Goal: Transaction & Acquisition: Purchase product/service

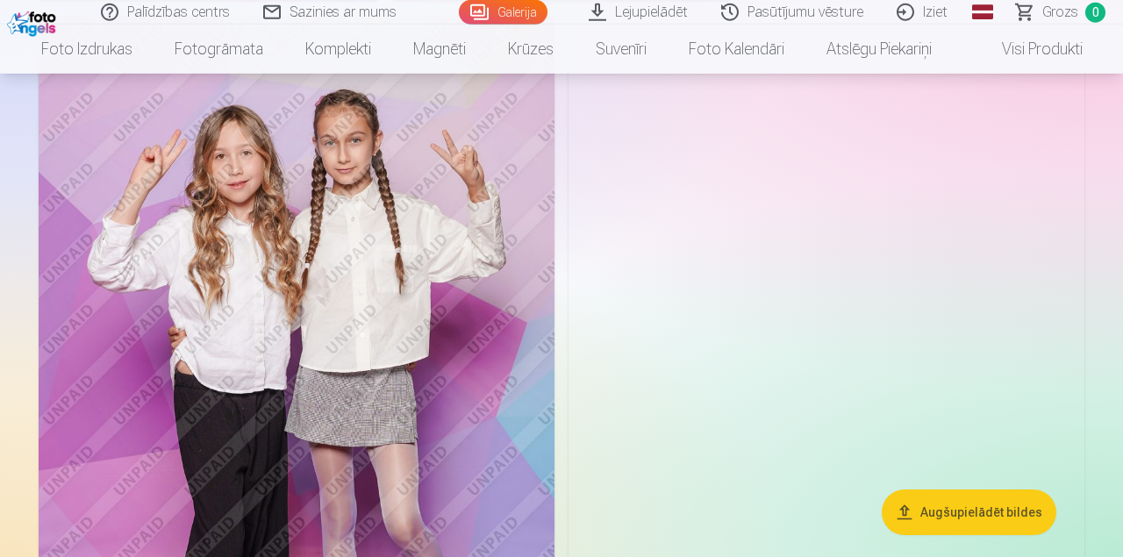
scroll to position [4650, 0]
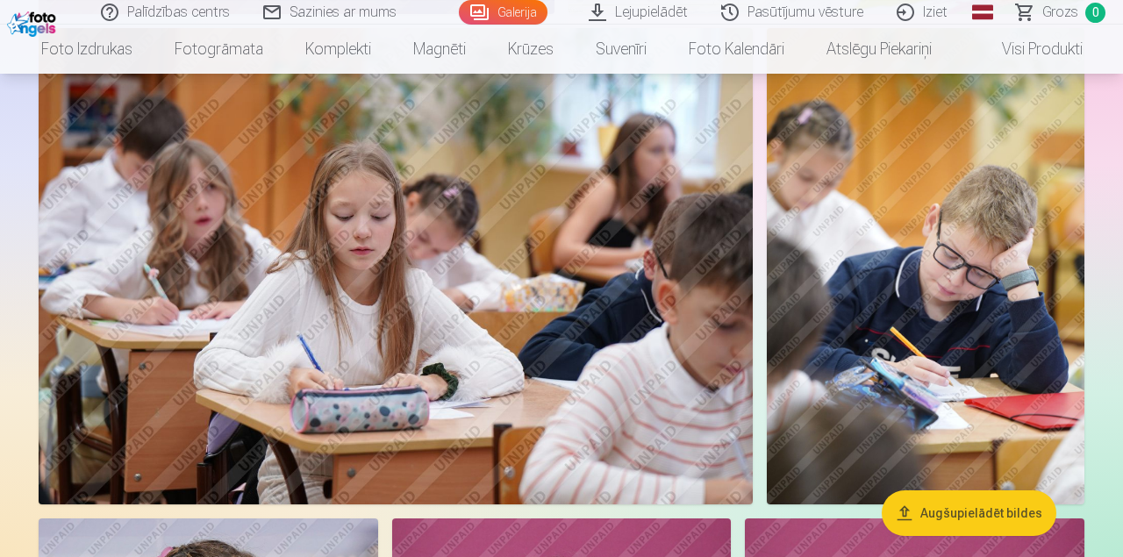
click at [380, 414] on img at bounding box center [396, 266] width 714 height 476
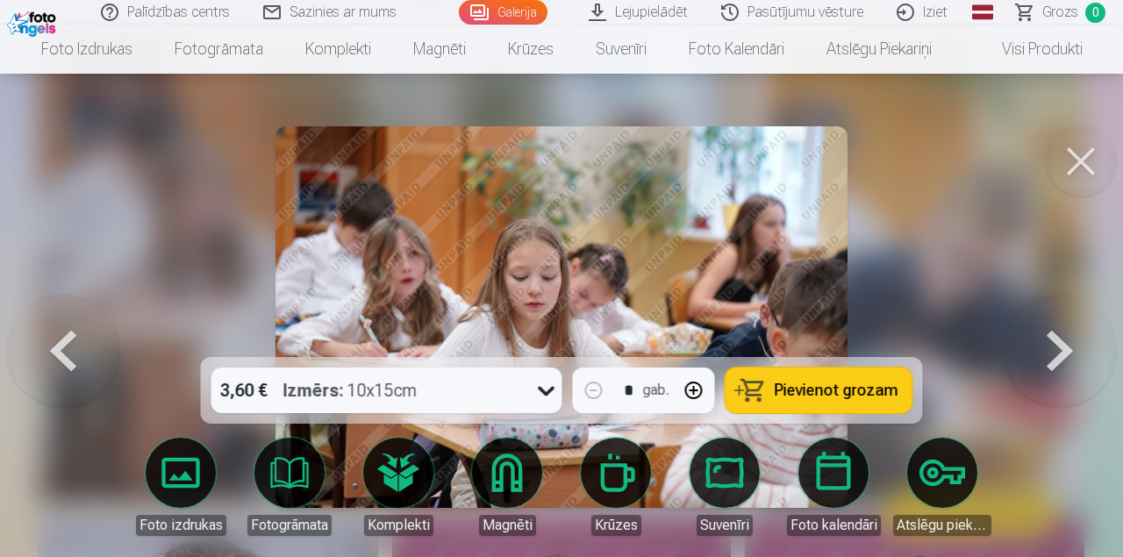
click at [174, 281] on div at bounding box center [561, 278] width 1123 height 557
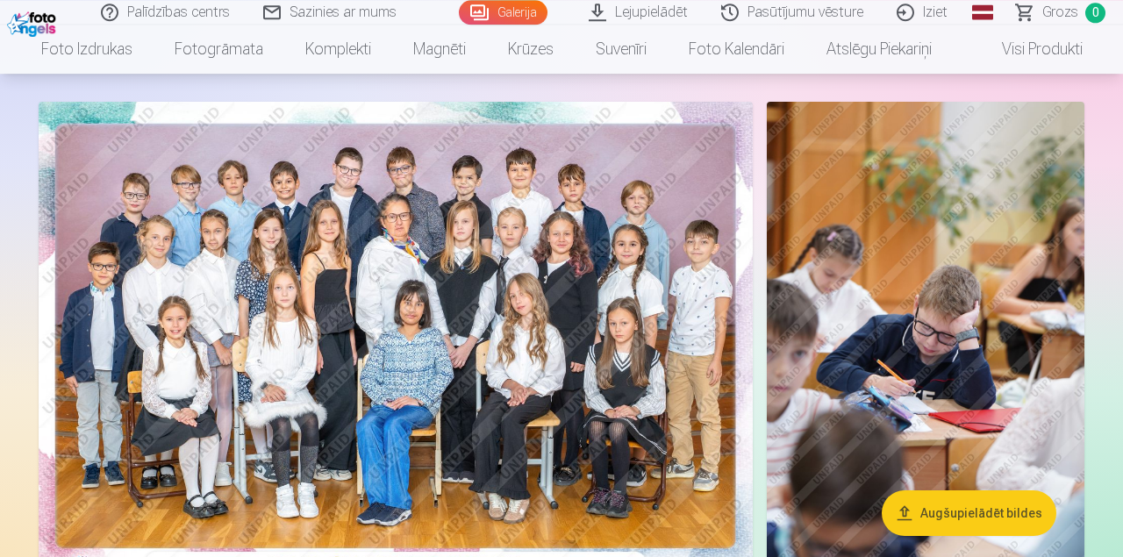
scroll to position [96, 0]
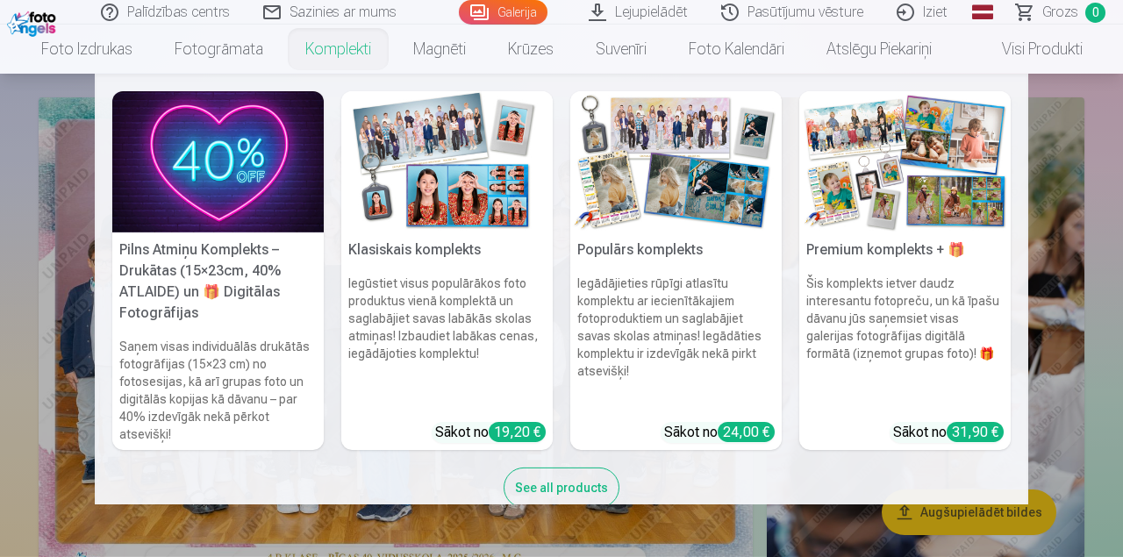
click at [345, 39] on link "Komplekti" at bounding box center [338, 49] width 108 height 49
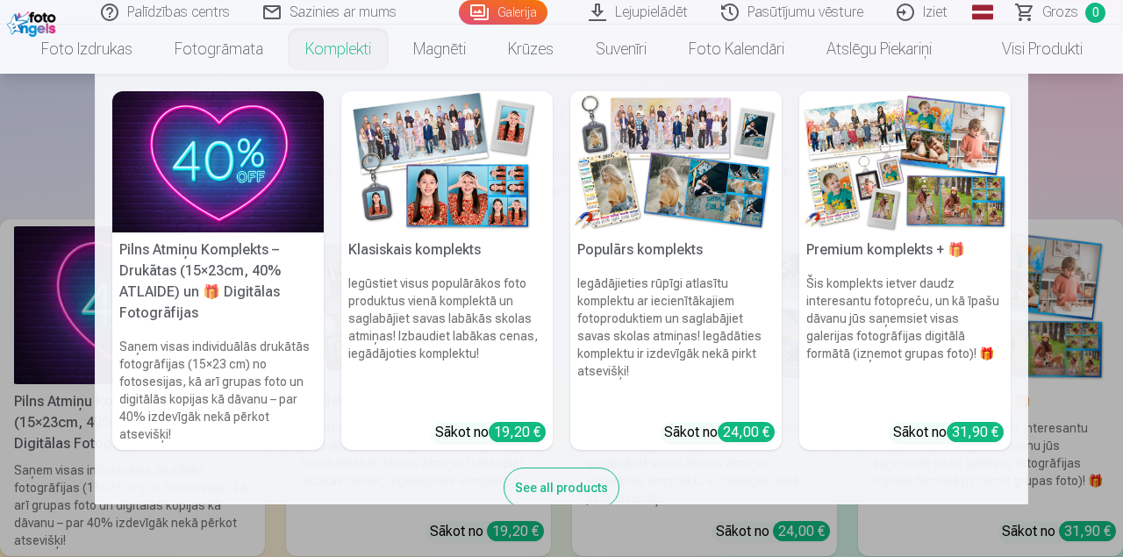
scroll to position [109, 0]
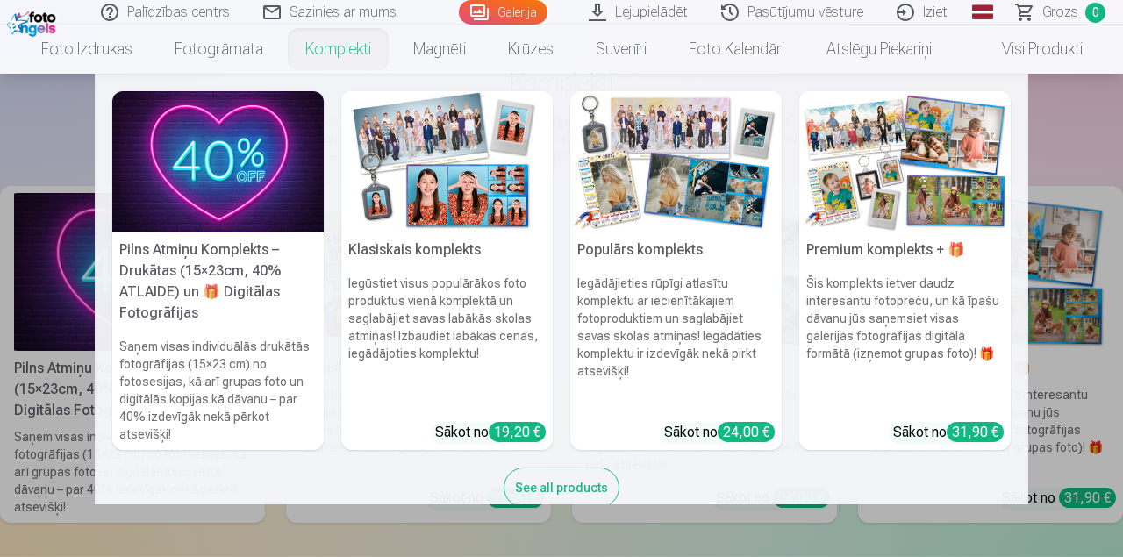
click at [708, 380] on h6 "Iegādājieties rūpīgi atlasītu komplektu ar iecienītākajiem fotoproduktiem un sa…" at bounding box center [675, 341] width 211 height 147
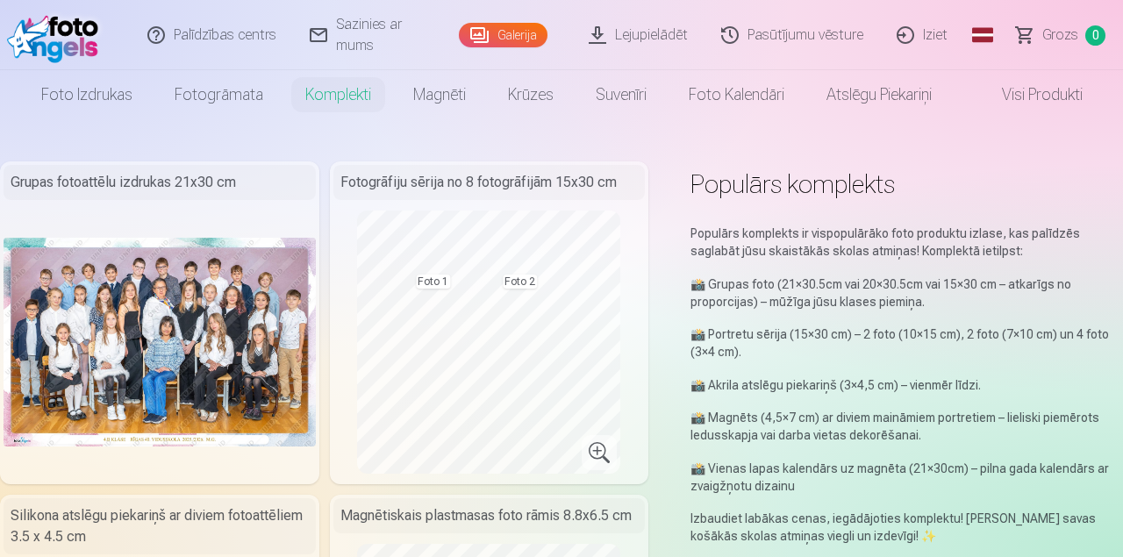
click at [678, 32] on link "Lejupielādēt" at bounding box center [639, 35] width 132 height 70
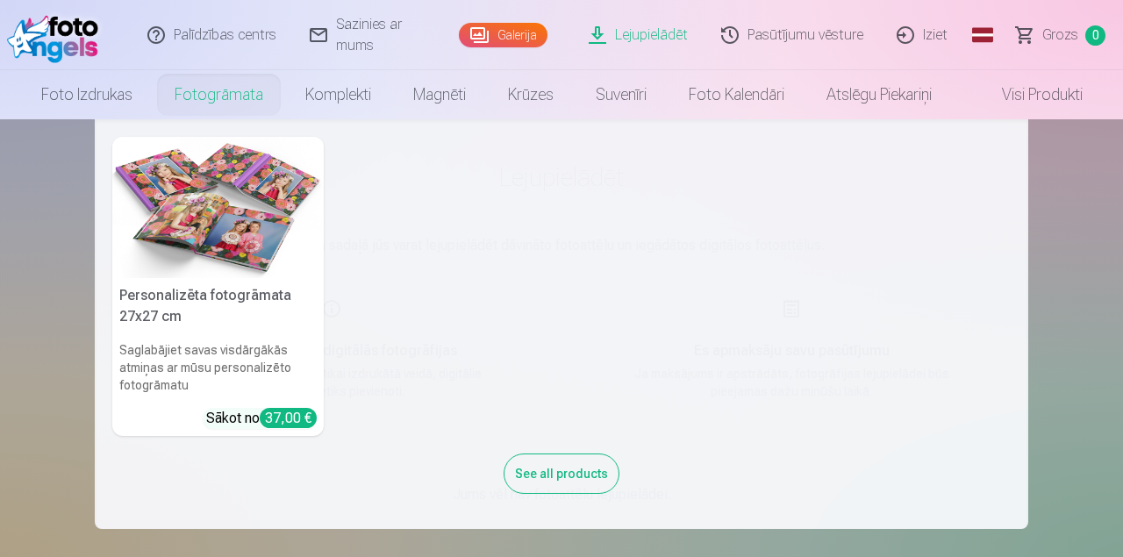
click at [224, 231] on img at bounding box center [217, 207] width 211 height 141
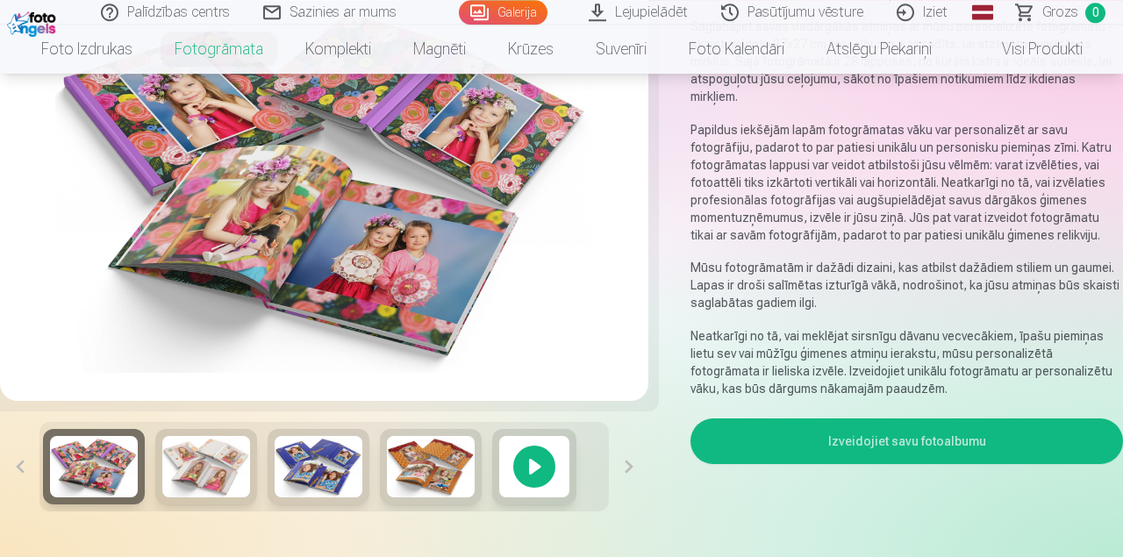
scroll to position [197, 0]
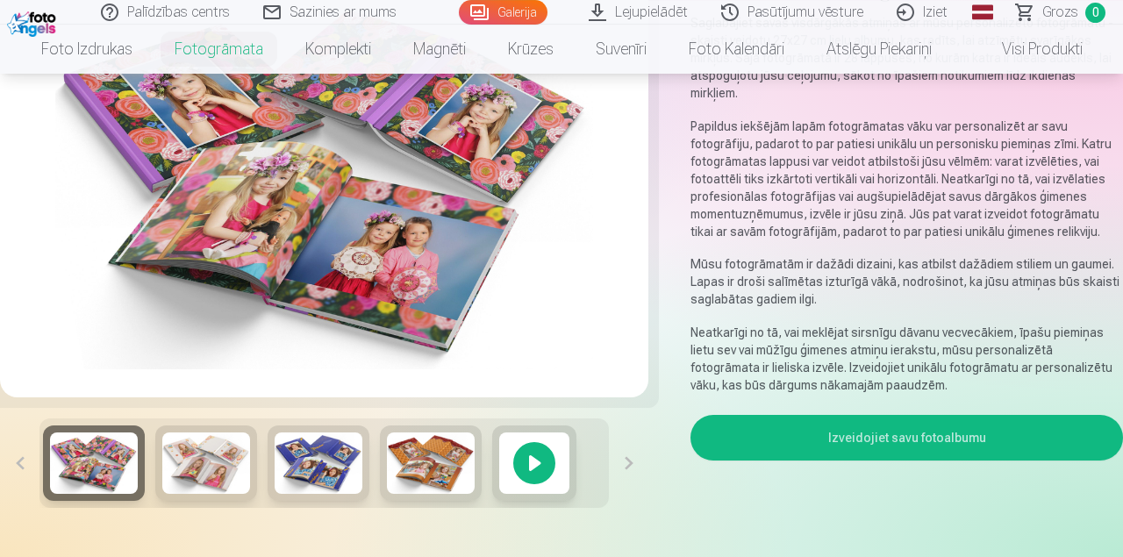
click at [232, 462] on img at bounding box center [206, 462] width 88 height 61
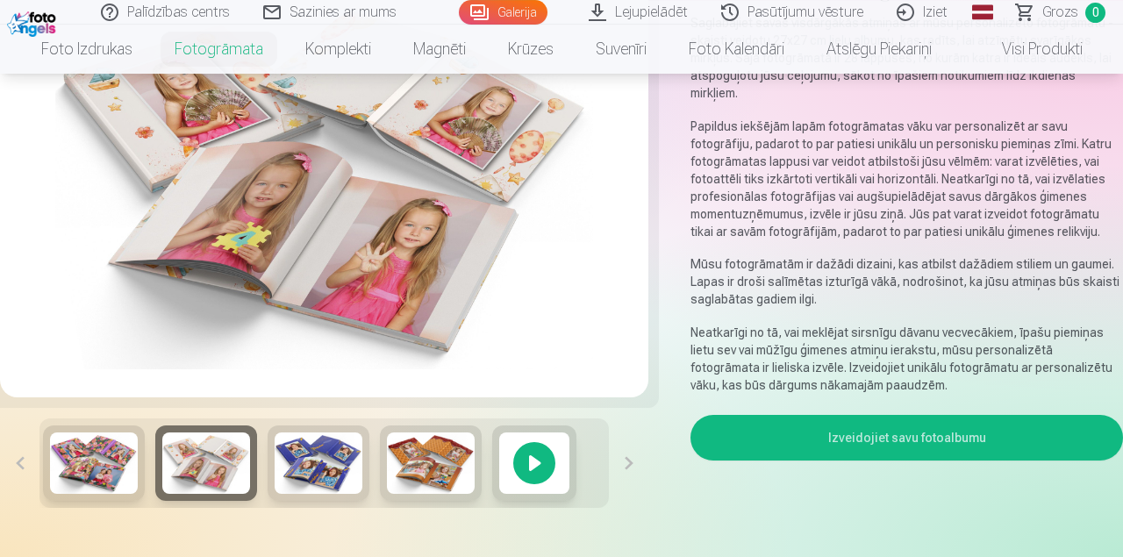
click at [317, 470] on img at bounding box center [319, 462] width 88 height 61
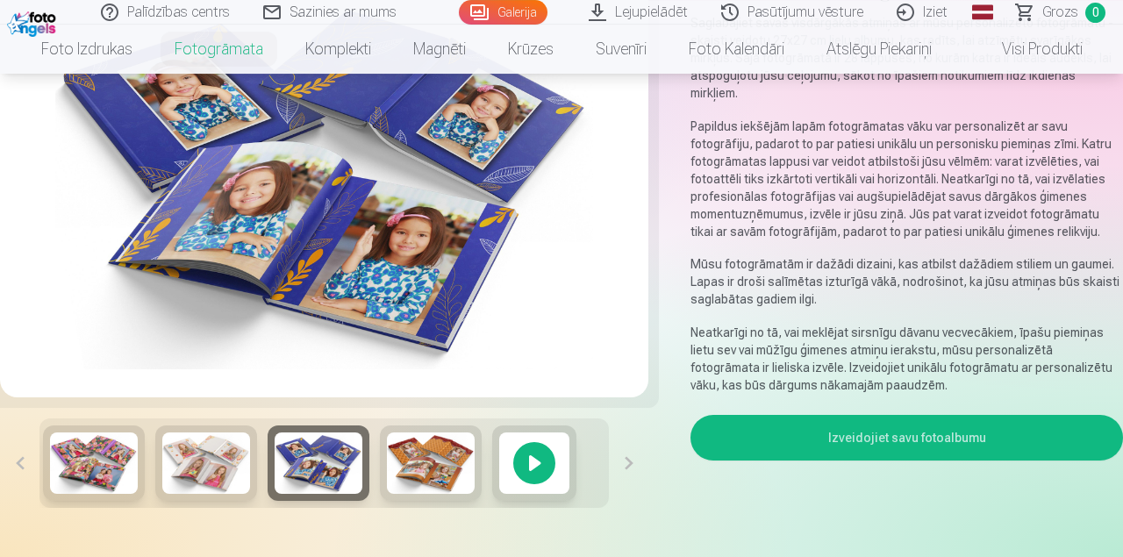
click at [424, 475] on img at bounding box center [431, 462] width 88 height 61
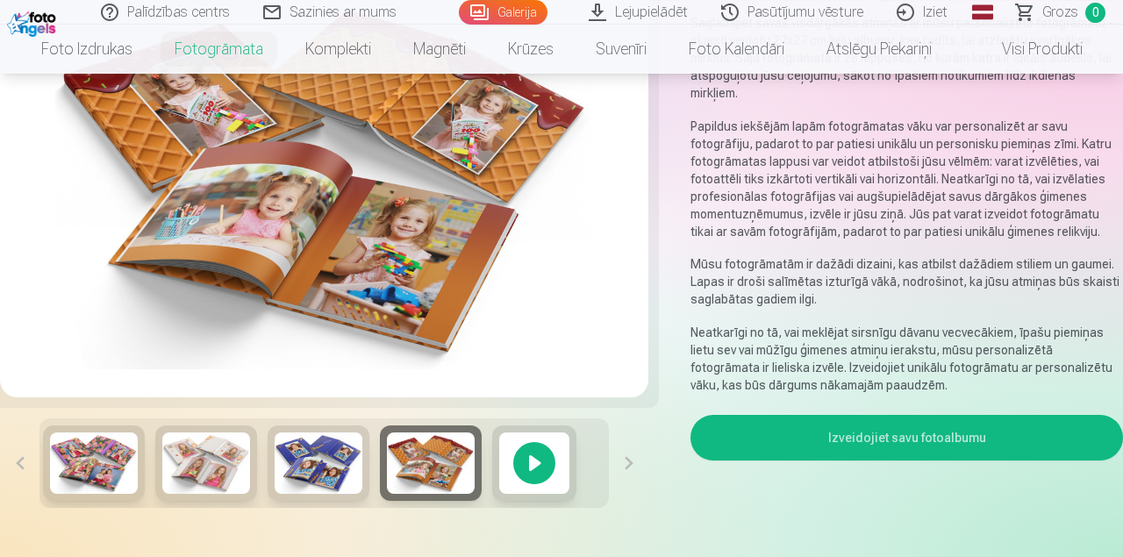
click at [554, 481] on div at bounding box center [534, 462] width 84 height 75
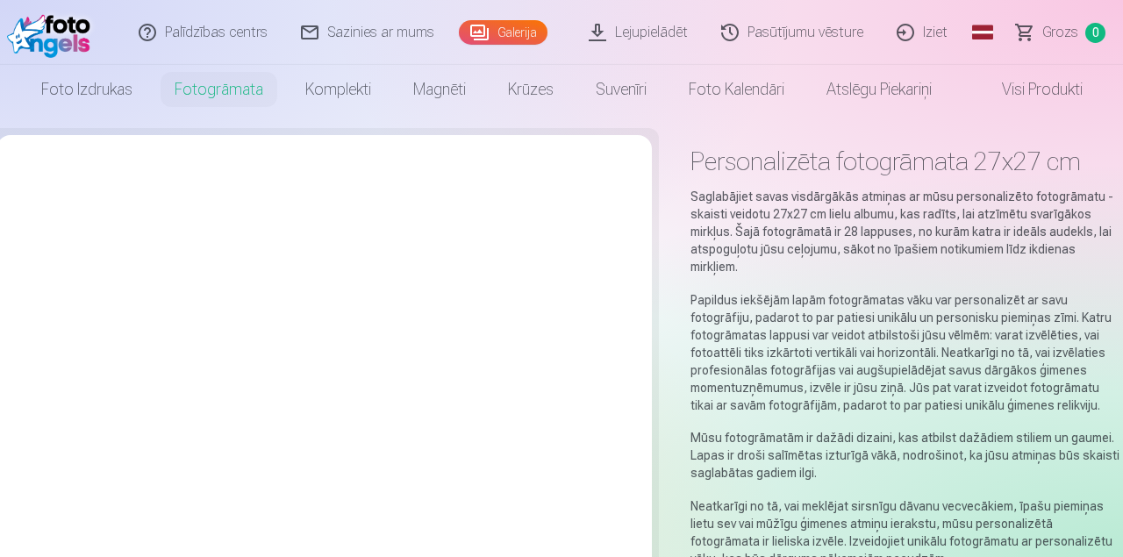
scroll to position [4, 0]
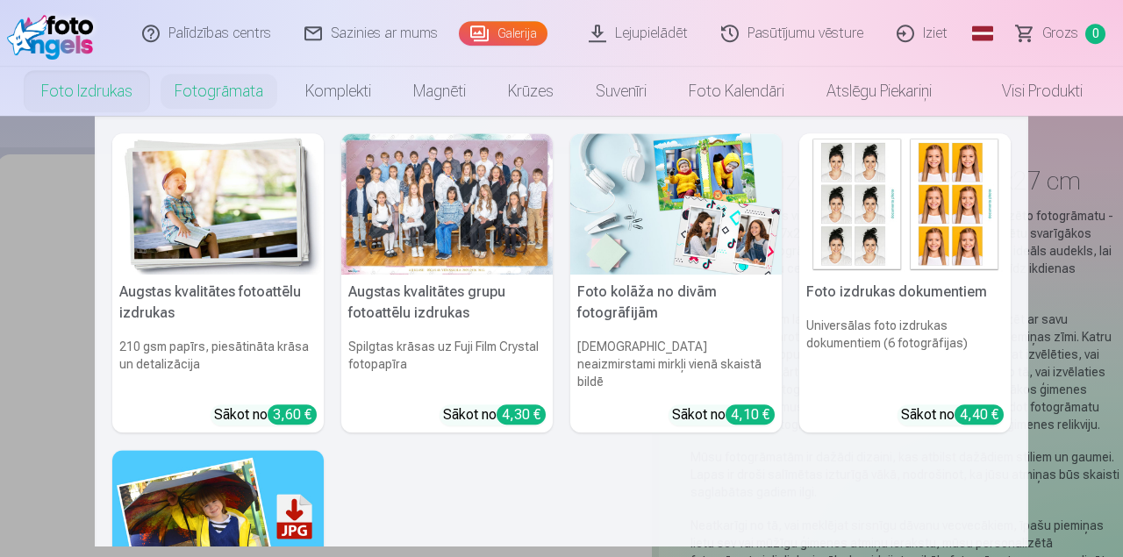
click at [257, 318] on h5 "Augstas kvalitātes fotoattēlu izdrukas" at bounding box center [217, 303] width 211 height 56
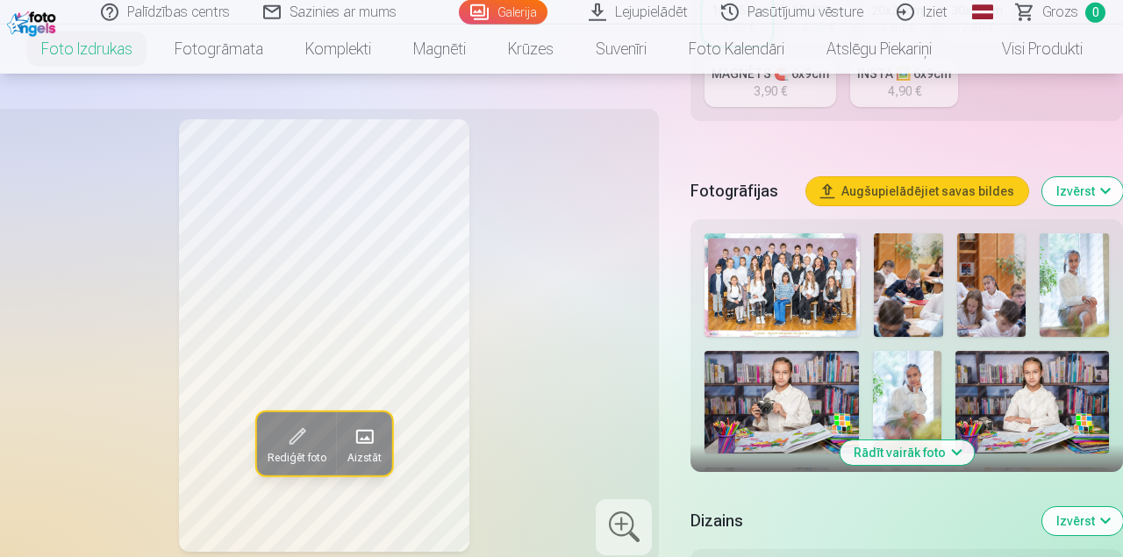
scroll to position [502, 0]
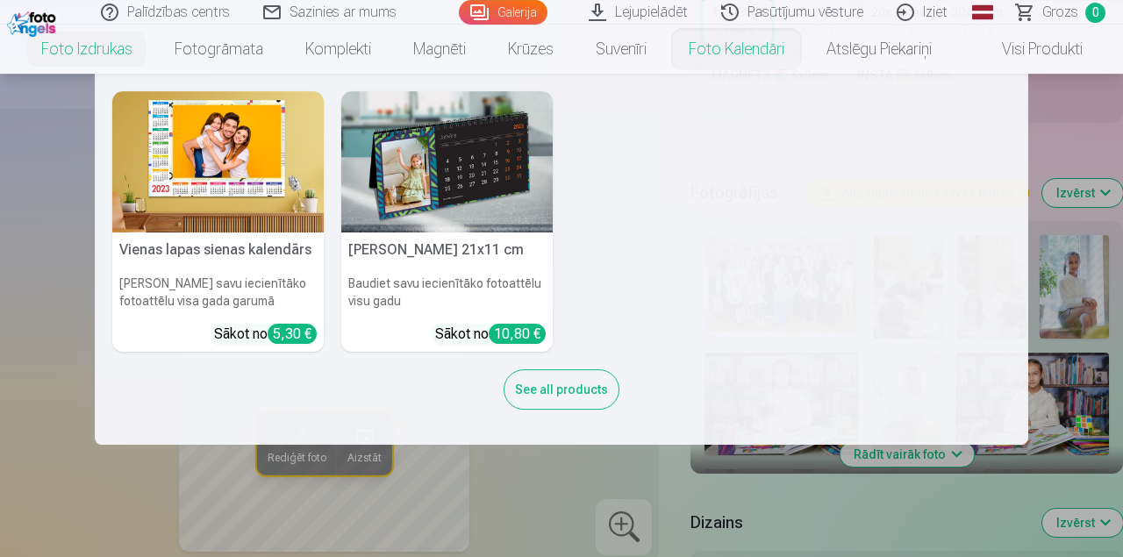
click at [1076, 120] on nav "Vienas lapas sienas [PERSON_NAME] savu iecienītāko fotoattēlu visa gada garumā …" at bounding box center [561, 259] width 1123 height 371
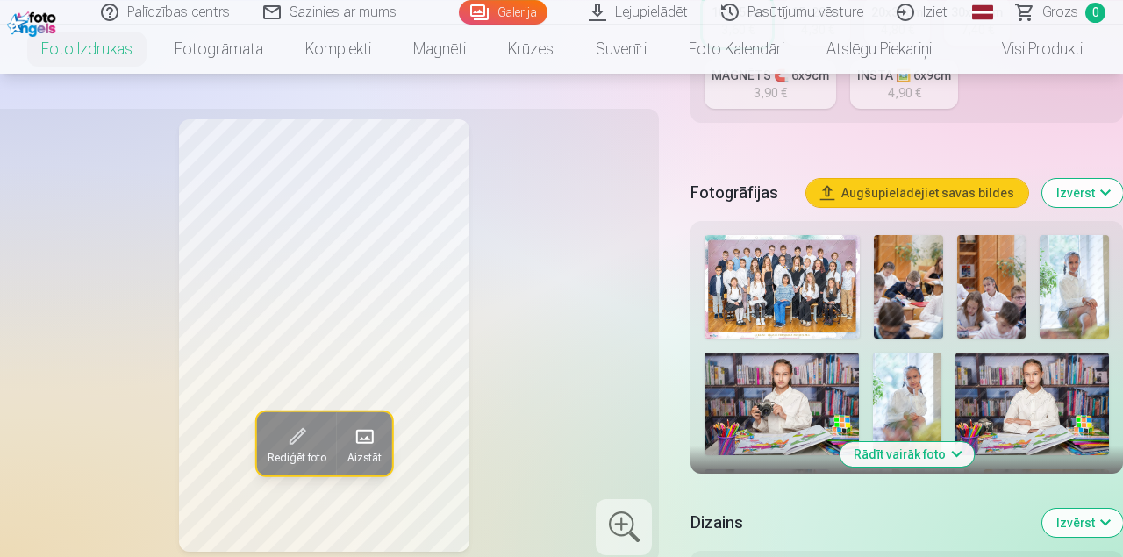
click at [796, 272] on img at bounding box center [781, 287] width 155 height 104
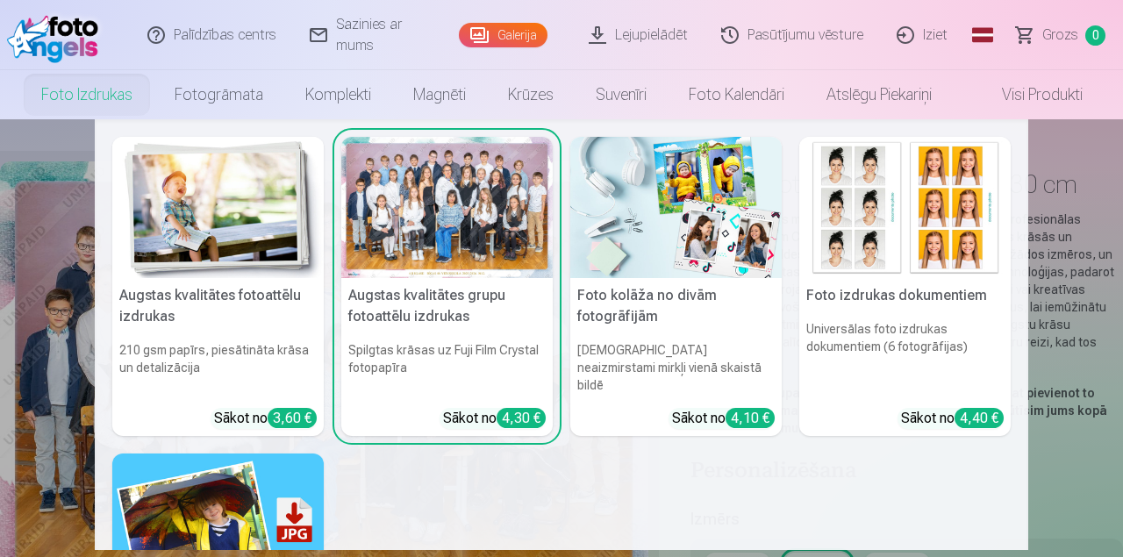
click at [72, 94] on link "Foto izdrukas" at bounding box center [86, 94] width 133 height 49
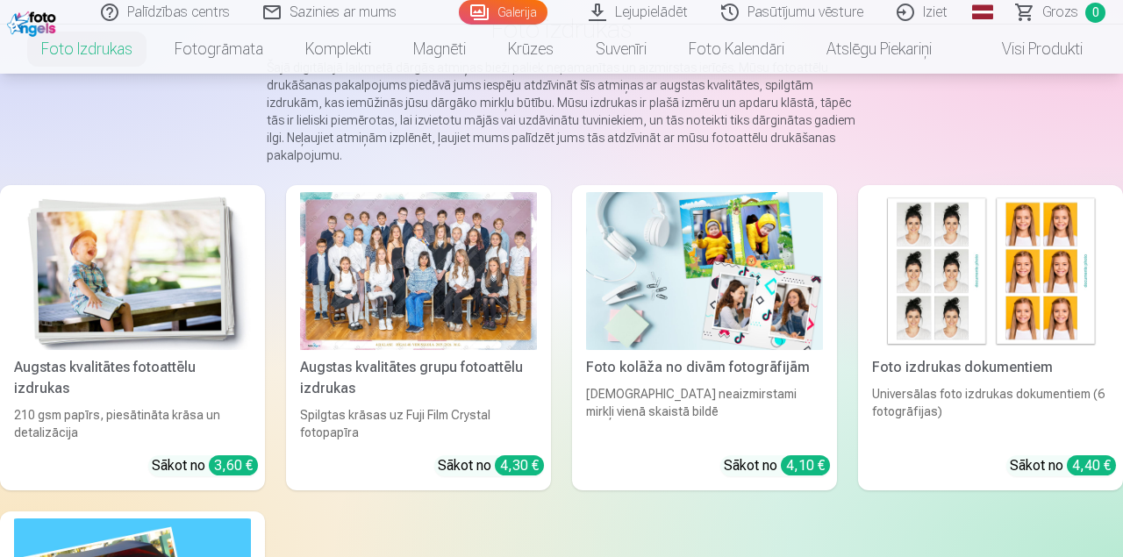
scroll to position [164, 0]
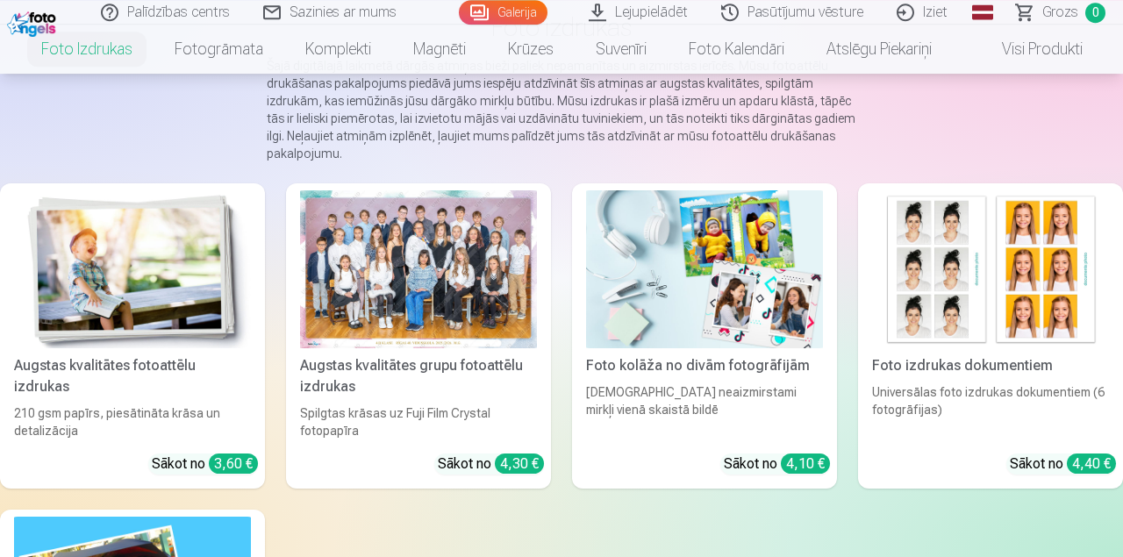
click at [178, 376] on link "Augstas kvalitātes fotoattēlu izdrukas 210 gsm papīrs, piesātināta krāsa un det…" at bounding box center [132, 335] width 265 height 305
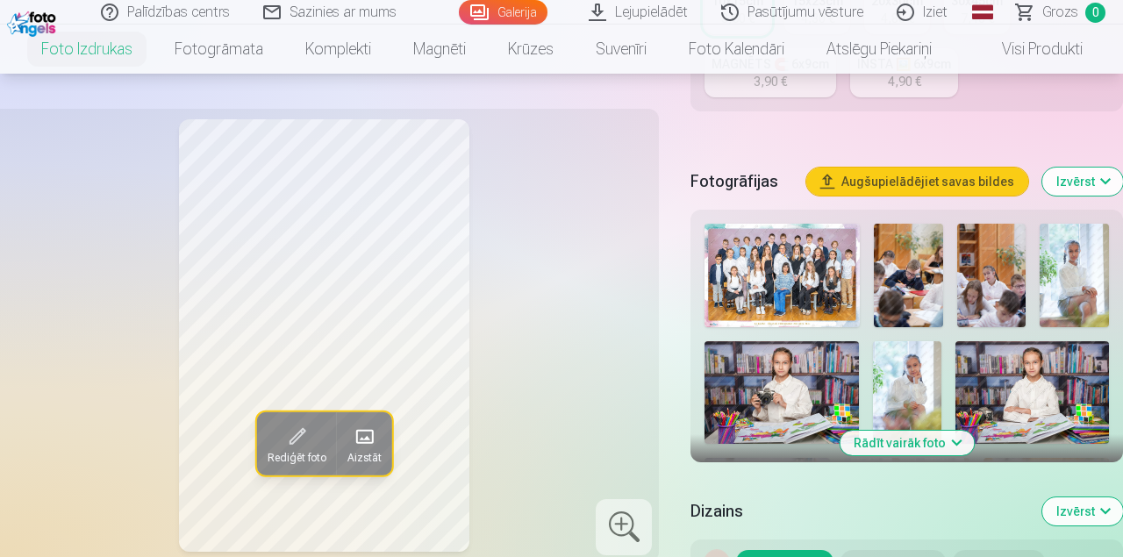
scroll to position [515, 0]
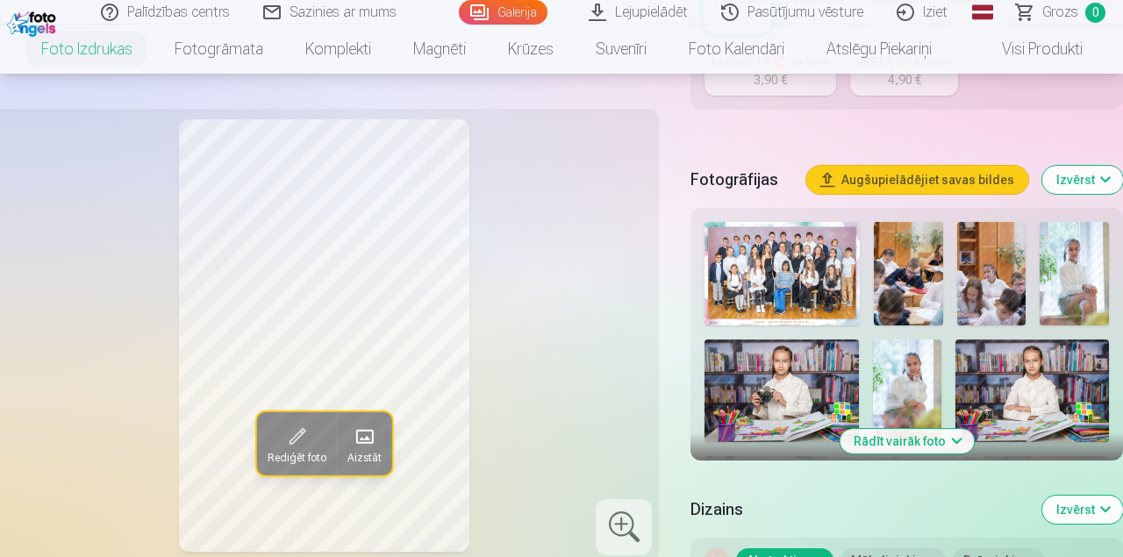
click at [1077, 261] on img at bounding box center [1074, 274] width 69 height 104
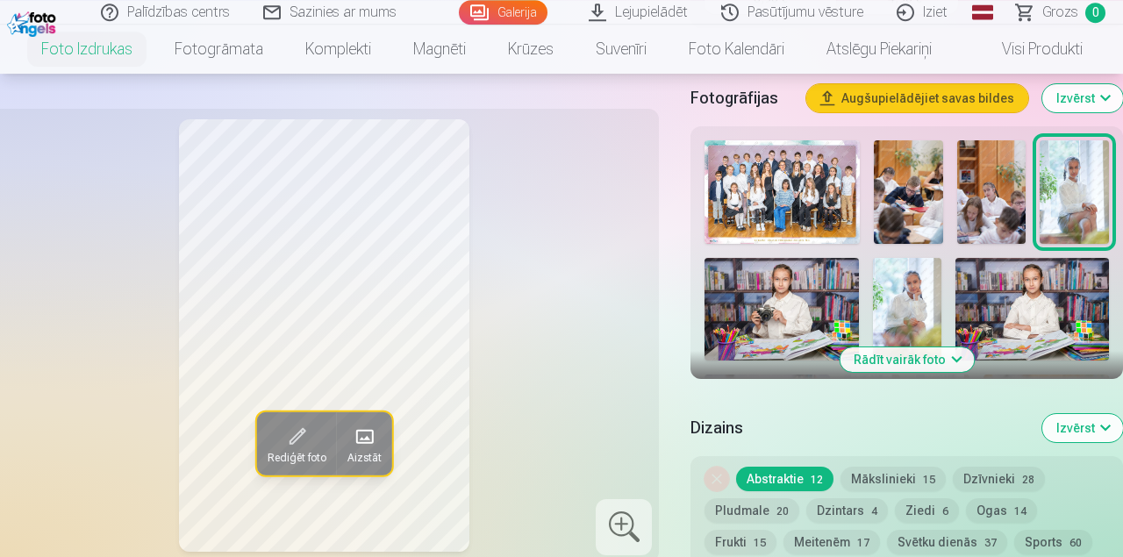
scroll to position [597, 0]
click at [925, 287] on img at bounding box center [907, 309] width 68 height 103
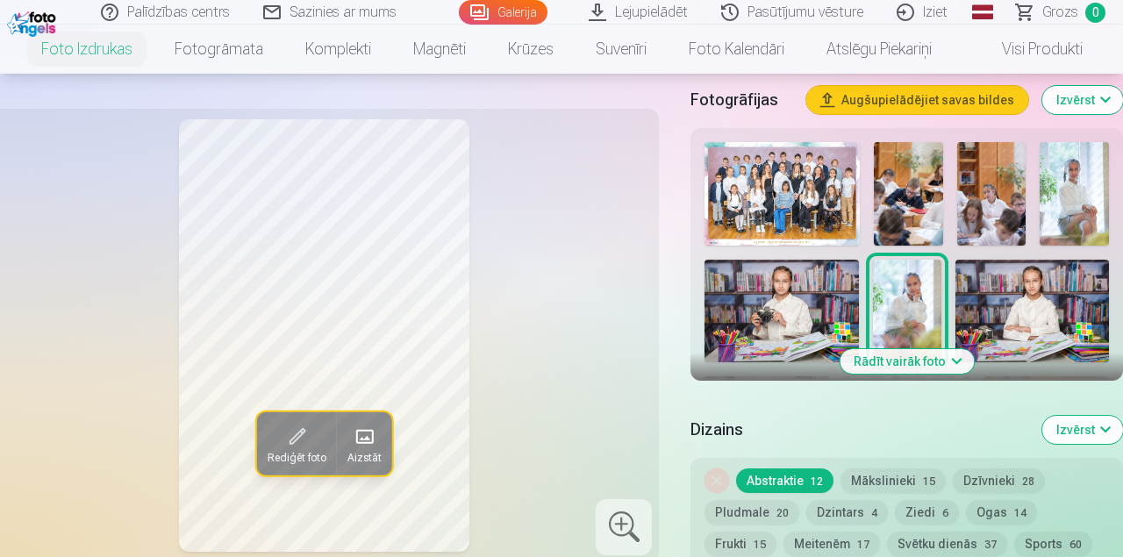
scroll to position [595, 0]
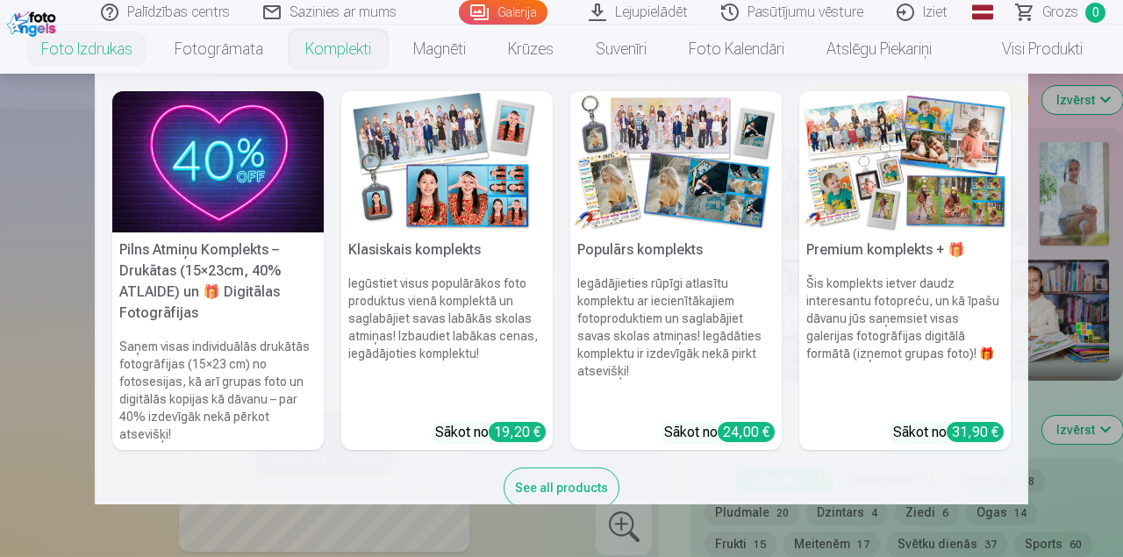
click at [338, 49] on link "Komplekti" at bounding box center [338, 49] width 108 height 49
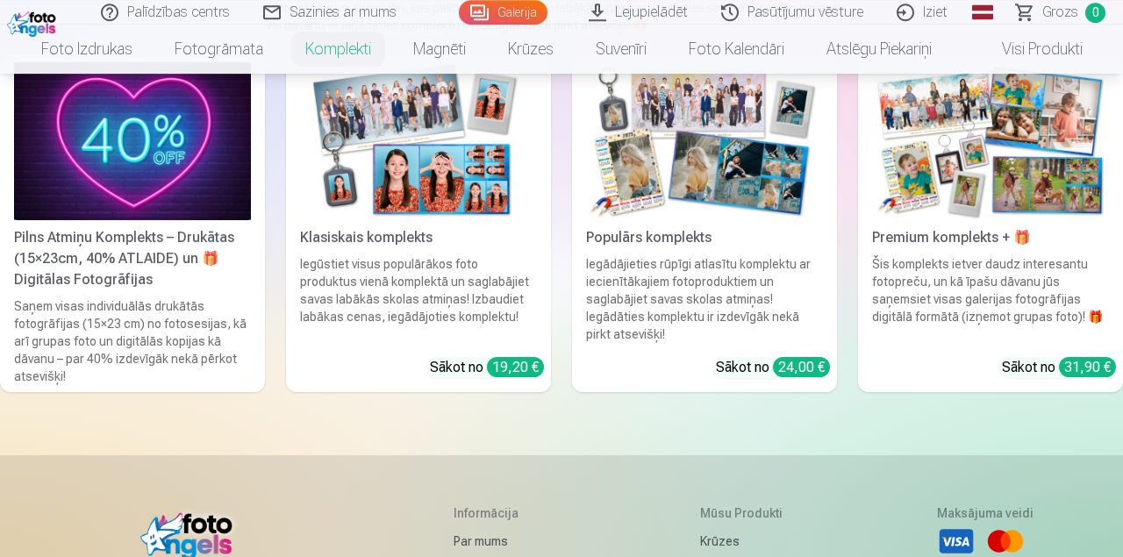
scroll to position [278, 0]
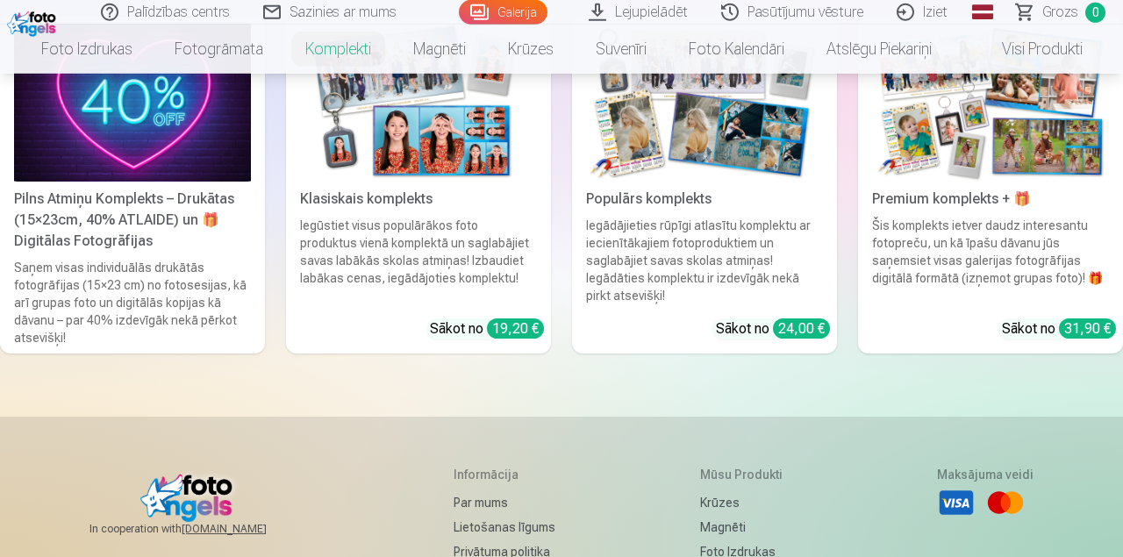
click at [916, 270] on div "Šis komplekts ietver daudz interesantu fotopreču, un kā īpašu dāvanu jūs saņems…" at bounding box center [990, 261] width 251 height 88
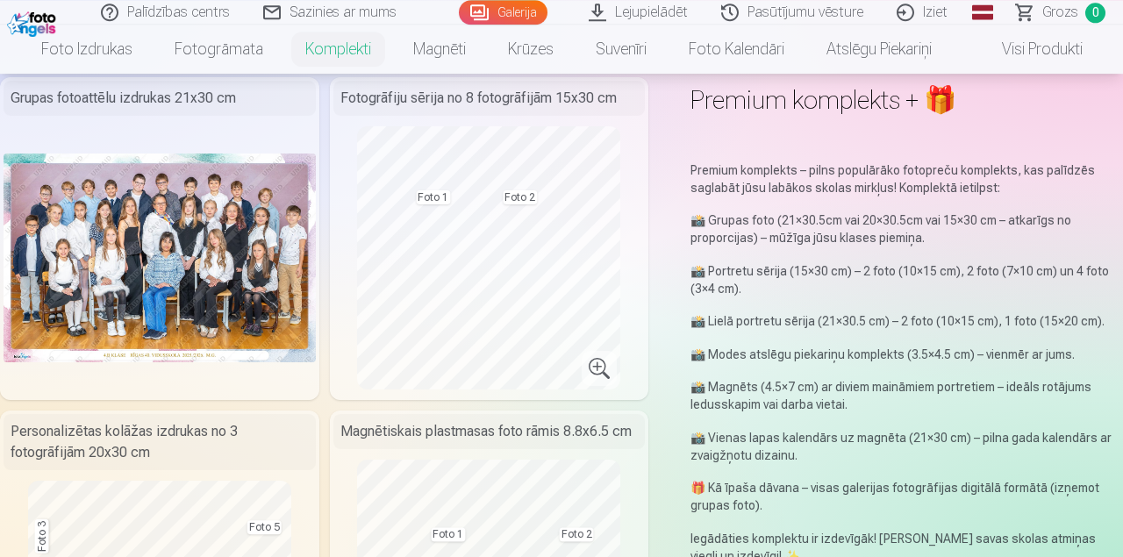
scroll to position [84, 0]
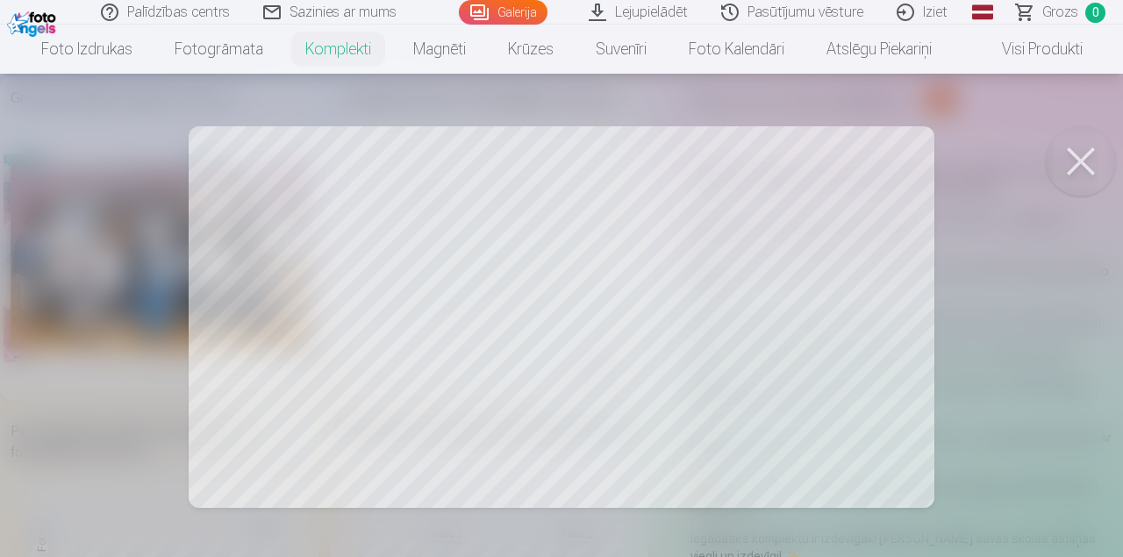
click at [566, 262] on div at bounding box center [561, 278] width 1123 height 557
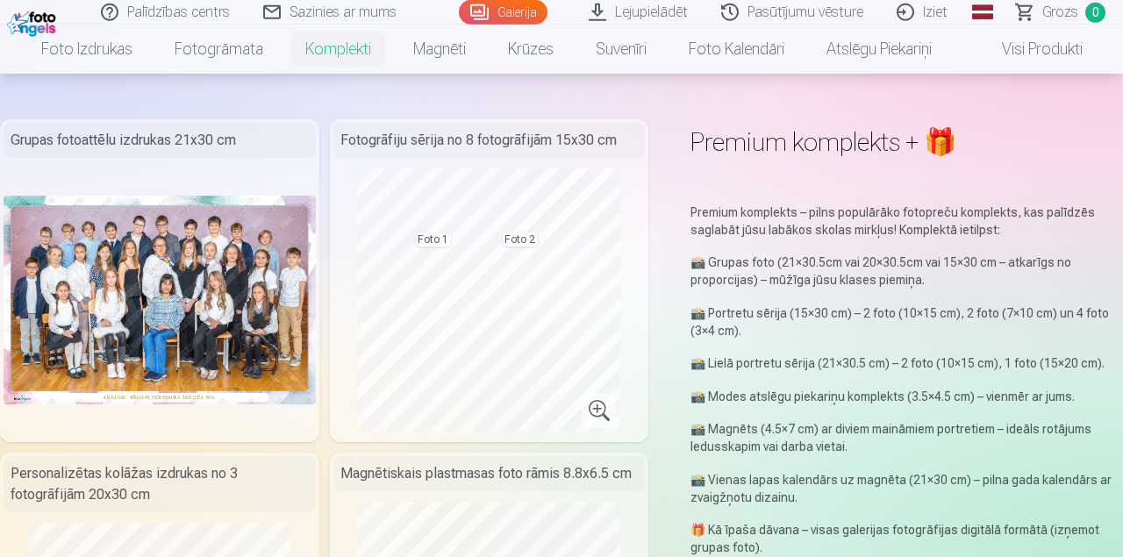
scroll to position [0, 0]
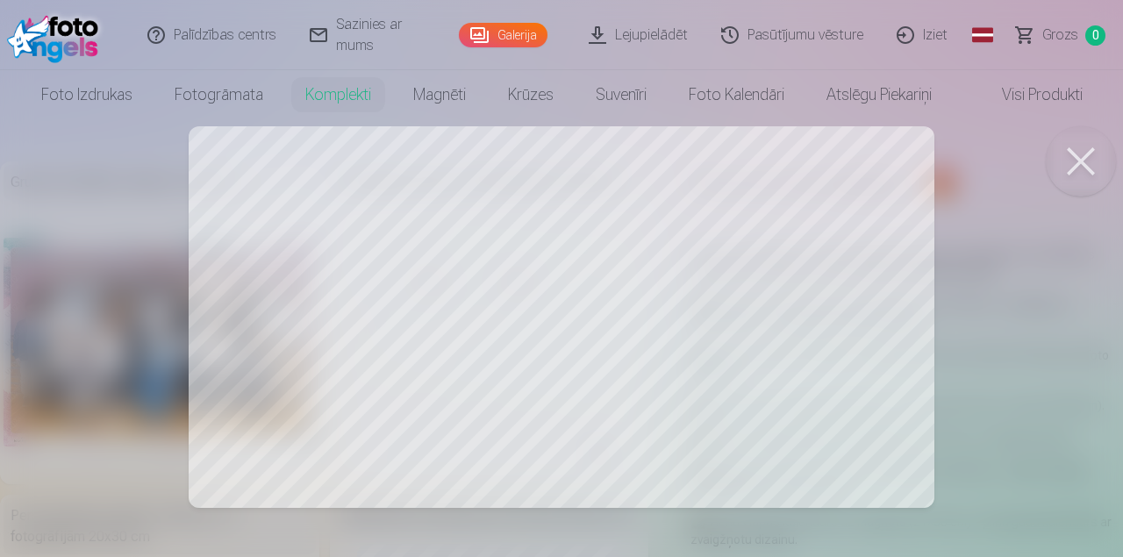
click at [1033, 335] on div at bounding box center [561, 278] width 1123 height 557
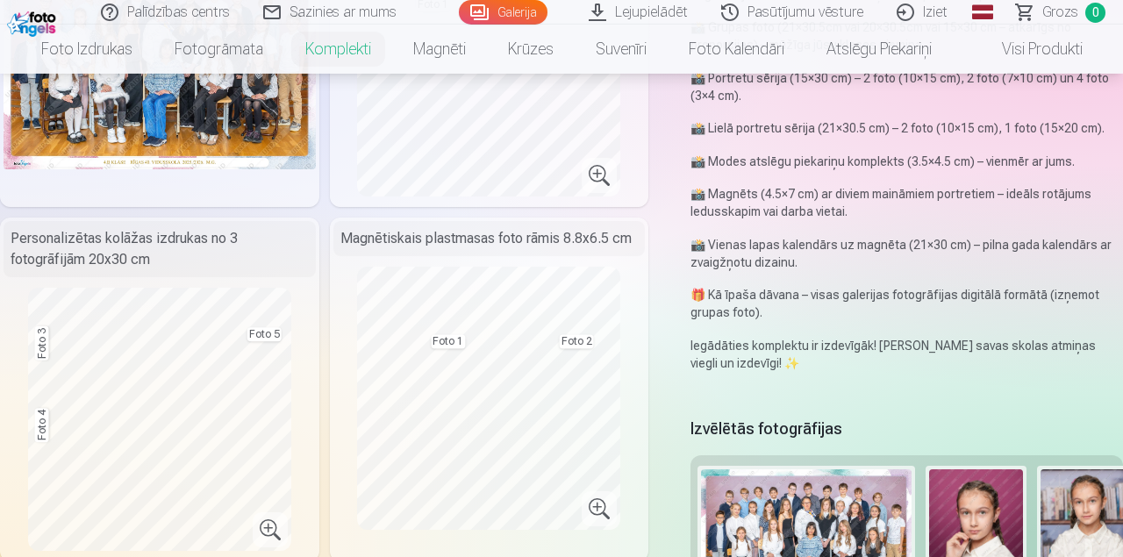
scroll to position [279, 0]
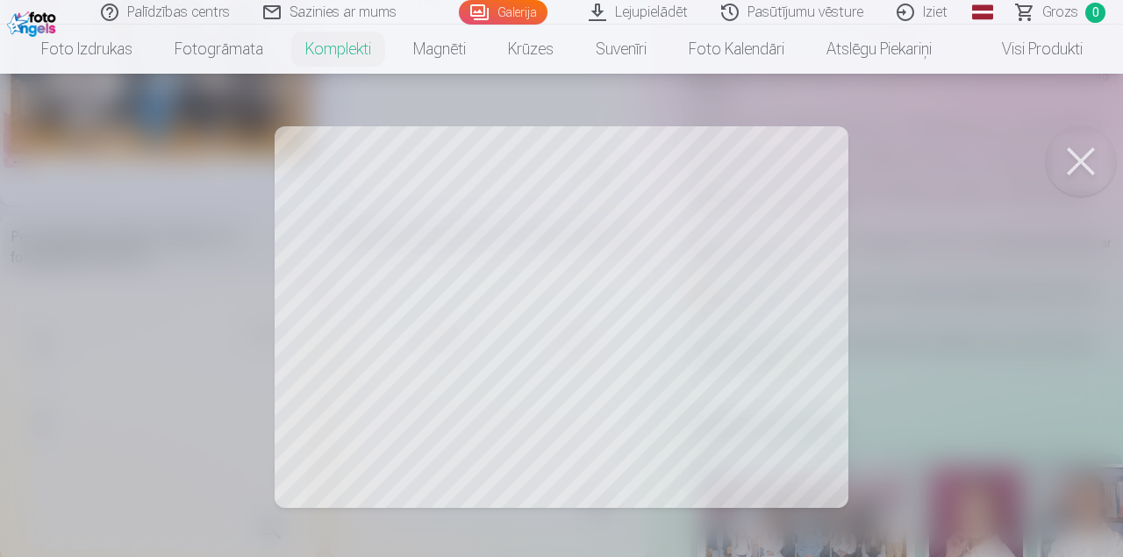
click at [457, 406] on div at bounding box center [561, 278] width 1123 height 557
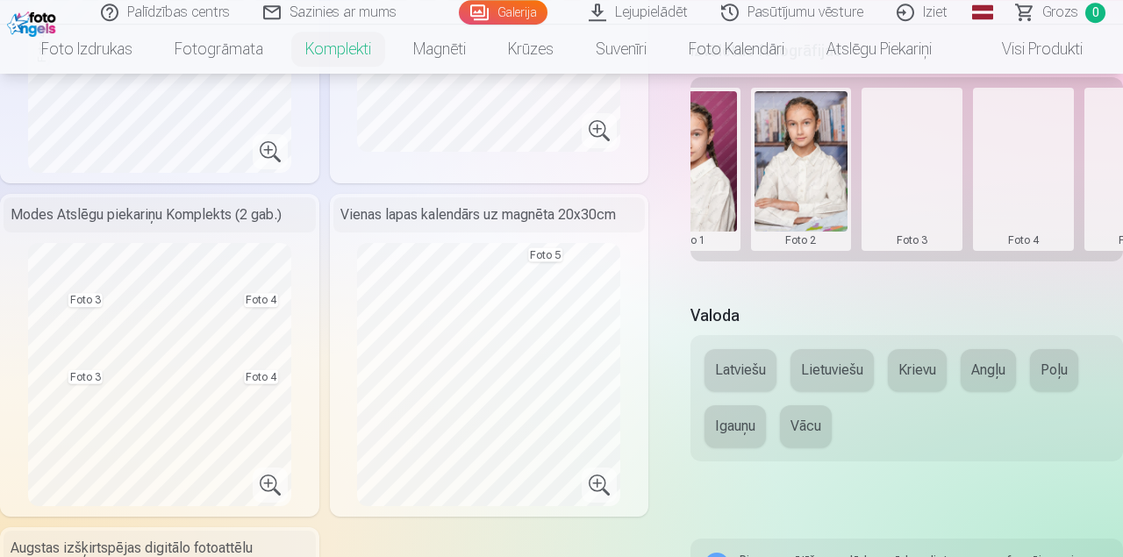
scroll to position [0, 354]
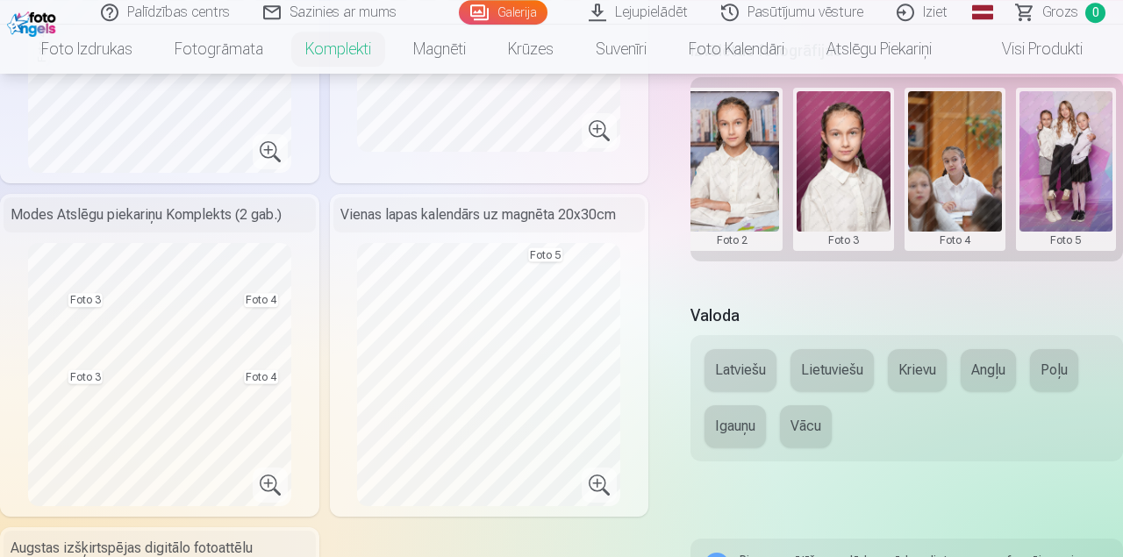
click at [971, 202] on button at bounding box center [955, 169] width 94 height 156
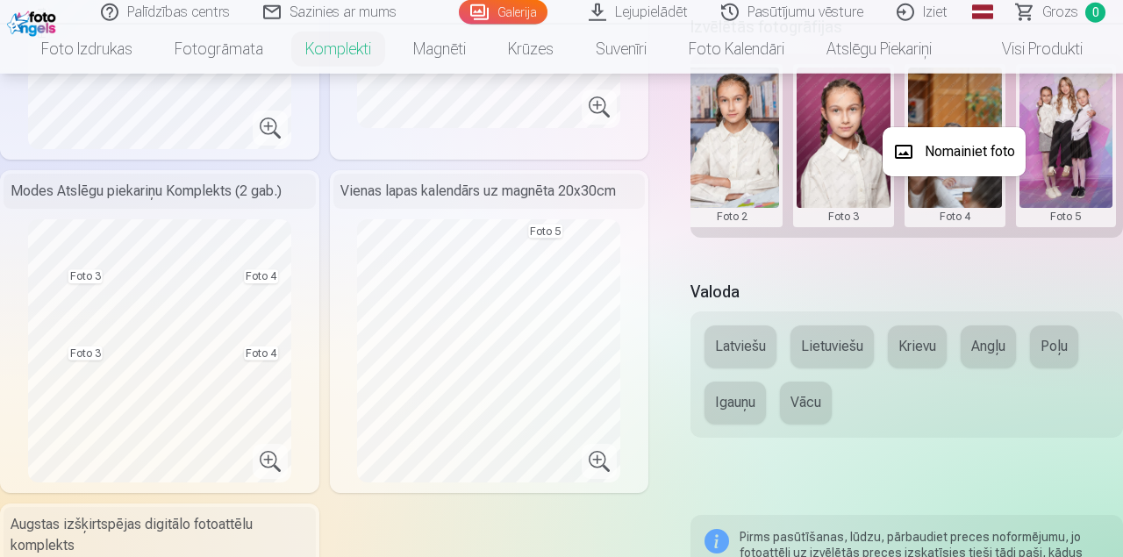
scroll to position [675, 0]
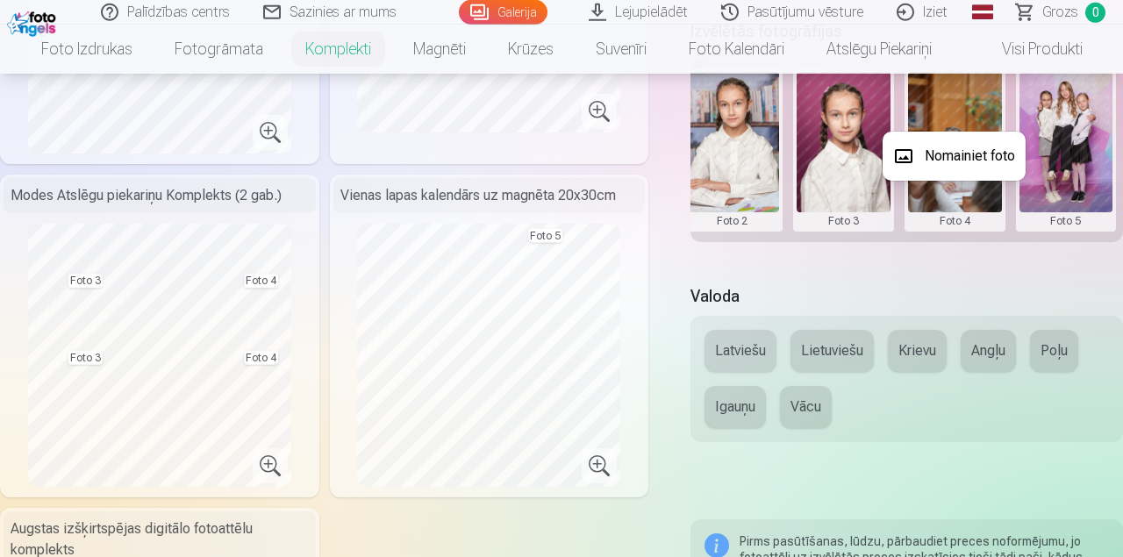
click at [936, 279] on div at bounding box center [561, 278] width 1123 height 557
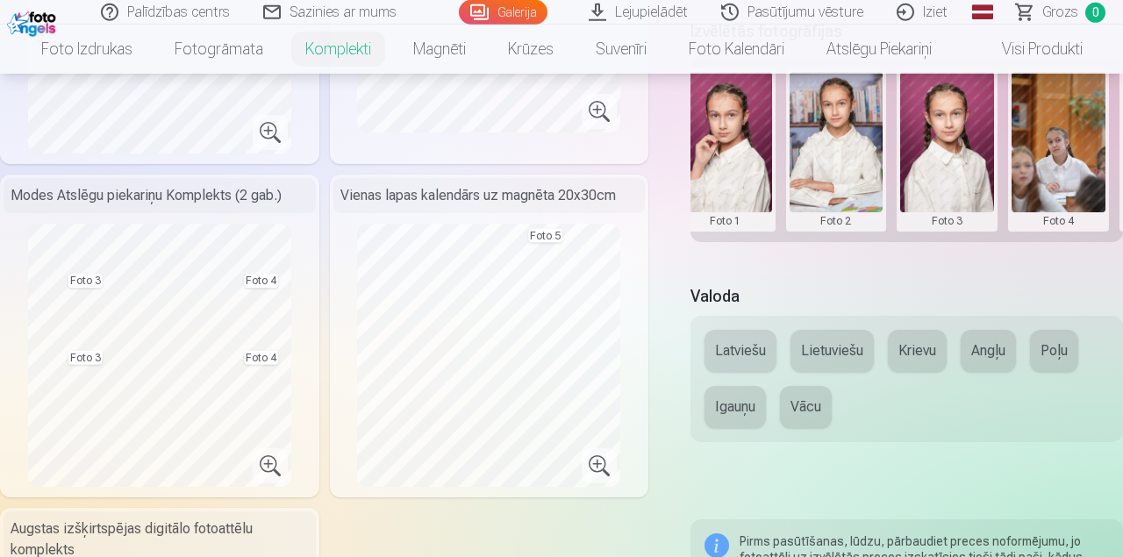
scroll to position [0, 252]
click at [944, 154] on button at bounding box center [946, 150] width 94 height 156
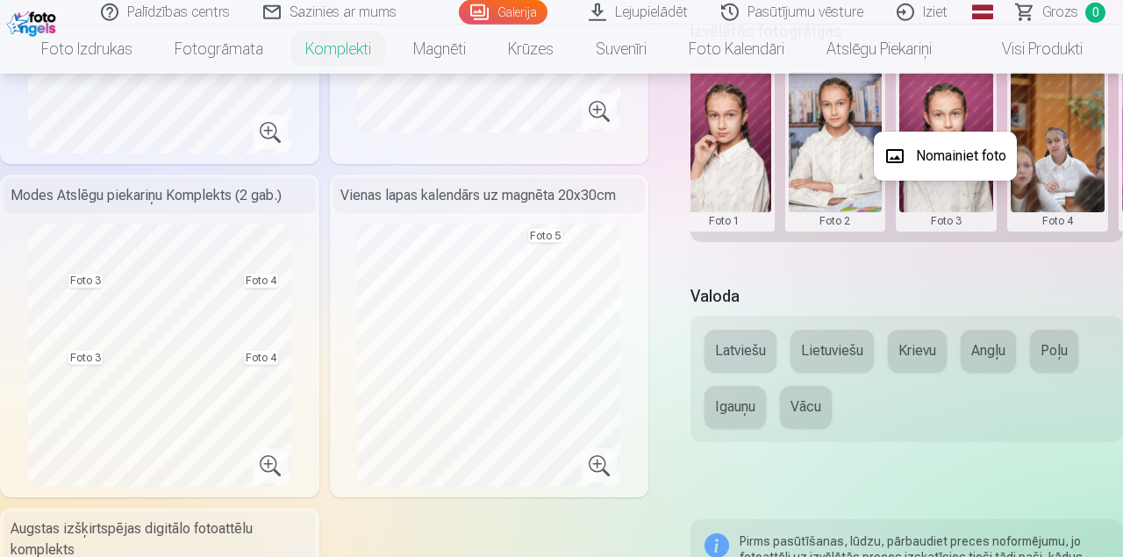
click at [945, 154] on button "Nomainiet foto" at bounding box center [945, 156] width 143 height 49
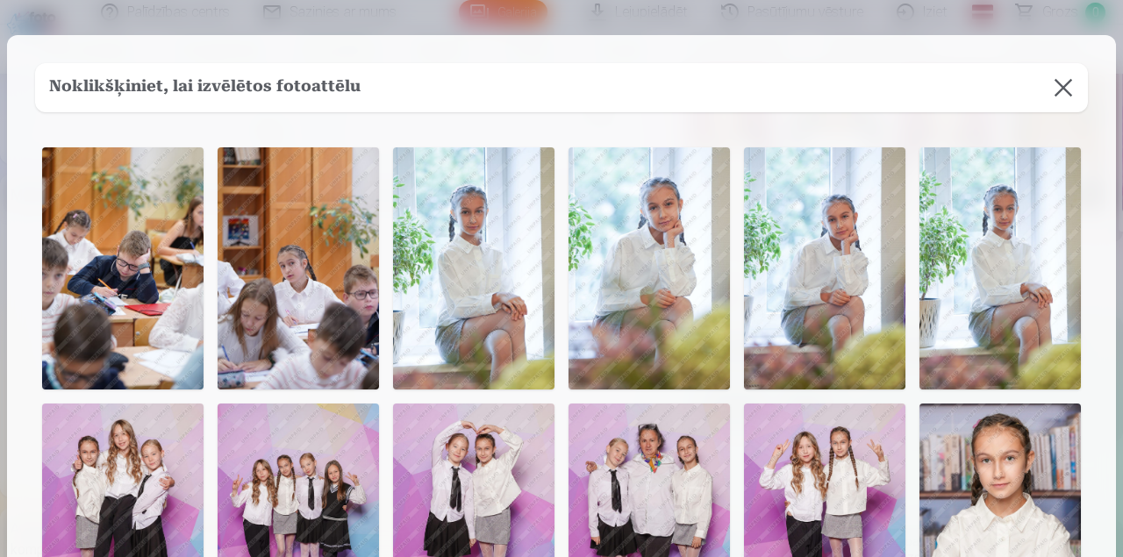
click at [640, 248] on img at bounding box center [648, 268] width 161 height 242
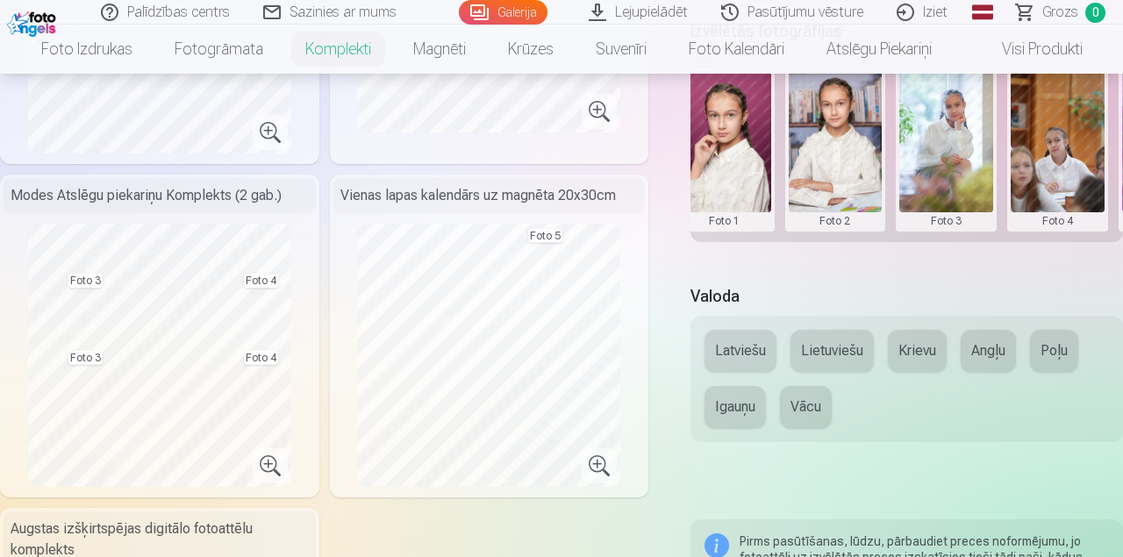
click at [1060, 145] on button at bounding box center [1058, 150] width 94 height 156
click at [1060, 159] on button "Nomainiet foto" at bounding box center [1043, 156] width 143 height 49
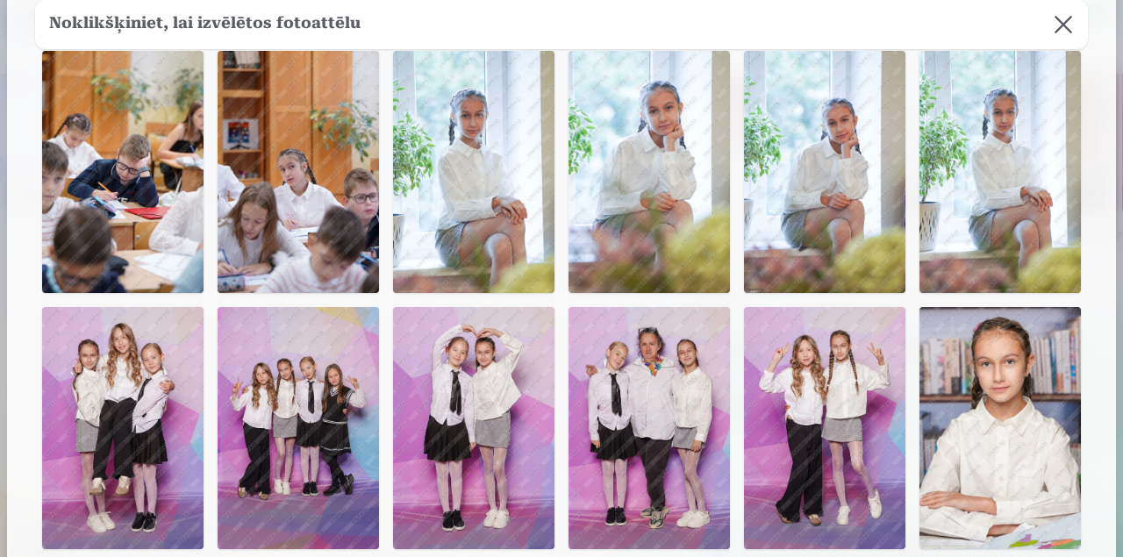
scroll to position [97, 0]
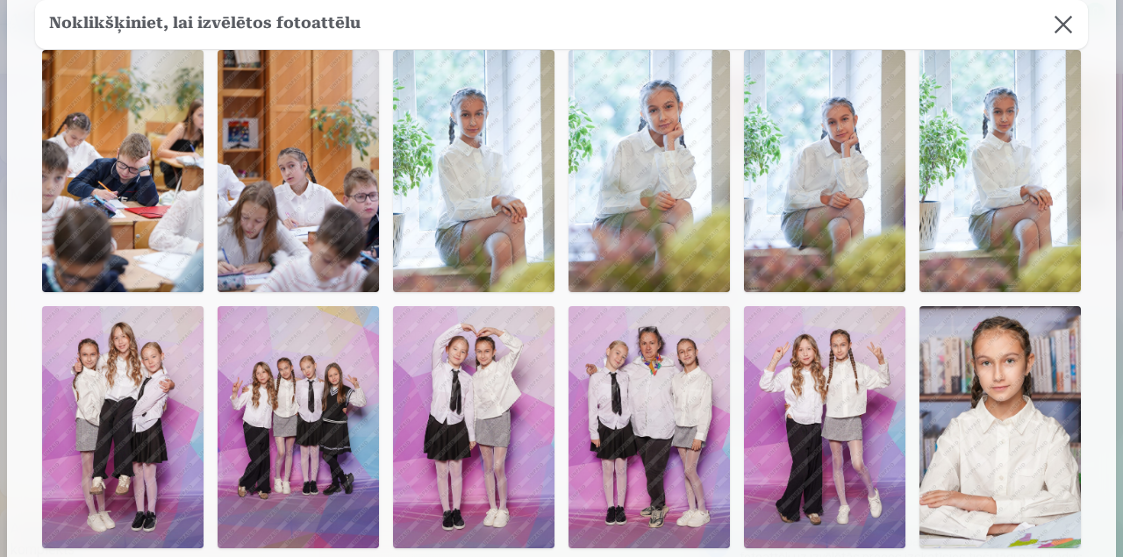
click at [997, 404] on img at bounding box center [999, 427] width 161 height 242
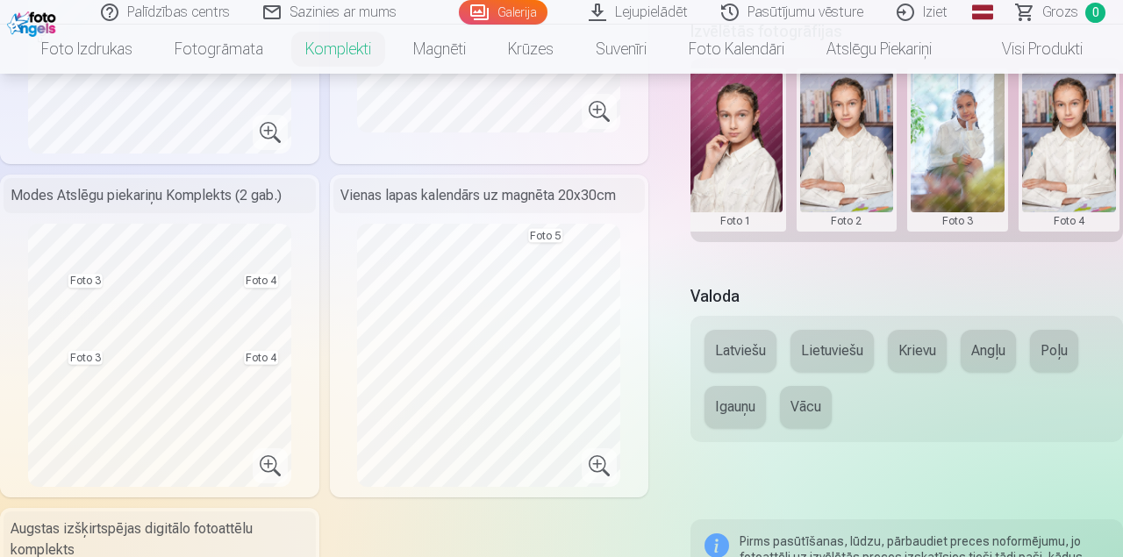
scroll to position [0, 245]
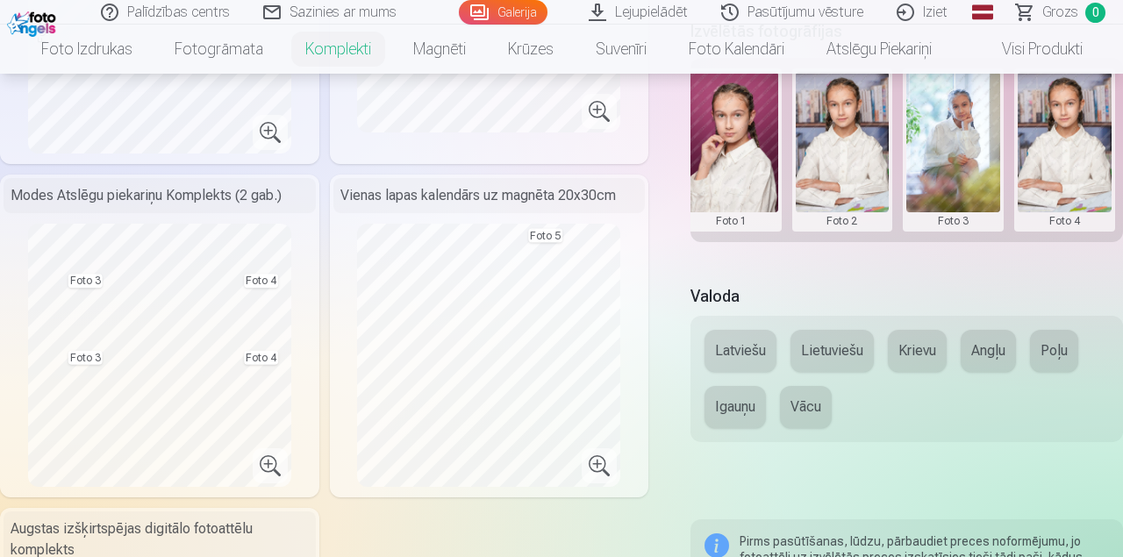
click at [1063, 155] on button at bounding box center [1065, 150] width 94 height 156
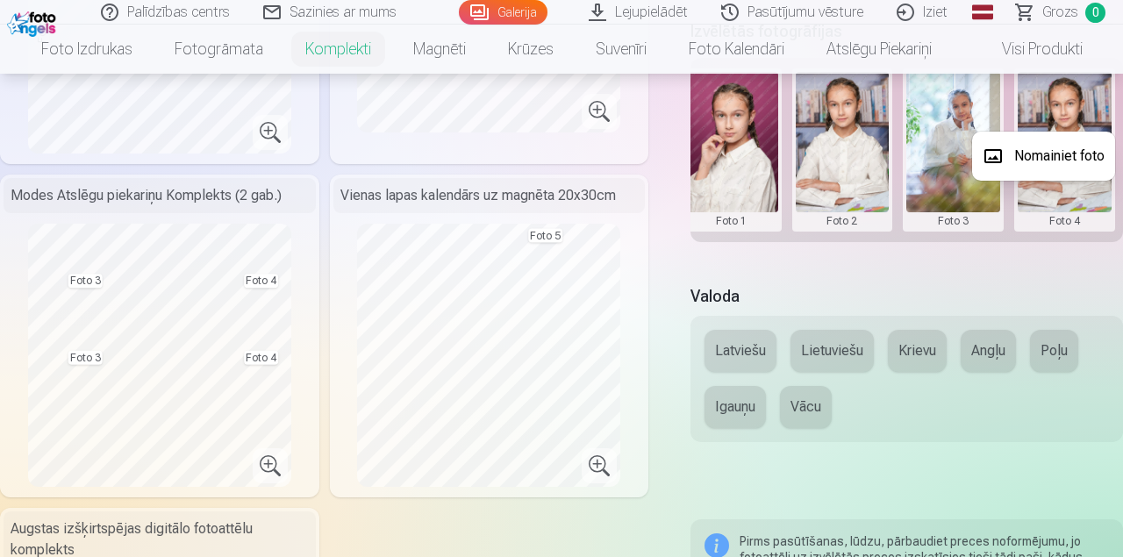
click at [1064, 157] on button "Nomainiet foto" at bounding box center [1043, 156] width 143 height 49
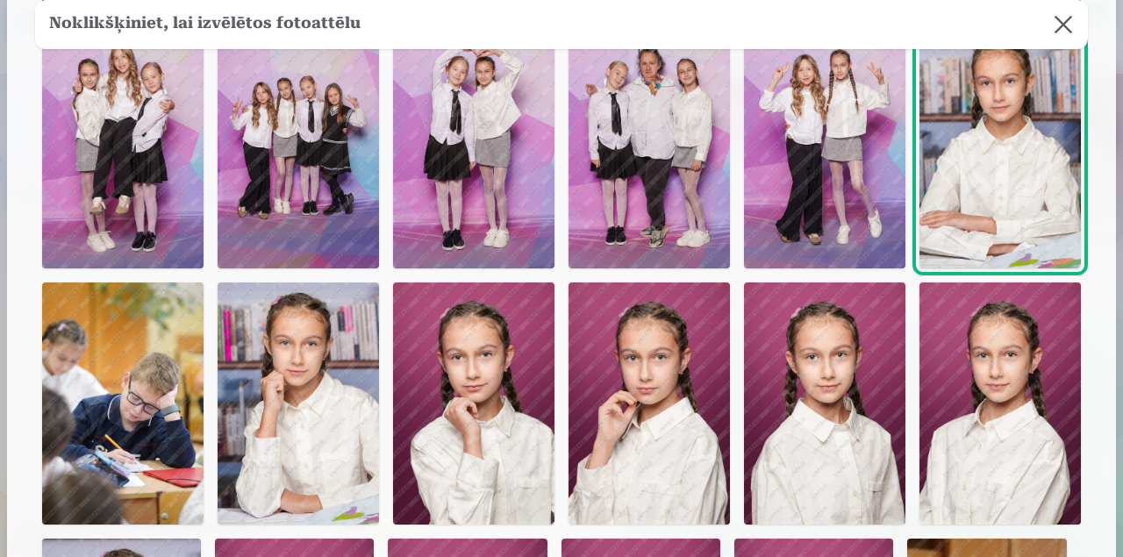
scroll to position [379, 0]
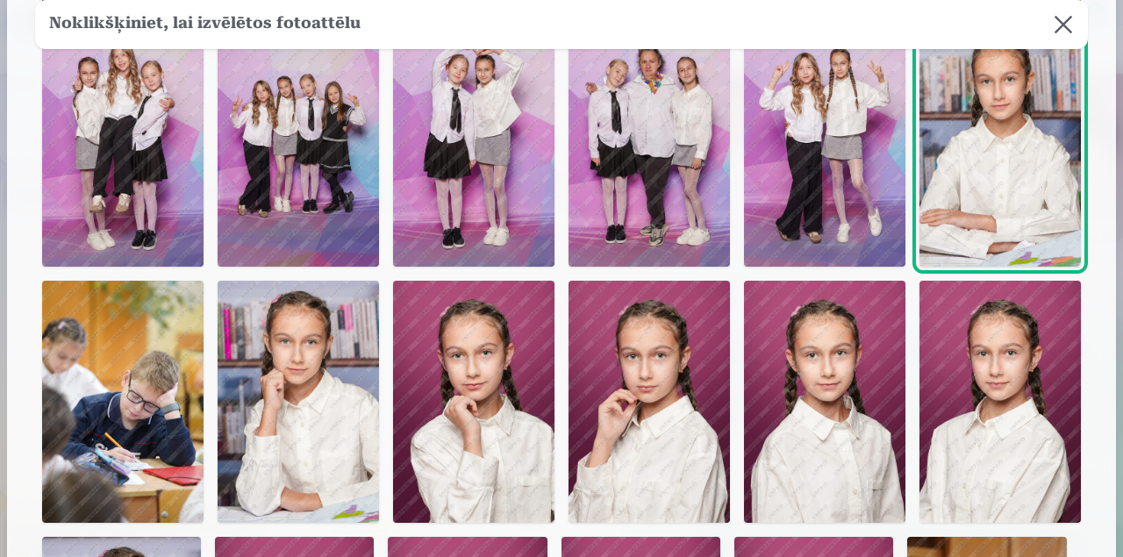
click at [329, 390] on img at bounding box center [298, 402] width 161 height 242
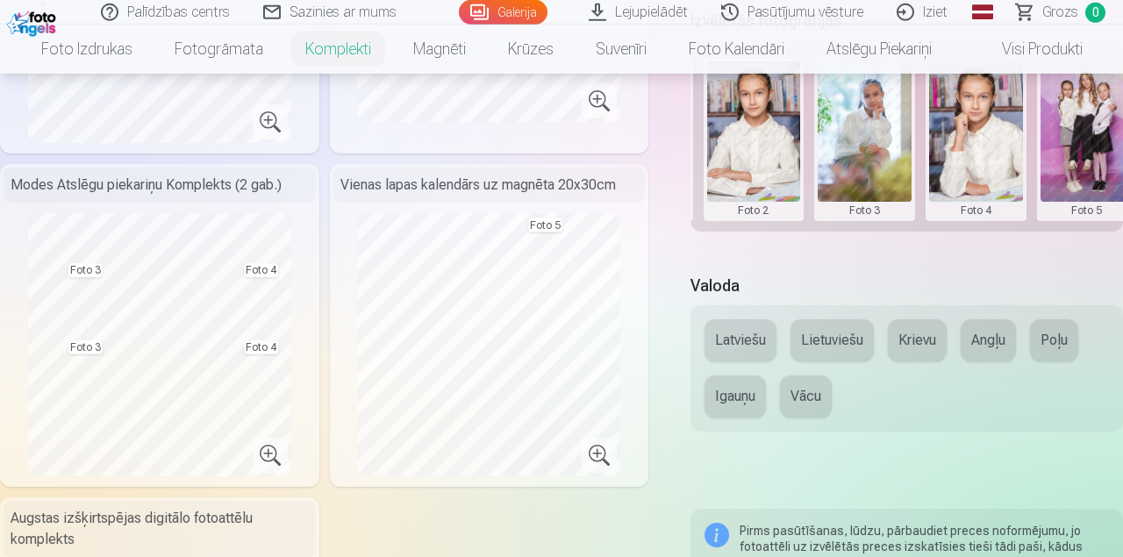
scroll to position [0, 354]
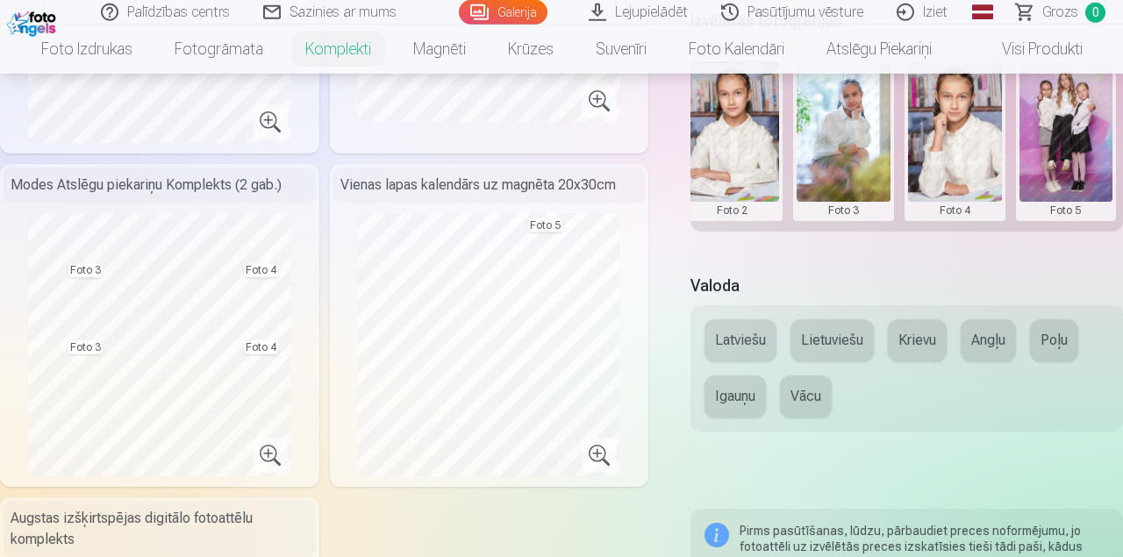
click at [1084, 156] on button at bounding box center [1066, 139] width 94 height 156
click at [1076, 153] on button "Nomainiet foto" at bounding box center [1043, 145] width 143 height 49
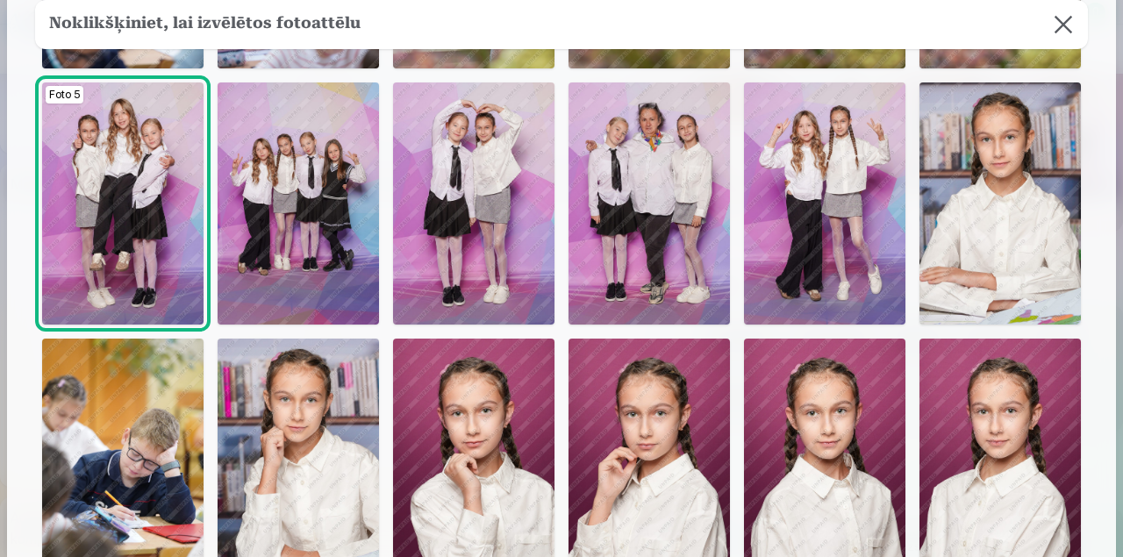
scroll to position [297, 0]
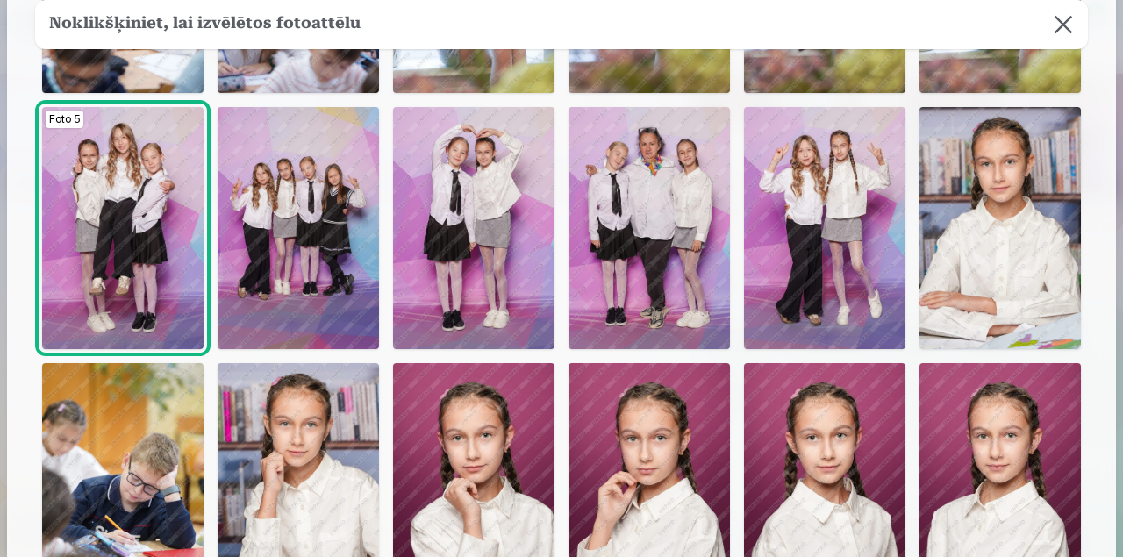
click at [321, 234] on img at bounding box center [298, 228] width 161 height 242
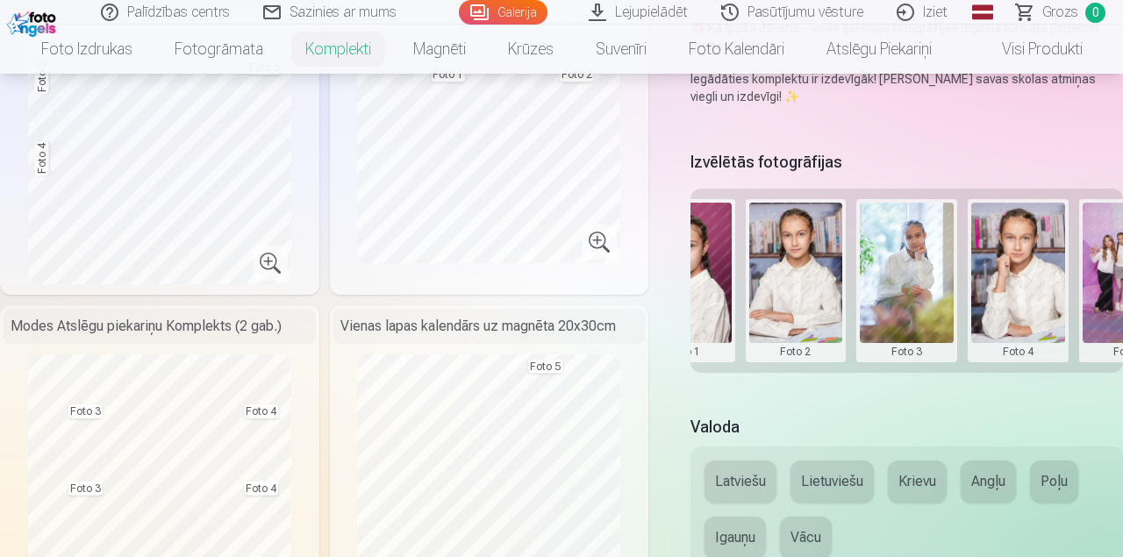
scroll to position [0, 295]
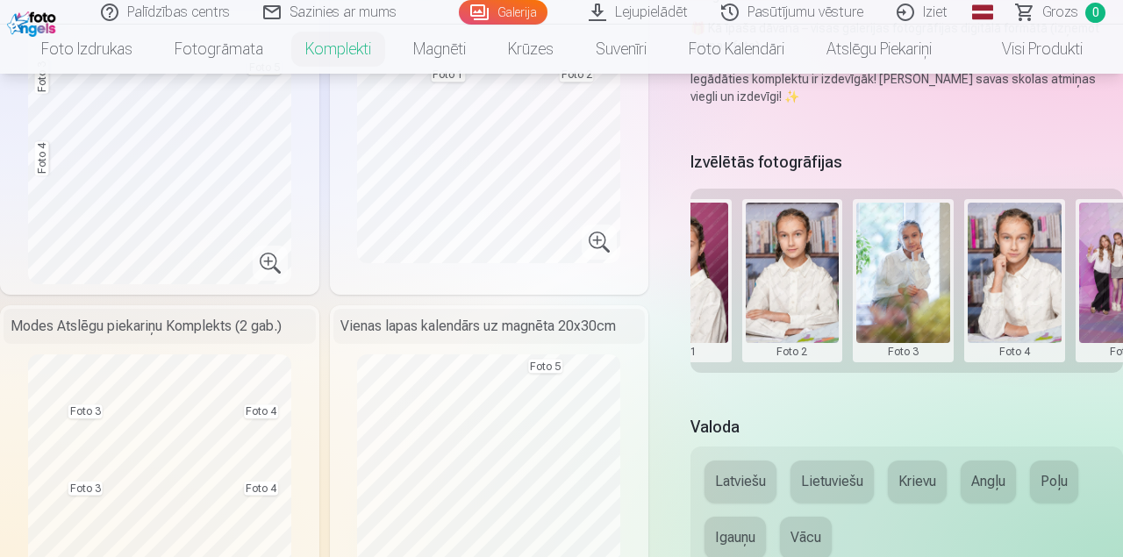
click at [1090, 282] on button at bounding box center [1126, 281] width 94 height 156
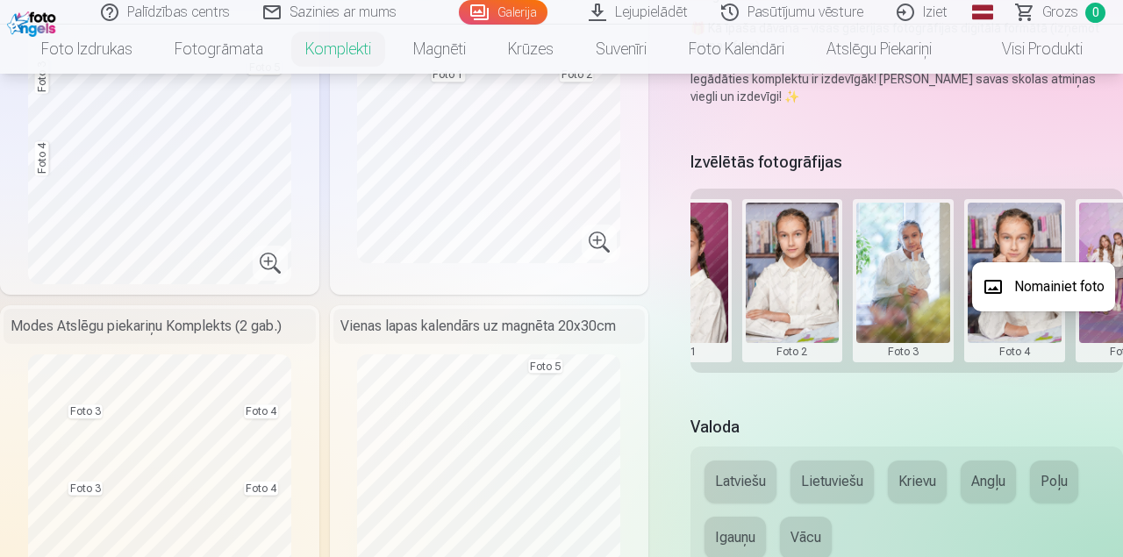
click at [1090, 289] on button "Nomainiet foto" at bounding box center [1043, 286] width 143 height 49
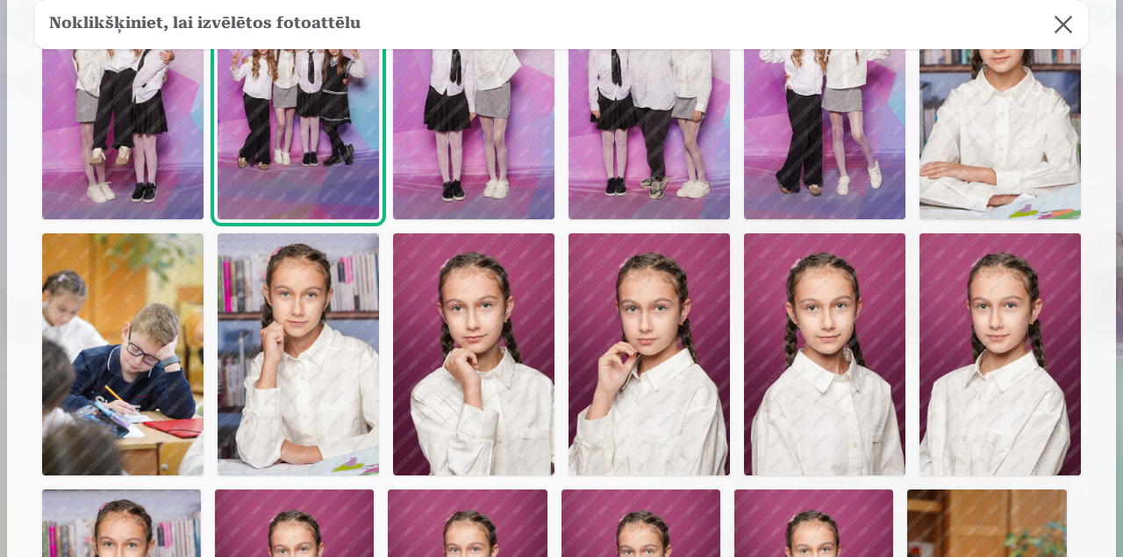
scroll to position [427, 0]
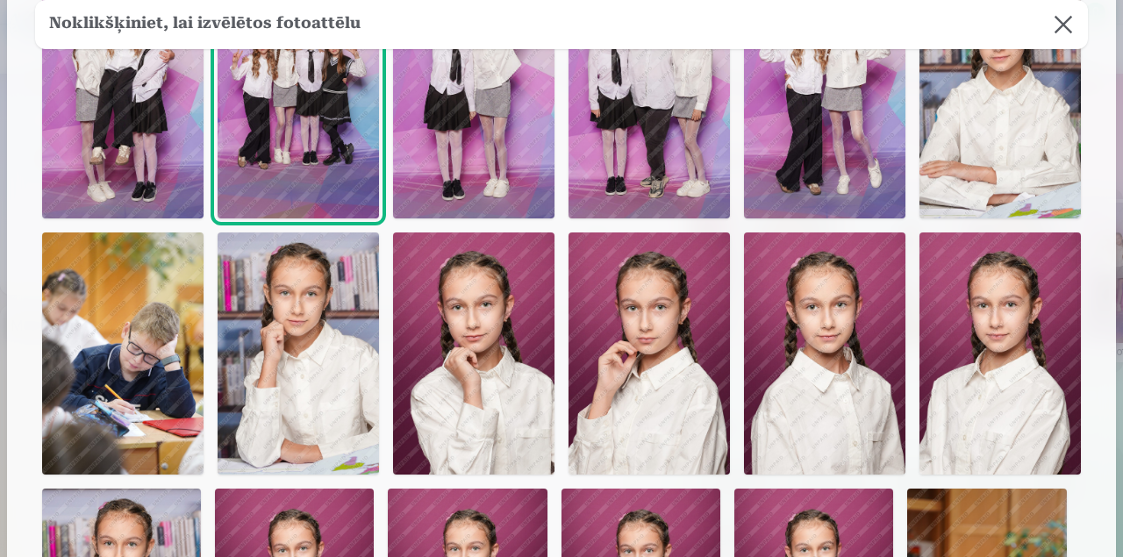
click at [984, 348] on img at bounding box center [999, 353] width 161 height 242
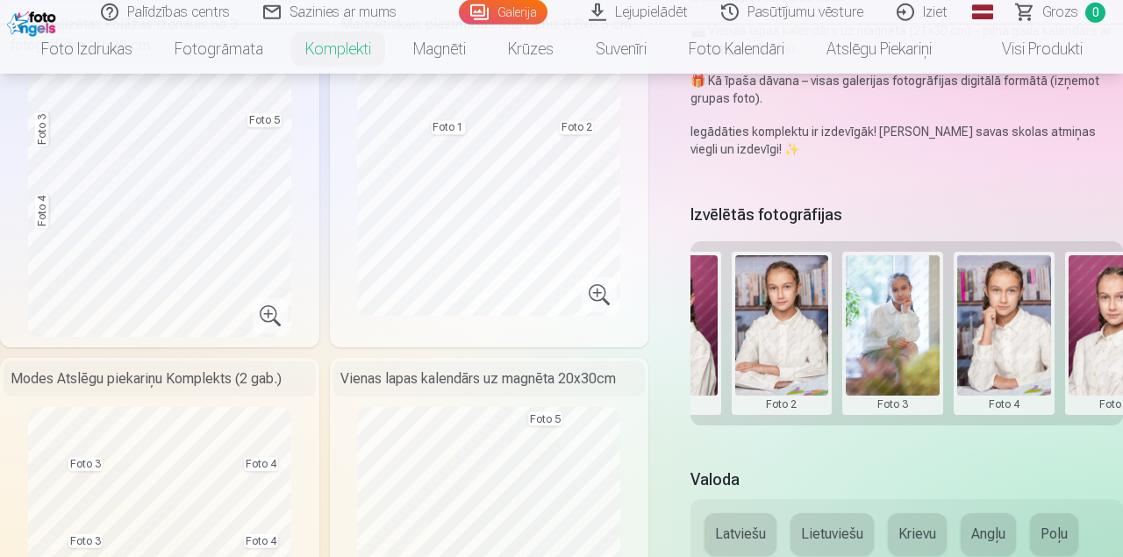
scroll to position [493, 0]
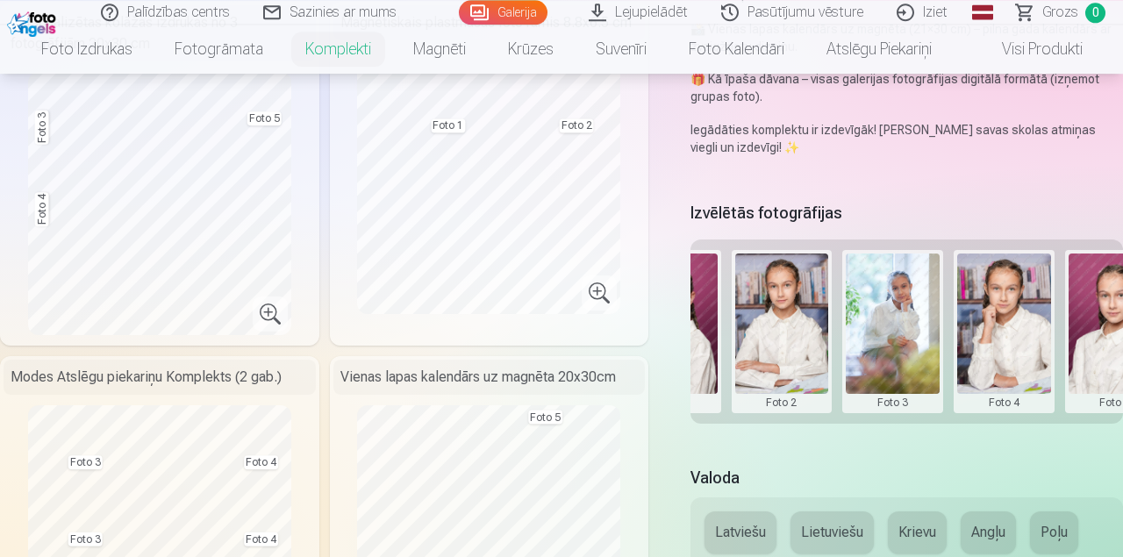
click at [1091, 337] on button at bounding box center [1116, 332] width 94 height 156
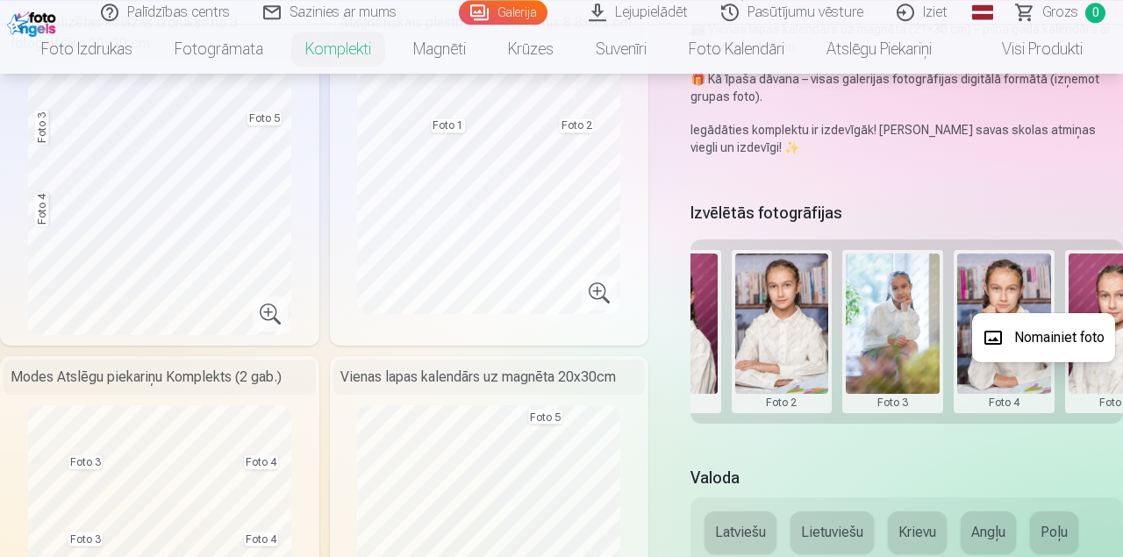
click at [1076, 339] on button "Nomainiet foto" at bounding box center [1043, 337] width 143 height 49
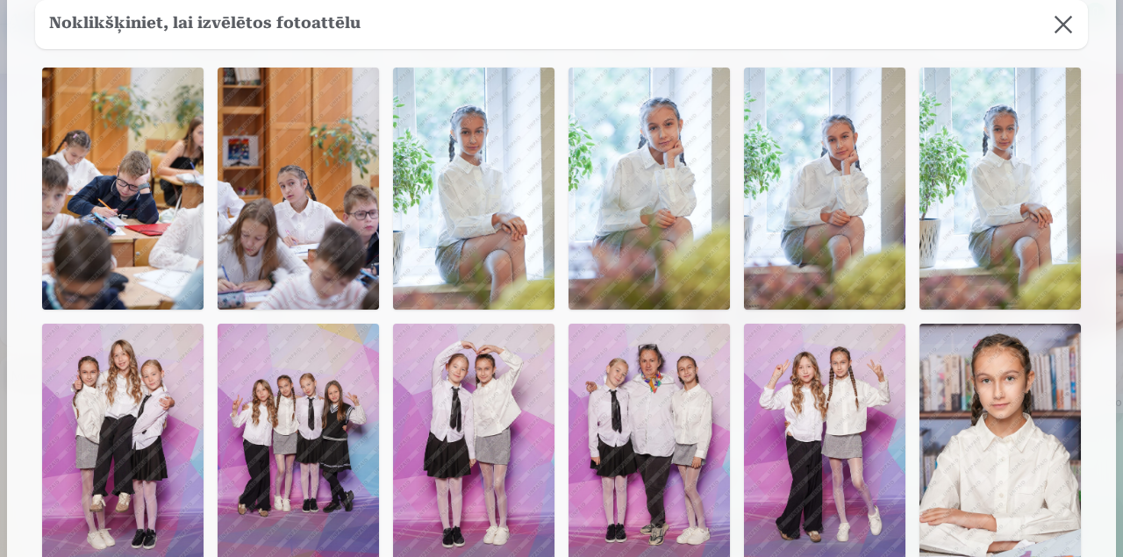
scroll to position [81, 0]
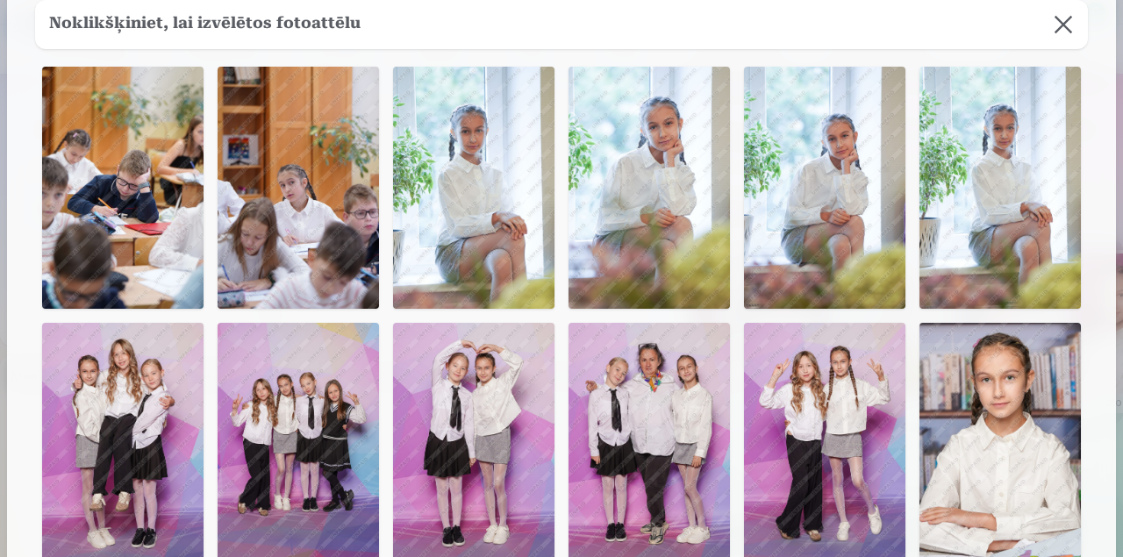
click at [471, 177] on img at bounding box center [473, 188] width 161 height 242
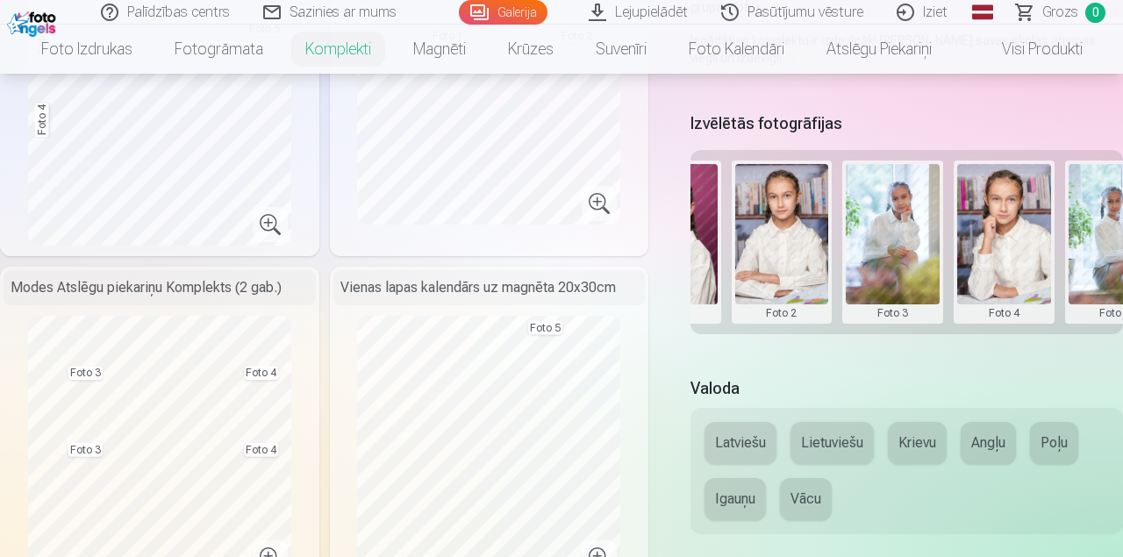
scroll to position [584, 0]
click at [1105, 254] on button at bounding box center [1116, 240] width 94 height 156
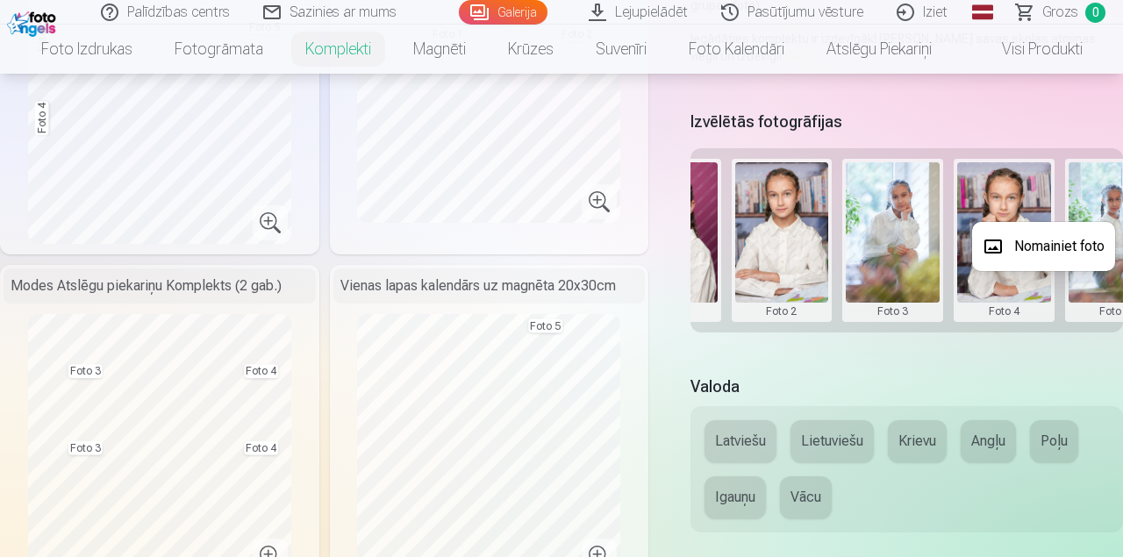
click at [1068, 253] on button "Nomainiet foto" at bounding box center [1043, 246] width 143 height 49
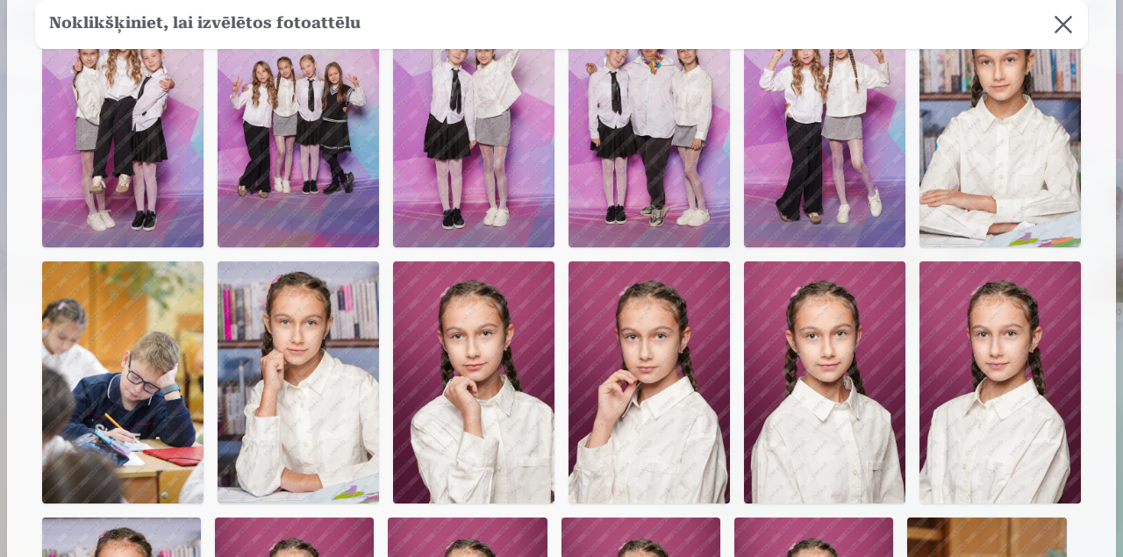
scroll to position [399, 0]
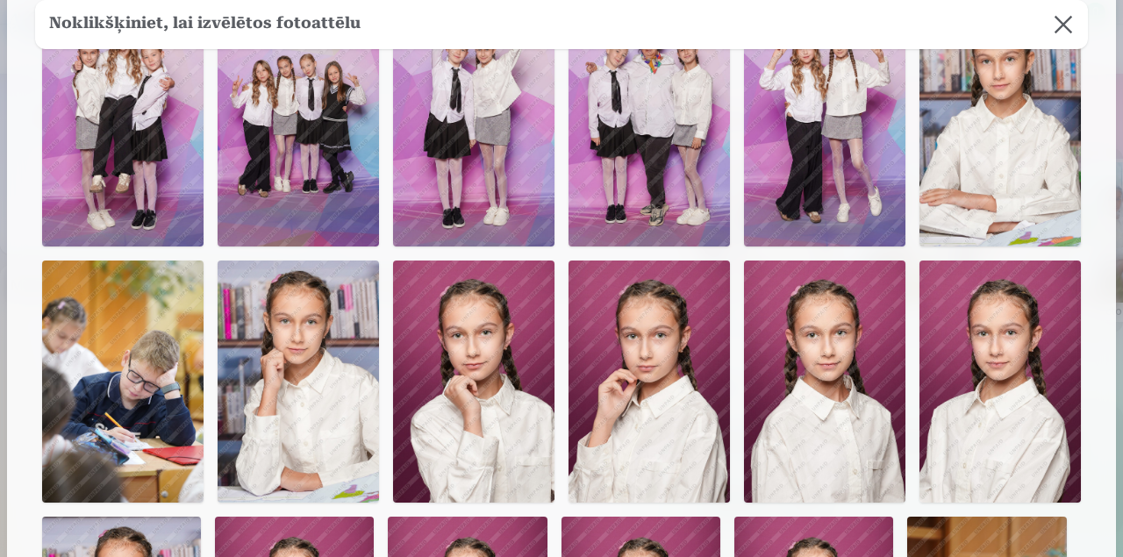
click at [973, 349] on img at bounding box center [999, 382] width 161 height 242
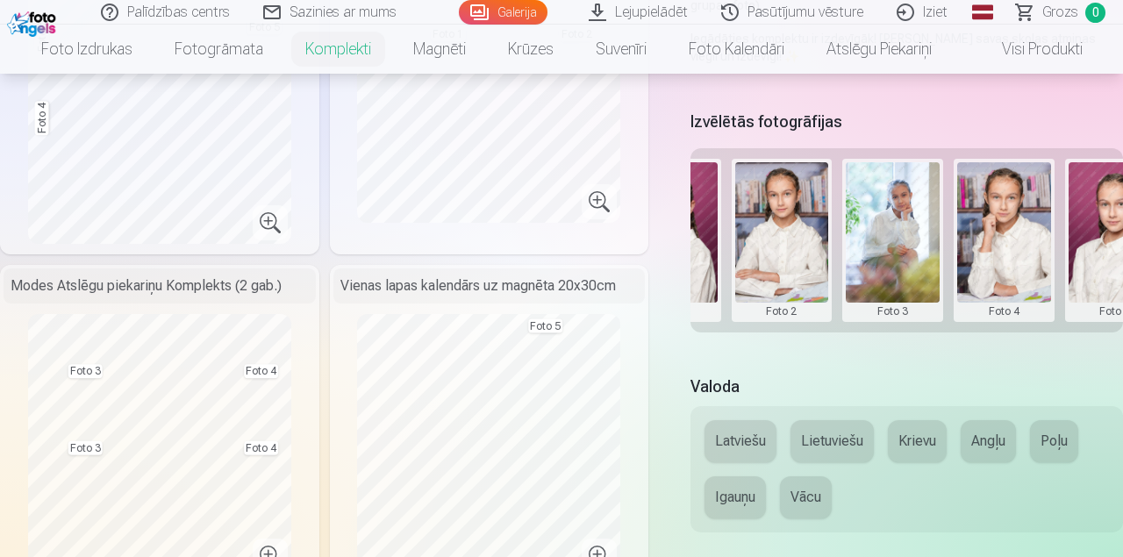
click at [973, 349] on div "Izvēlētās fotogrāfijas Grupas foto Foto 1 Foto 2 Foto 3 Foto 4 Foto 5" at bounding box center [906, 229] width 432 height 247
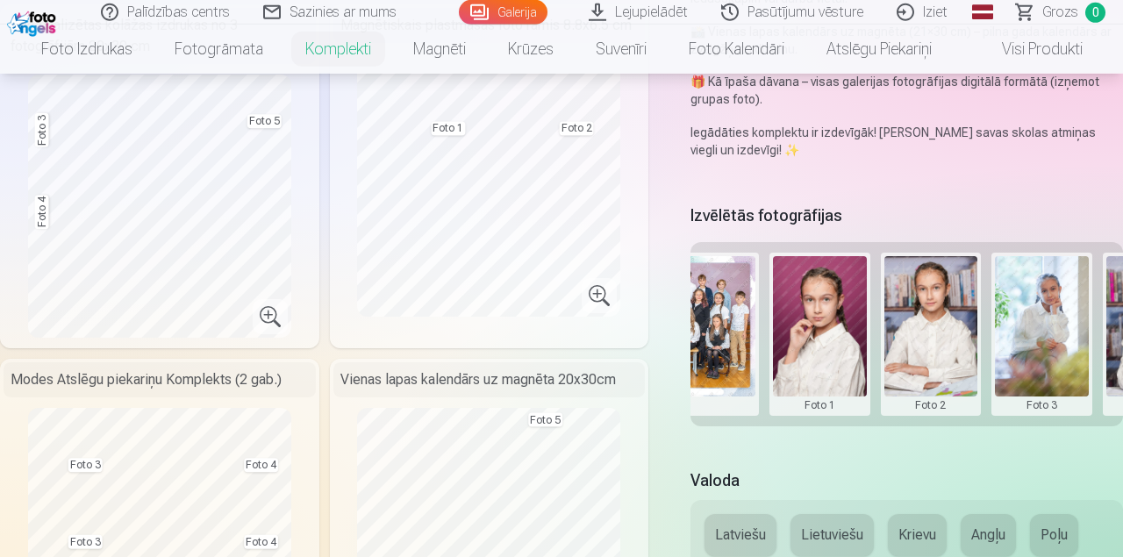
scroll to position [490, 0]
click at [832, 333] on button at bounding box center [820, 335] width 94 height 156
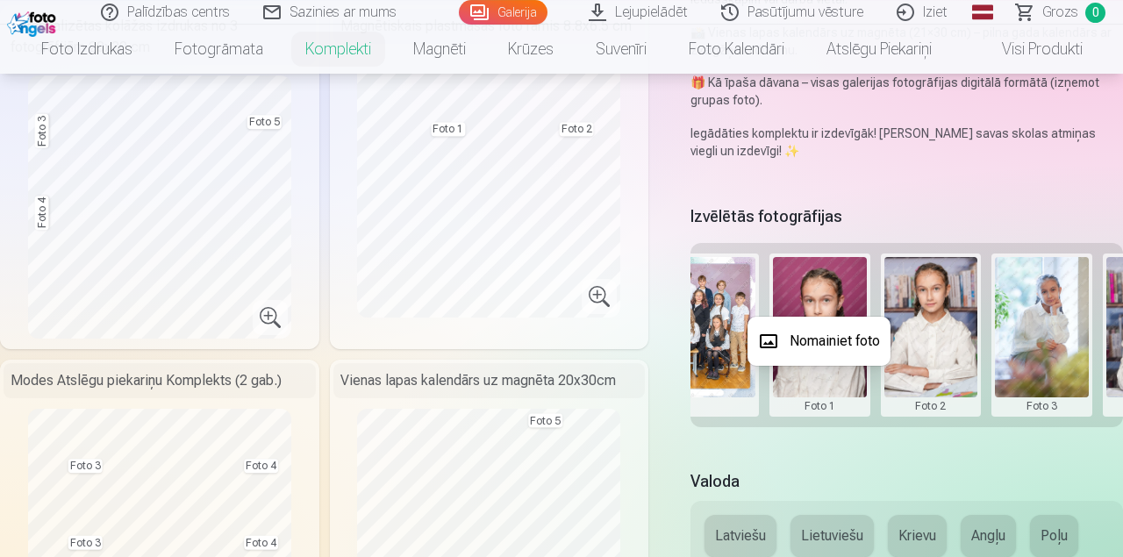
click at [832, 339] on button "Nomainiet foto" at bounding box center [818, 341] width 143 height 49
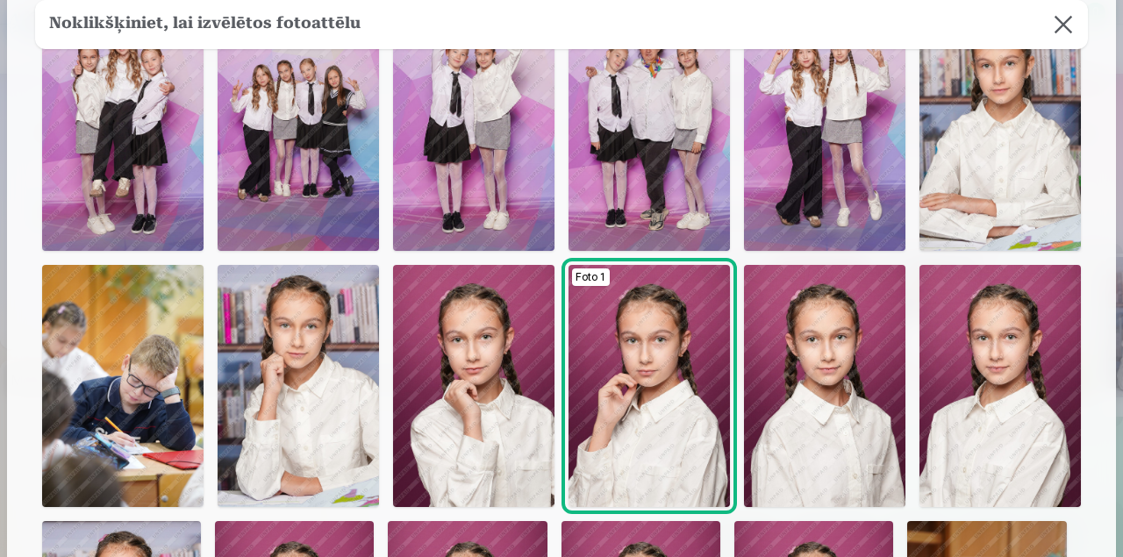
scroll to position [395, 0]
click at [997, 359] on img at bounding box center [999, 386] width 161 height 242
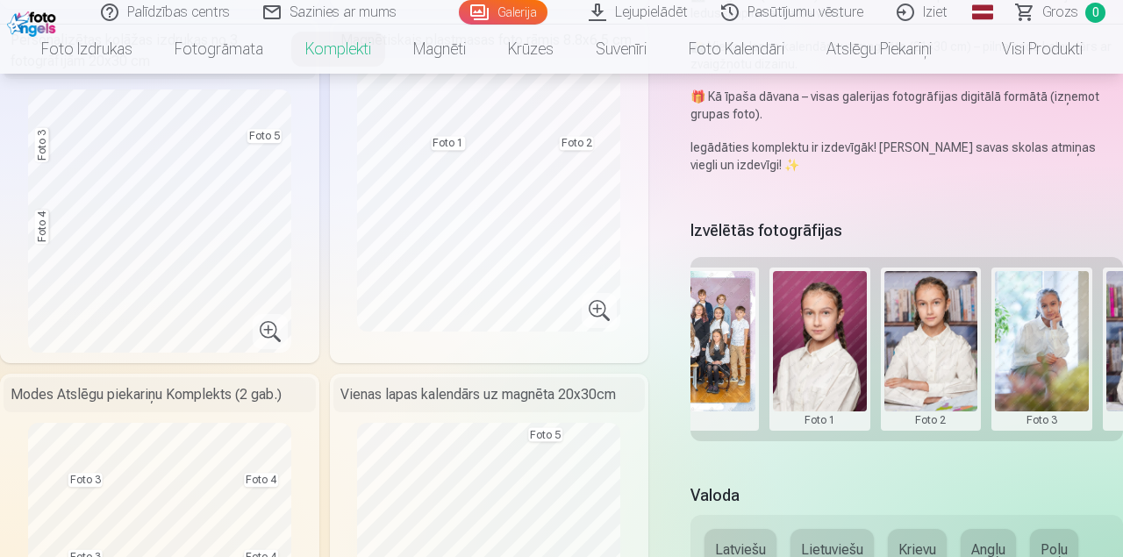
scroll to position [475, 0]
click at [927, 362] on button at bounding box center [931, 350] width 94 height 156
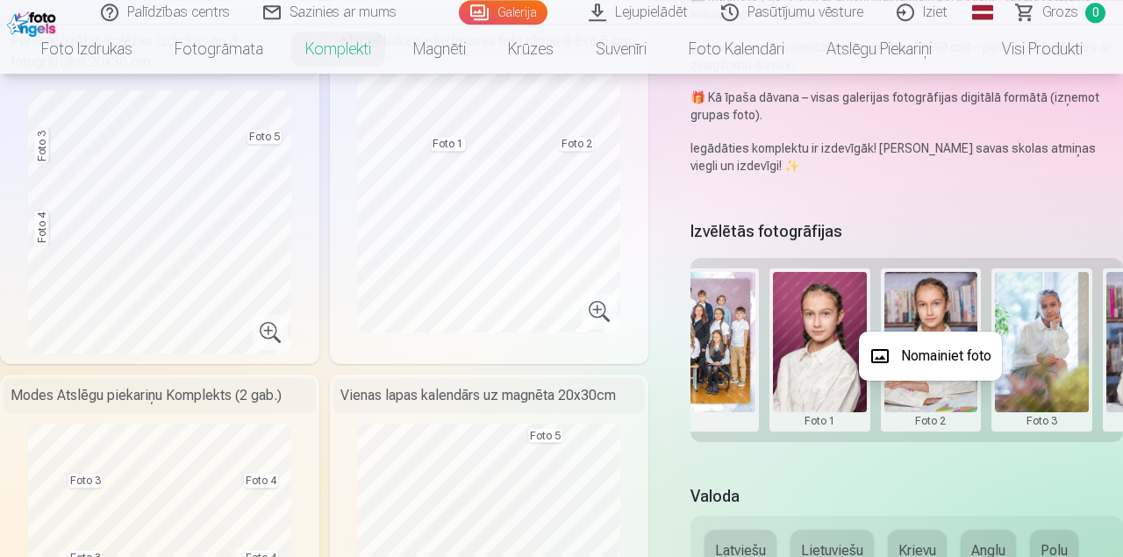
click at [927, 361] on button "Nomainiet foto" at bounding box center [930, 356] width 143 height 49
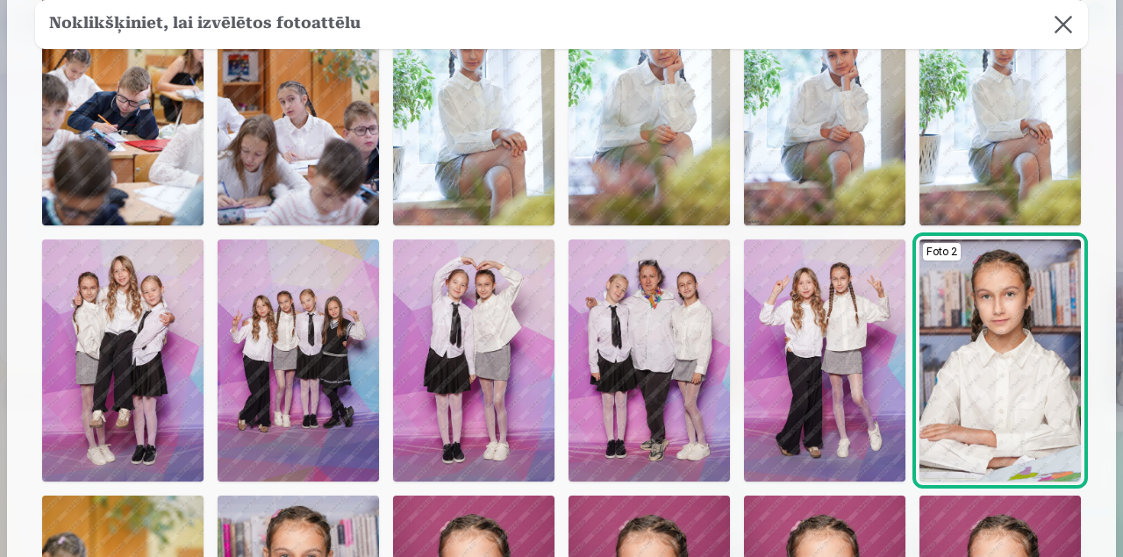
scroll to position [0, 0]
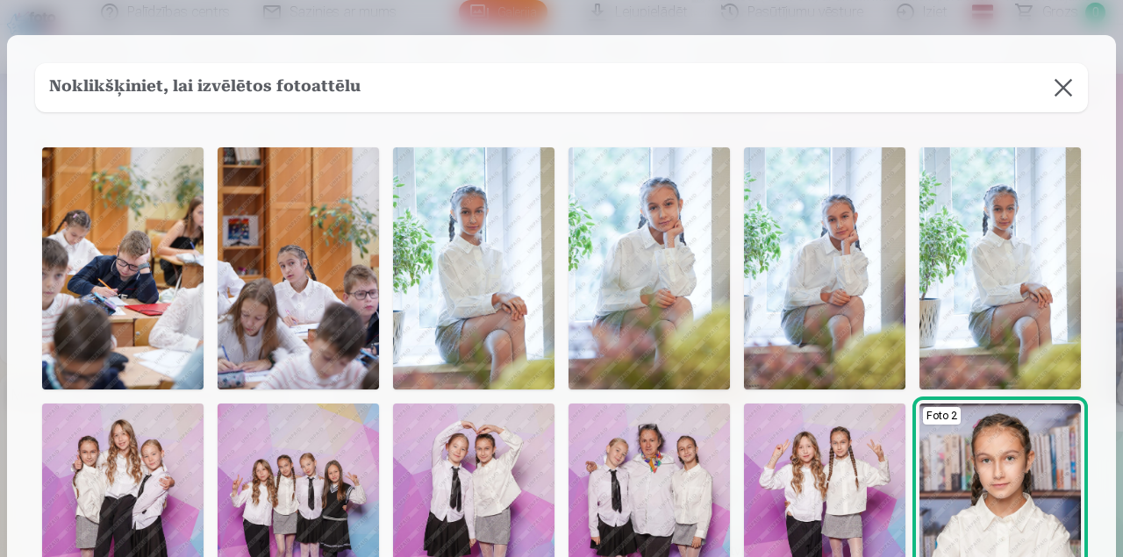
click at [1067, 92] on button at bounding box center [1063, 87] width 49 height 49
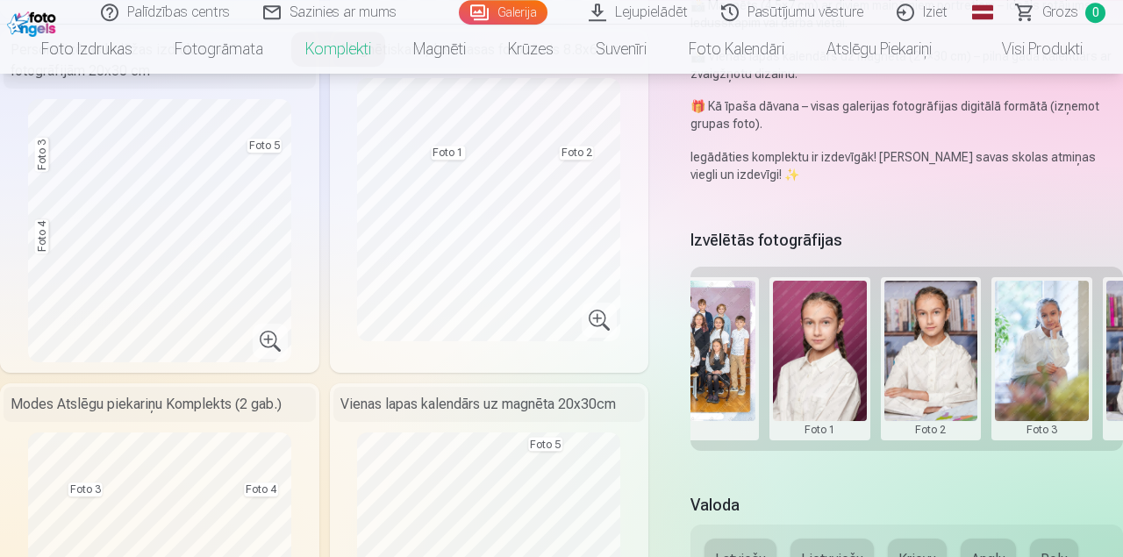
scroll to position [465, 0]
click at [922, 373] on button at bounding box center [931, 360] width 94 height 156
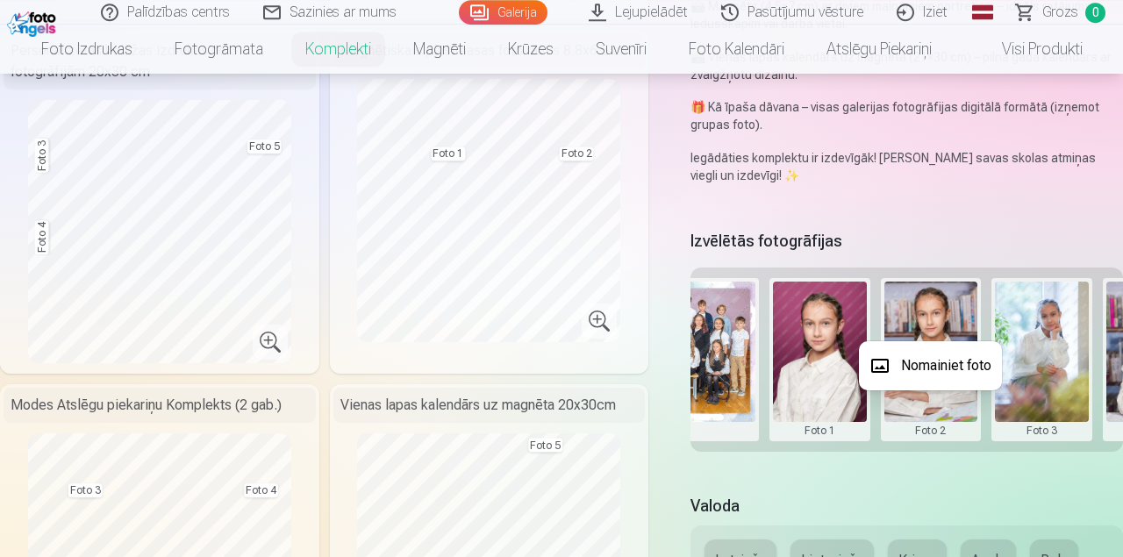
click at [922, 373] on button "Nomainiet foto" at bounding box center [930, 365] width 143 height 49
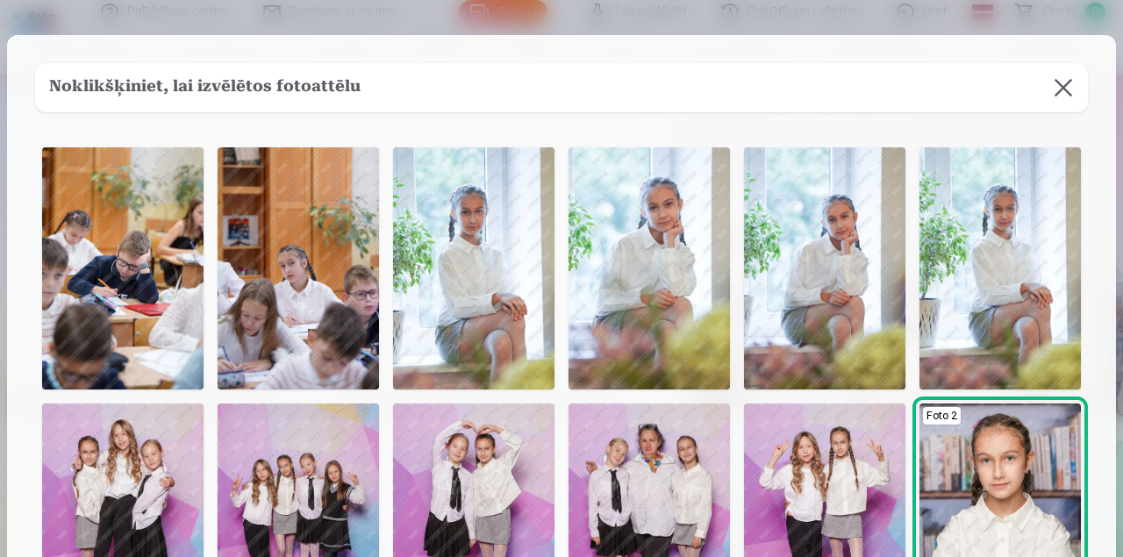
click at [982, 296] on img at bounding box center [999, 268] width 161 height 242
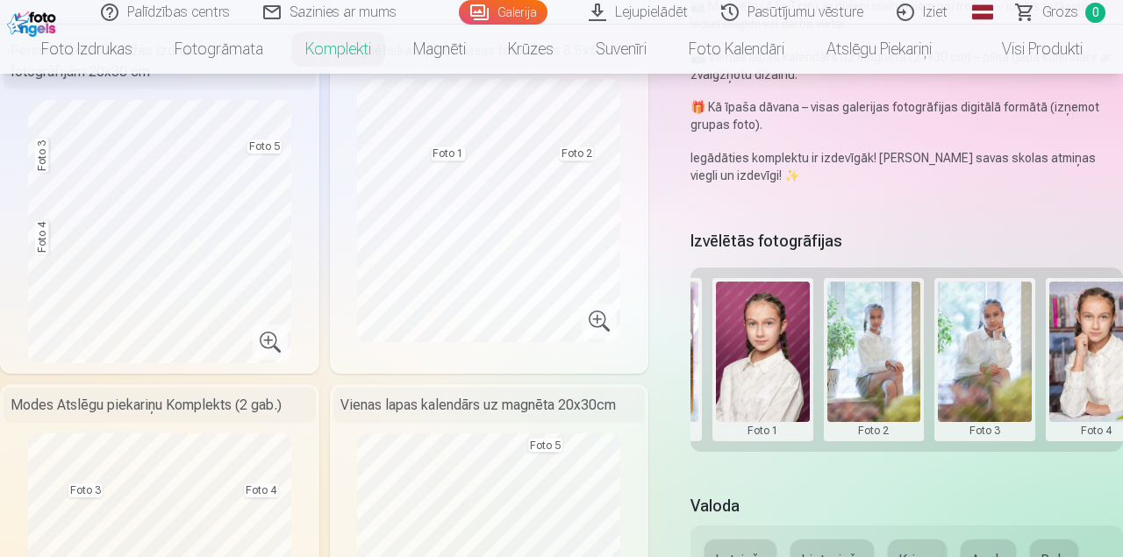
scroll to position [0, 214]
click at [988, 371] on button at bounding box center [984, 360] width 94 height 156
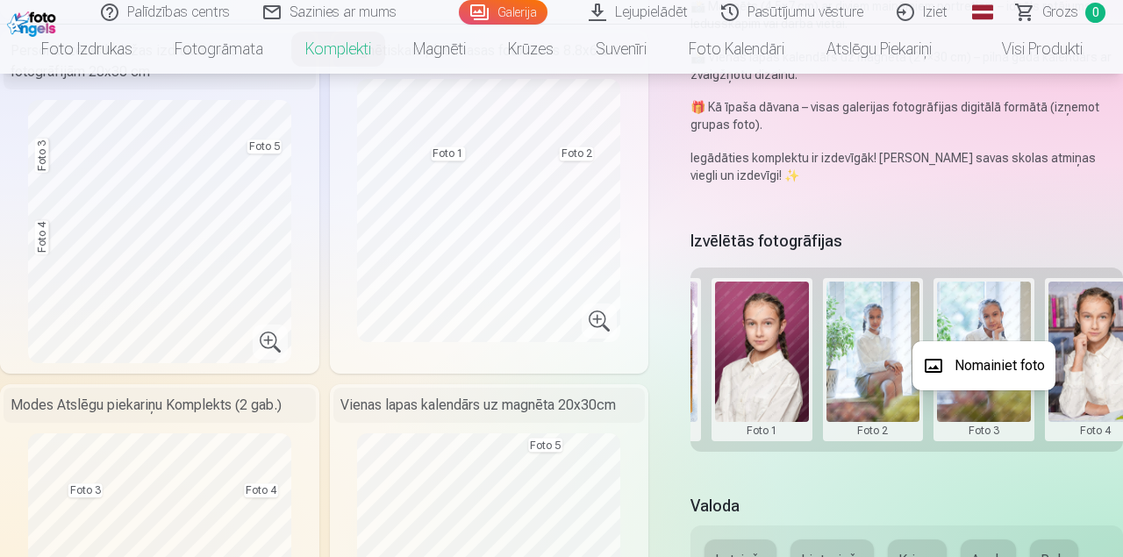
click at [987, 371] on button "Nomainiet foto" at bounding box center [983, 365] width 143 height 49
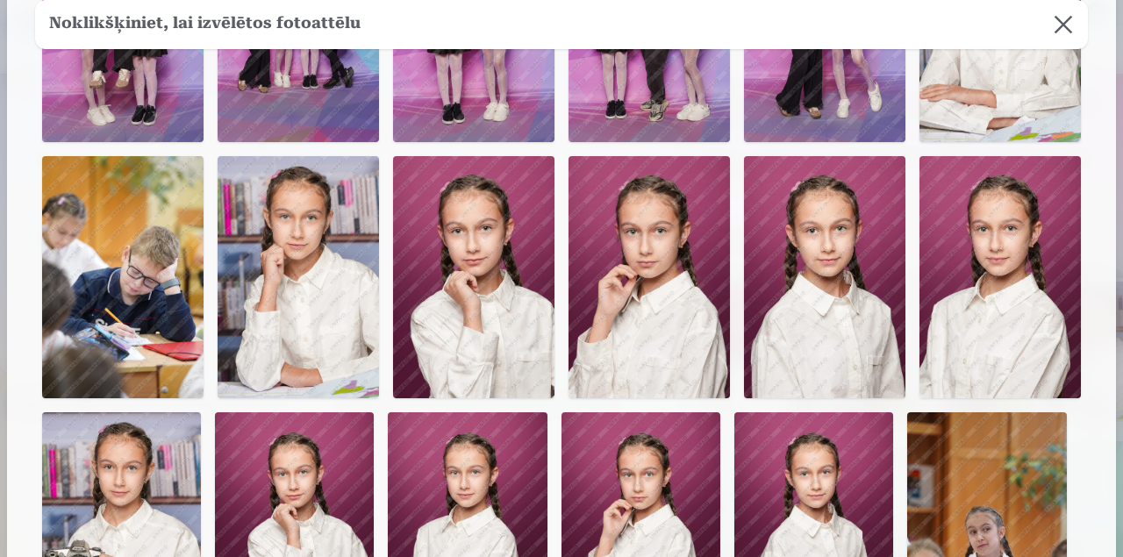
scroll to position [505, 0]
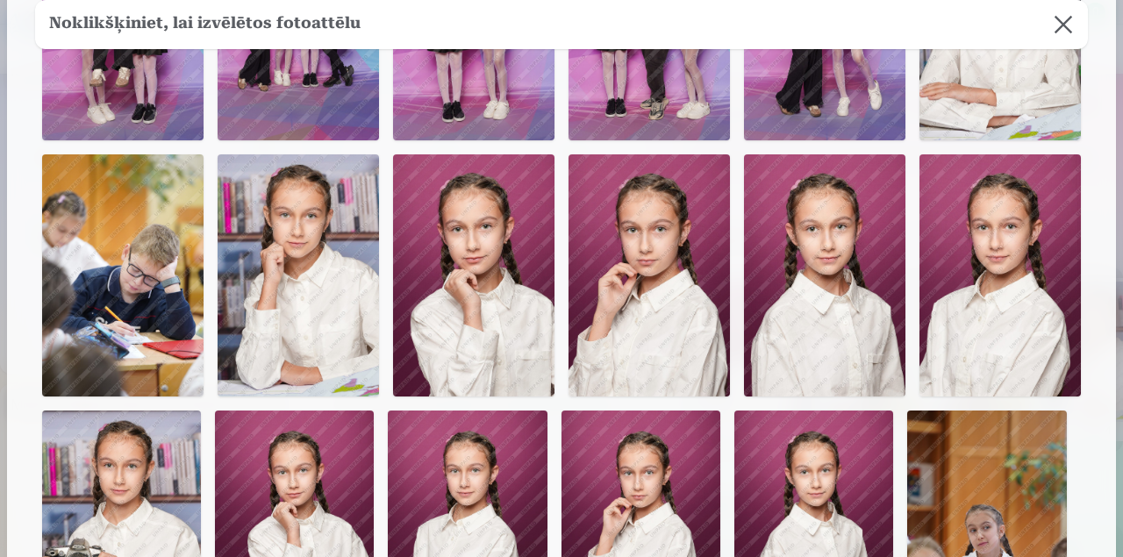
click at [636, 304] on img at bounding box center [648, 275] width 161 height 242
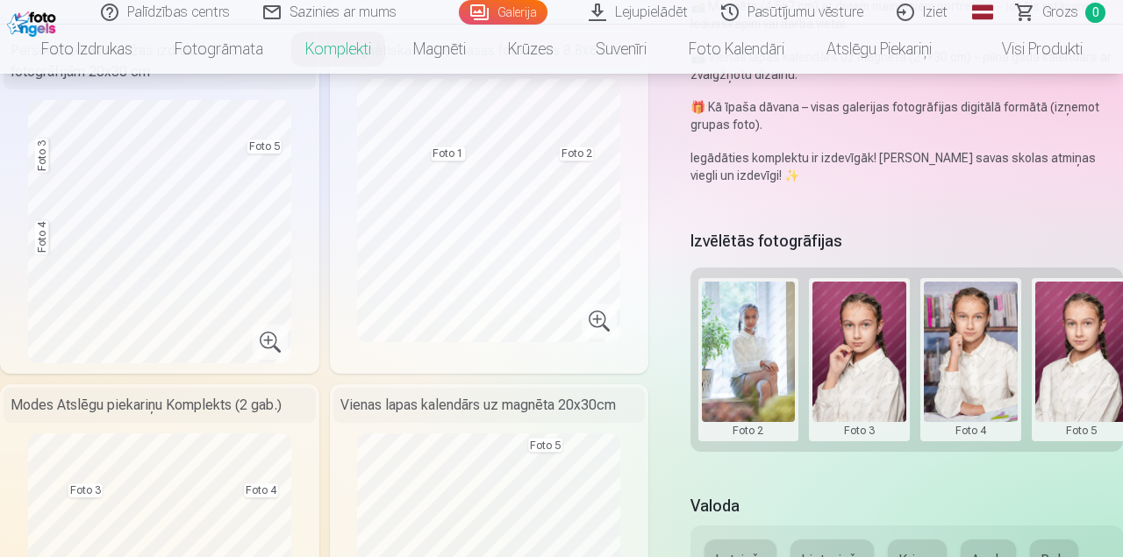
scroll to position [0, 347]
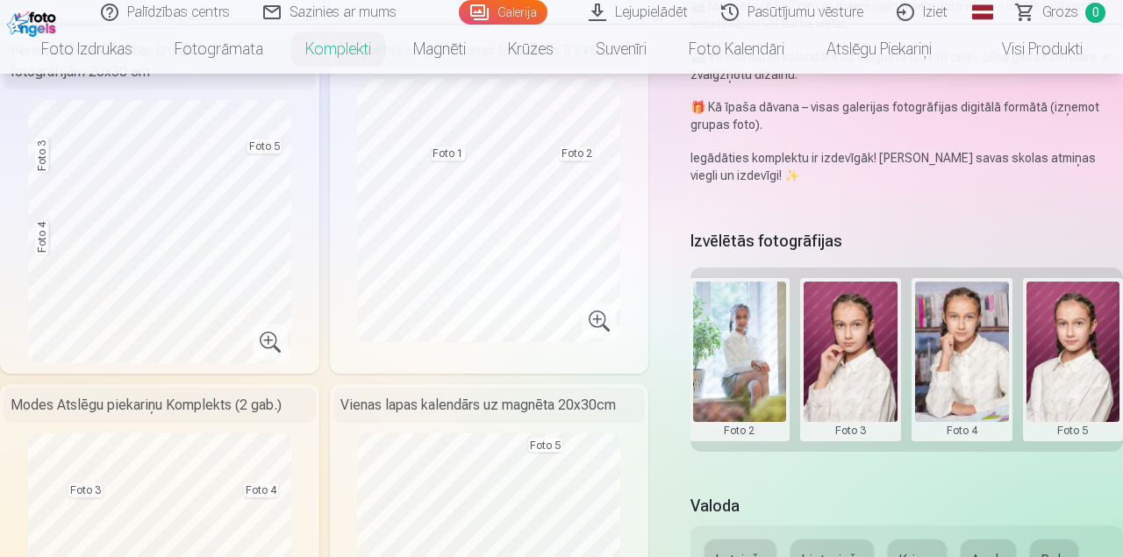
click at [961, 390] on button at bounding box center [962, 360] width 94 height 156
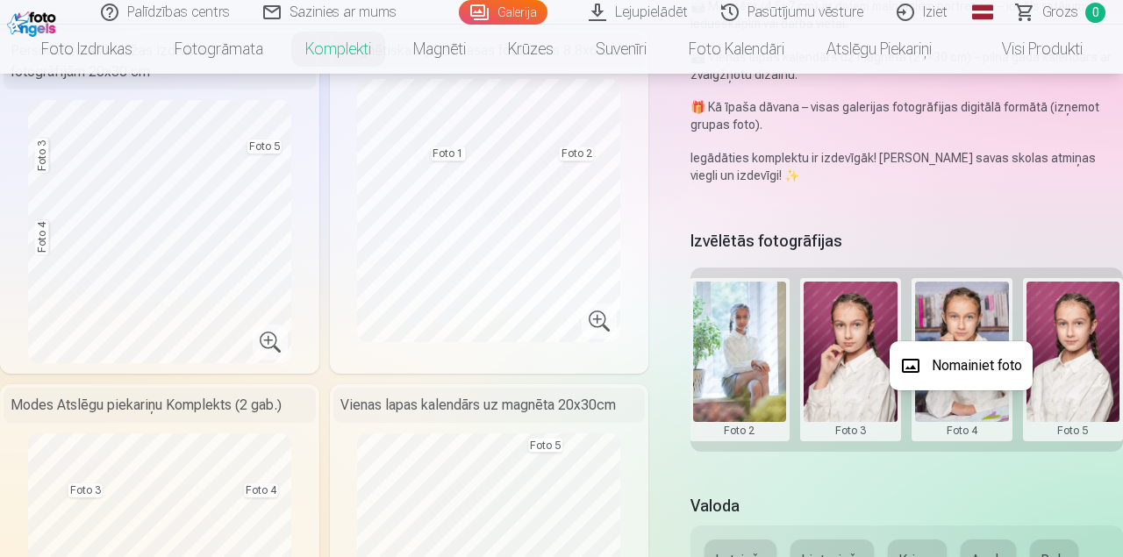
click at [961, 367] on button "Nomainiet foto" at bounding box center [961, 365] width 143 height 49
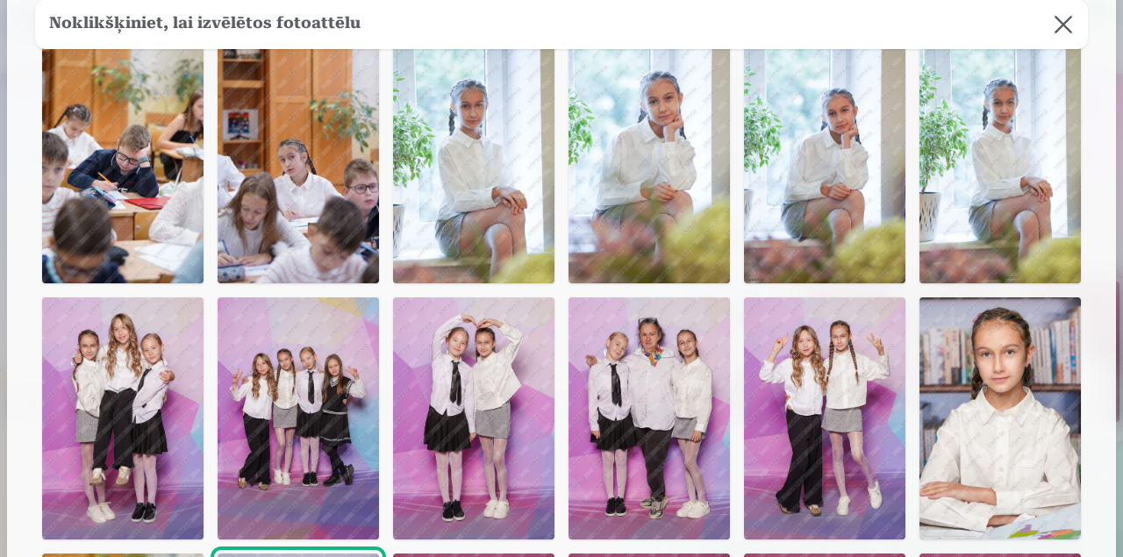
scroll to position [119, 0]
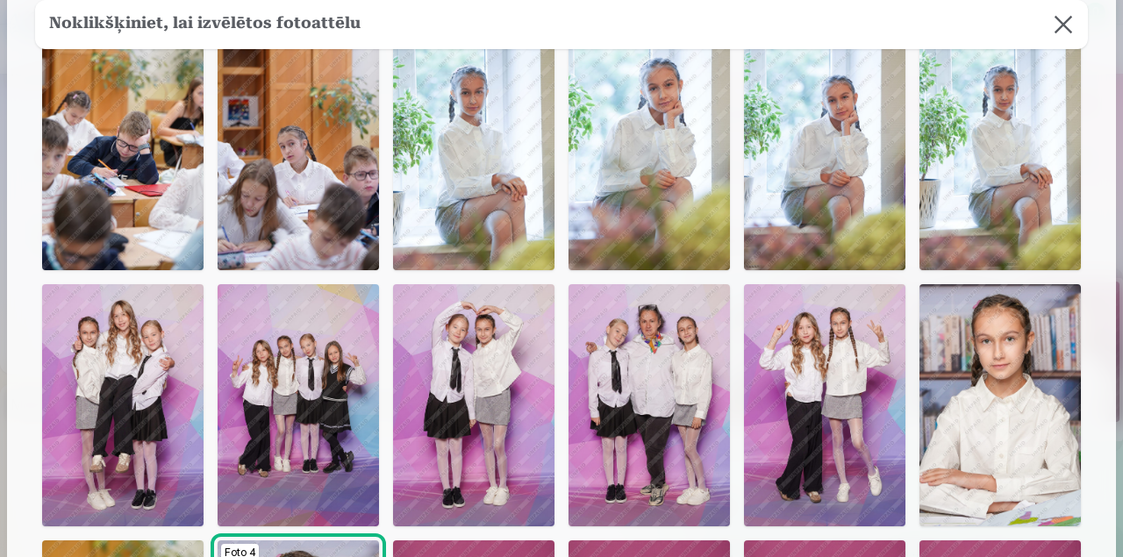
click at [998, 380] on img at bounding box center [999, 405] width 161 height 242
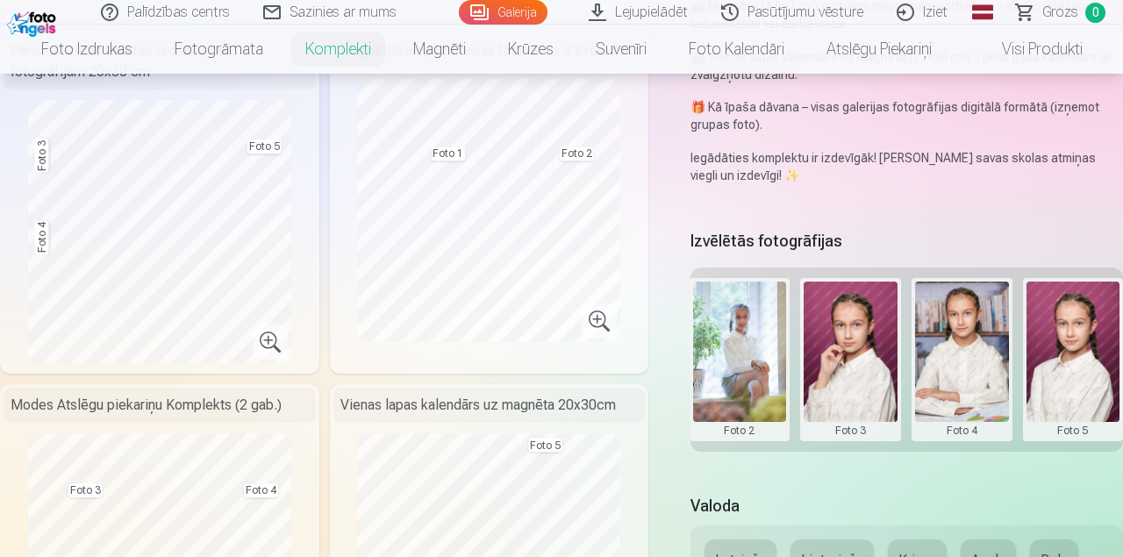
scroll to position [0, 354]
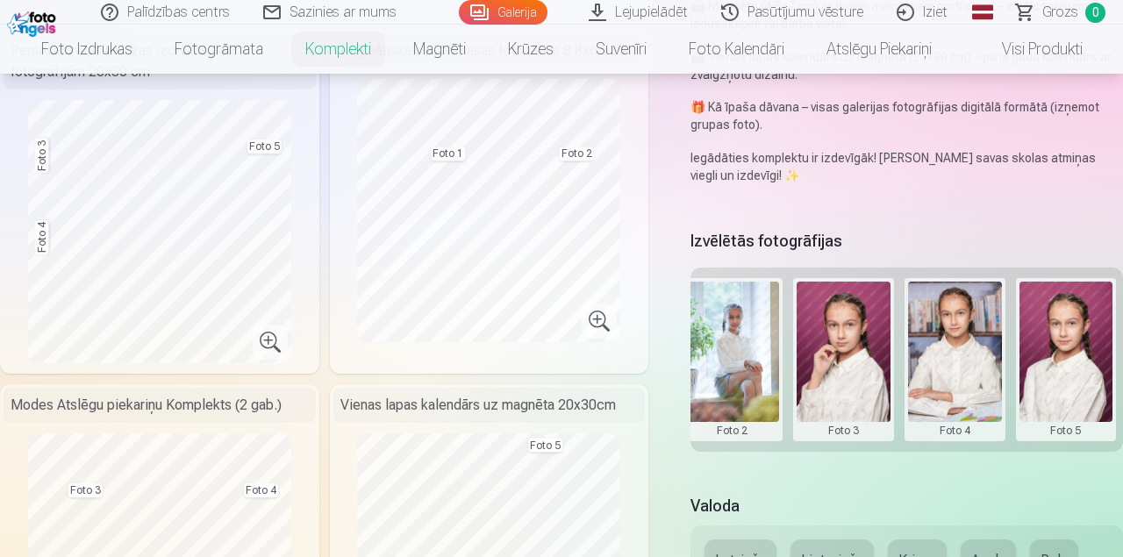
click at [1057, 362] on button at bounding box center [1066, 360] width 94 height 156
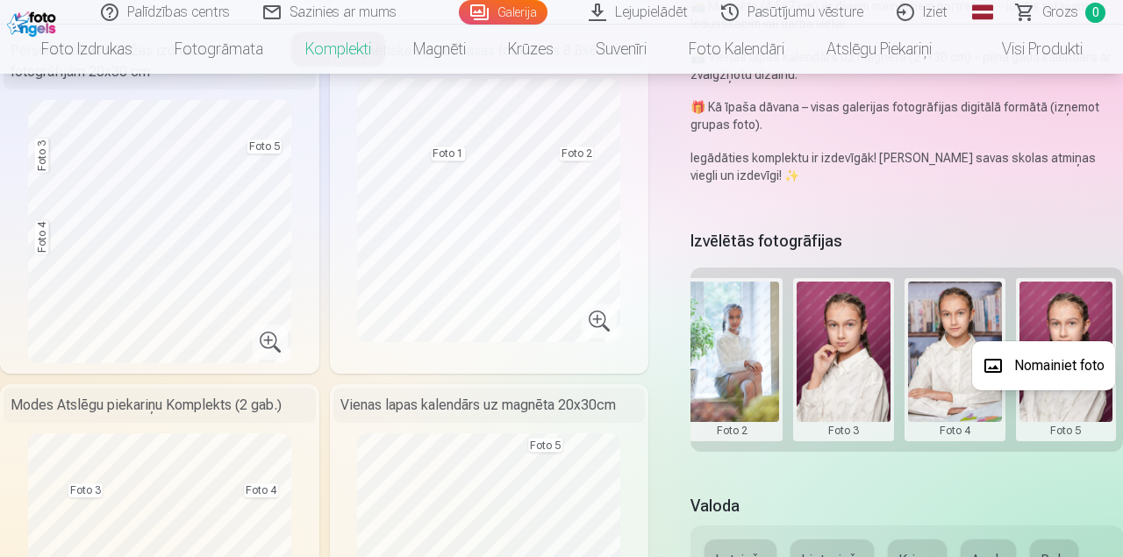
click at [1057, 363] on button "Nomainiet foto" at bounding box center [1043, 365] width 143 height 49
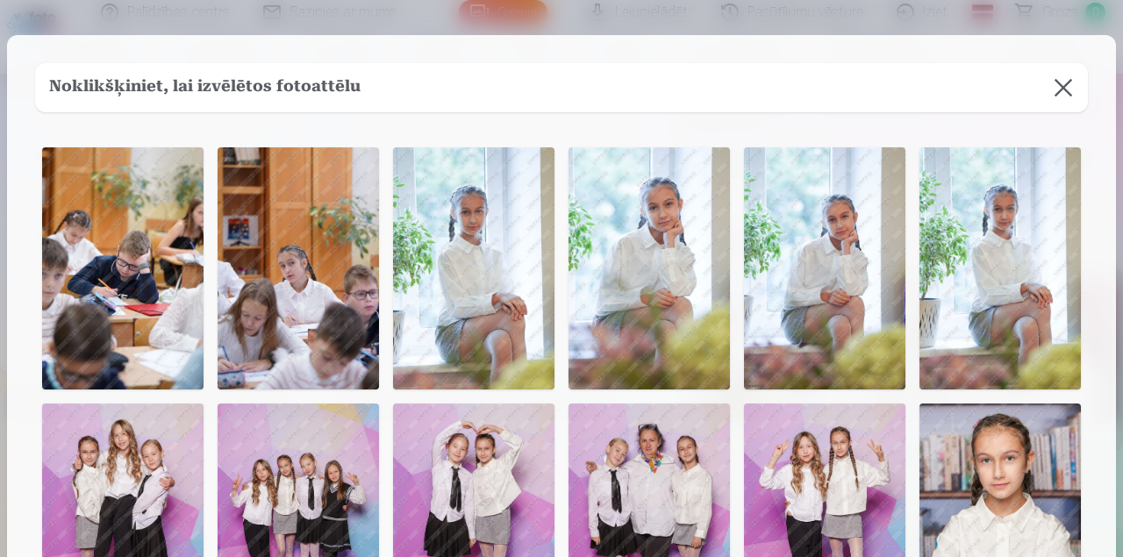
click at [644, 264] on img at bounding box center [648, 268] width 161 height 242
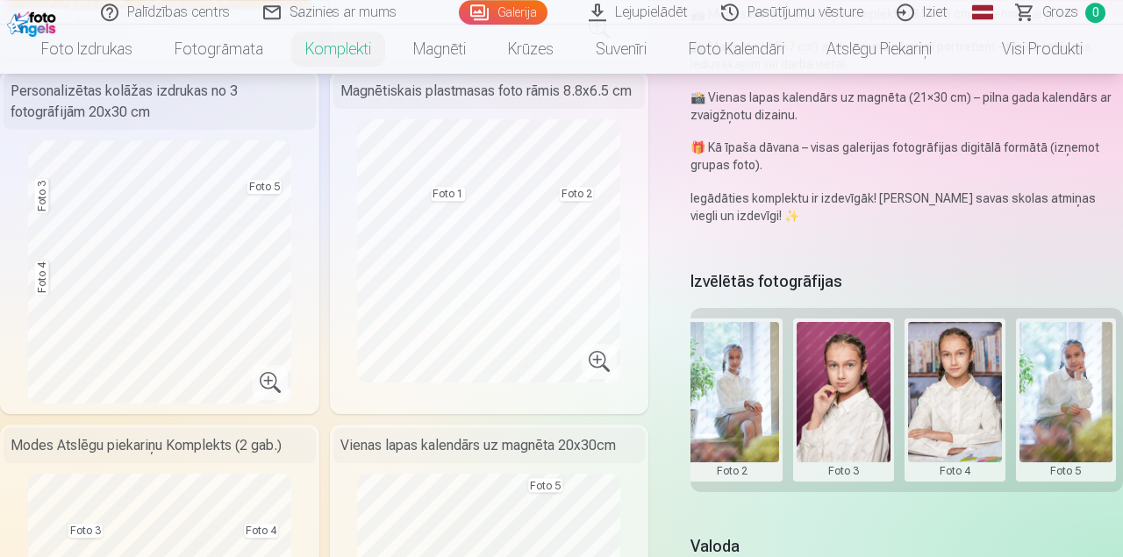
scroll to position [425, 0]
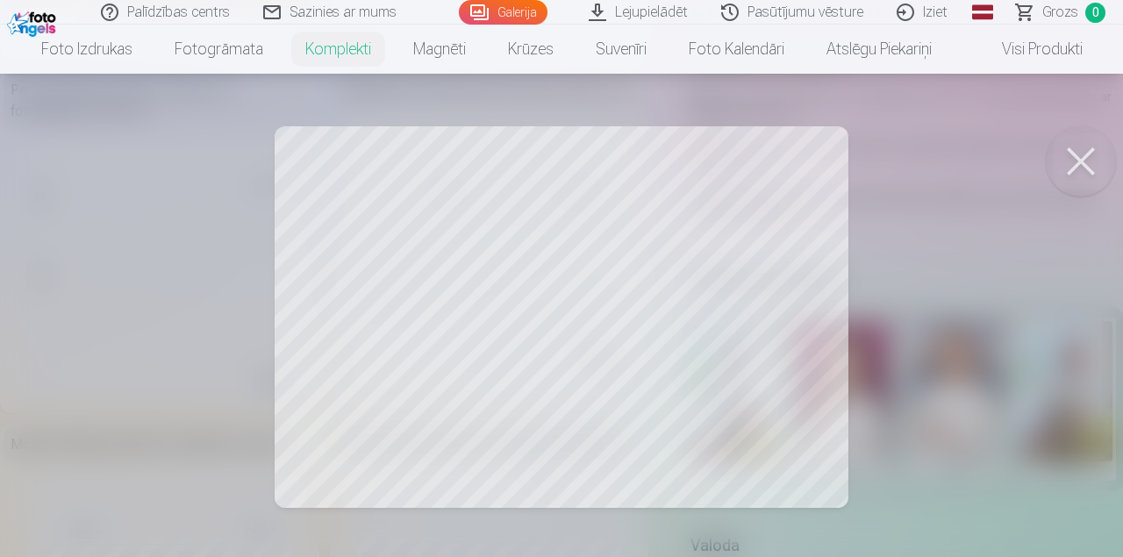
click at [207, 313] on div at bounding box center [561, 278] width 1123 height 557
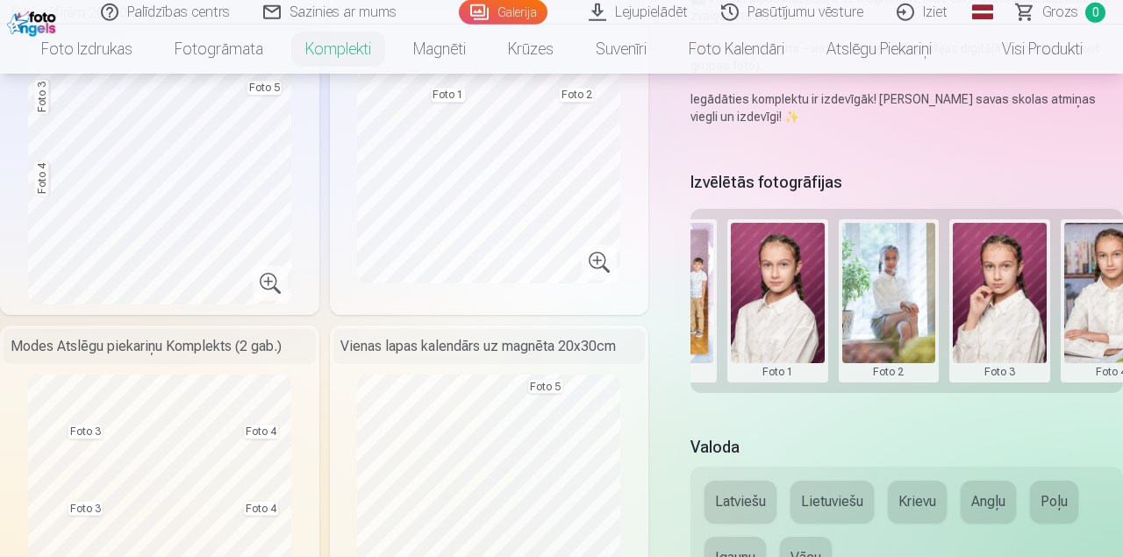
scroll to position [0, 197]
click at [778, 318] on button at bounding box center [779, 301] width 94 height 156
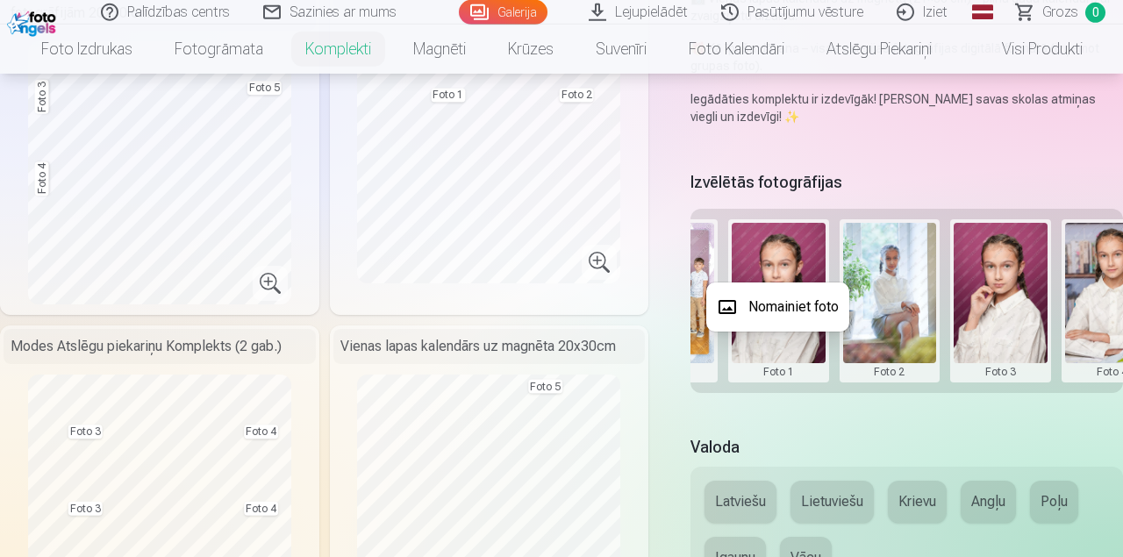
click at [778, 307] on button "Nomainiet foto" at bounding box center [777, 306] width 143 height 49
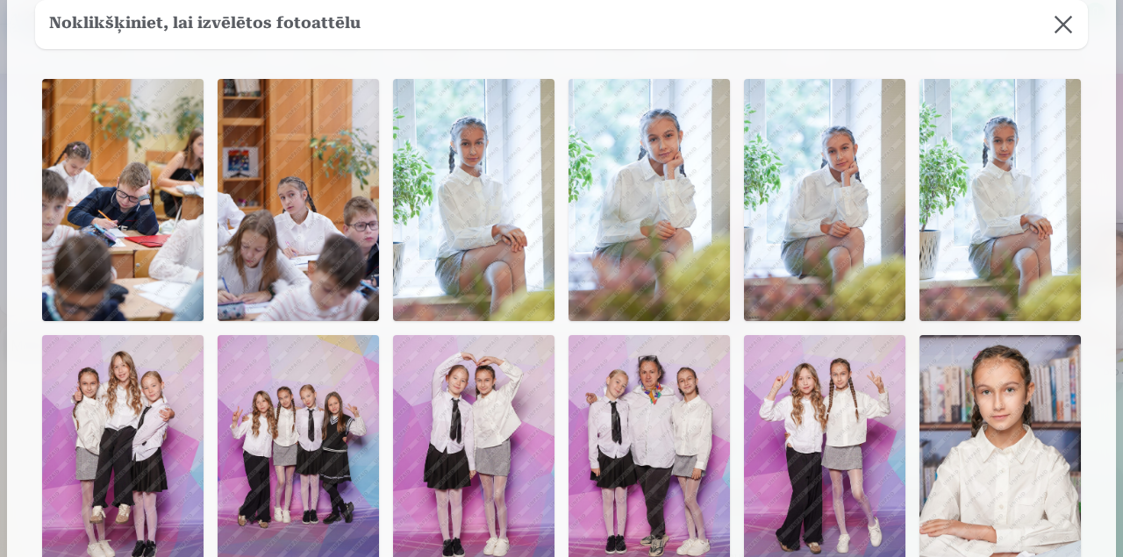
scroll to position [68, 0]
click at [1060, 19] on button at bounding box center [1063, 24] width 49 height 49
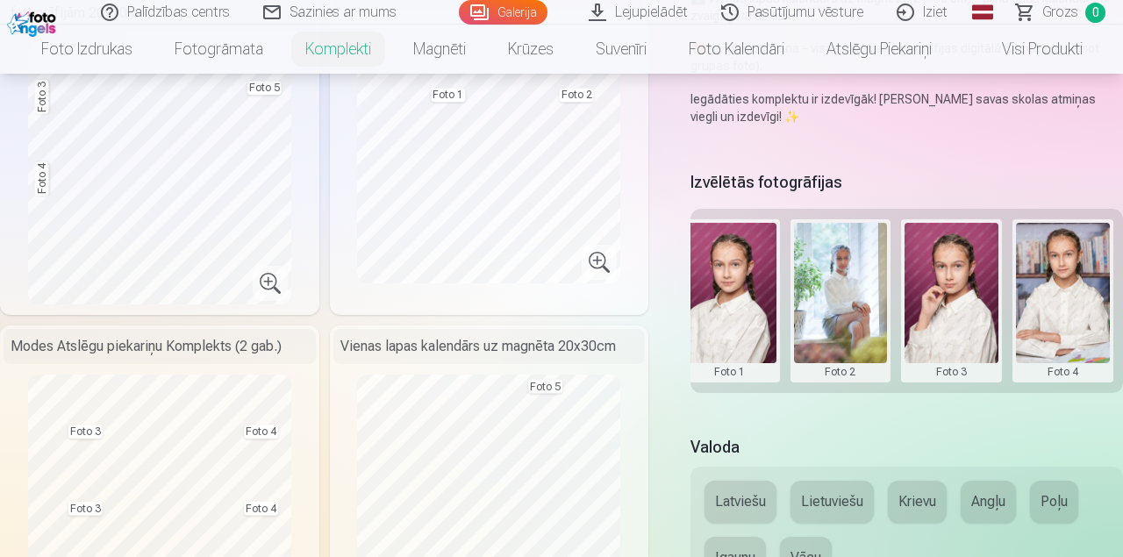
scroll to position [0, 252]
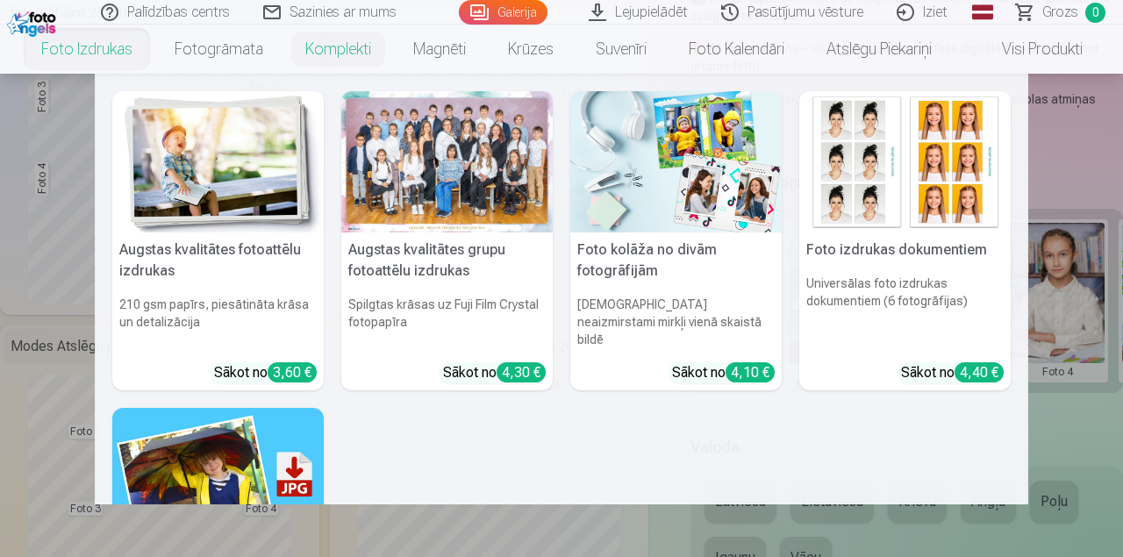
click at [1076, 145] on nav "Augstas kvalitātes fotoattēlu izdrukas 210 gsm papīrs, piesātināta krāsa un det…" at bounding box center [561, 289] width 1123 height 431
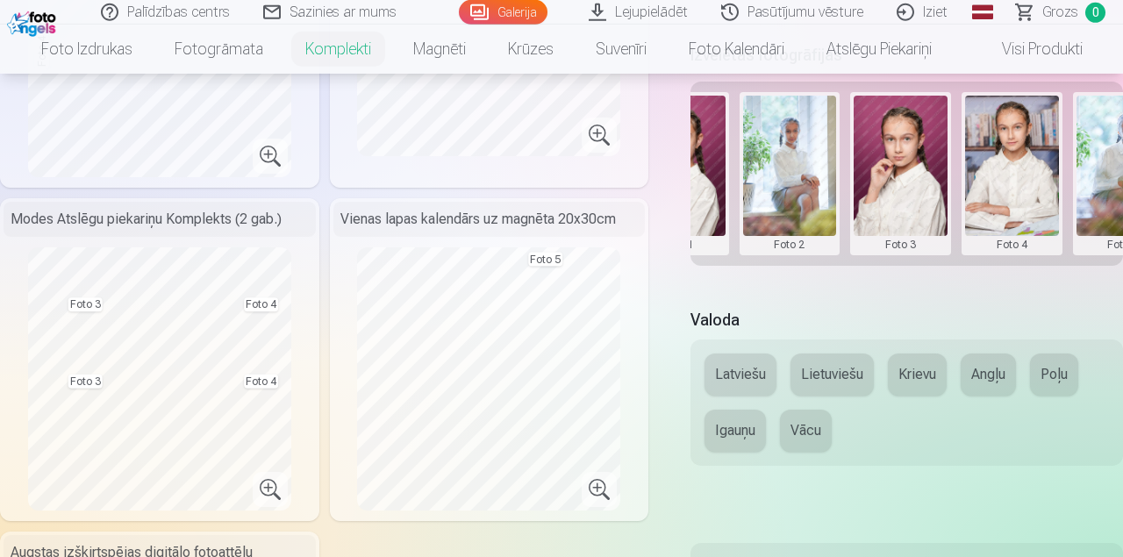
scroll to position [656, 0]
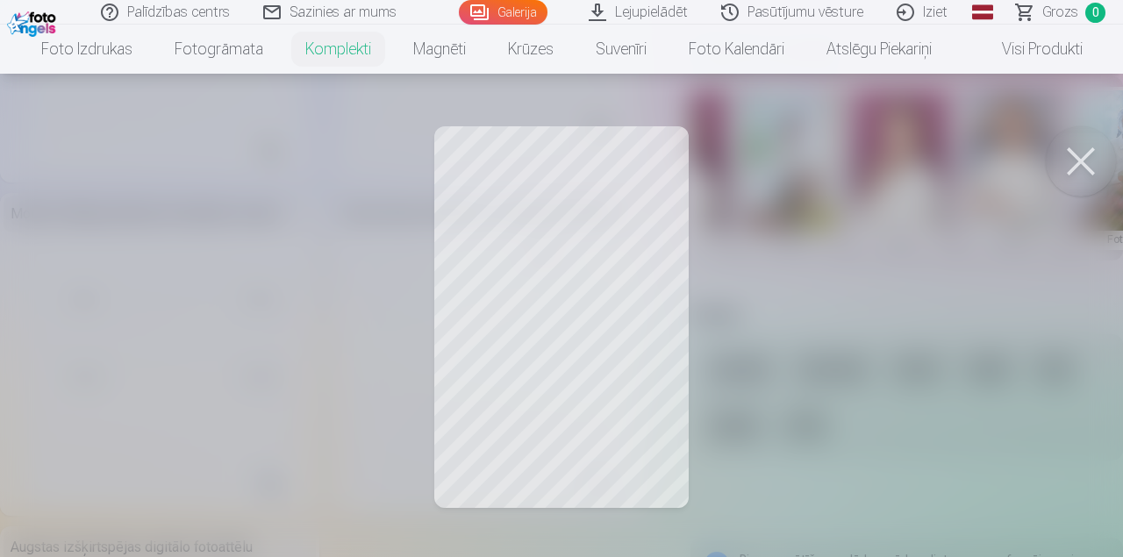
click at [1069, 161] on button at bounding box center [1081, 161] width 70 height 70
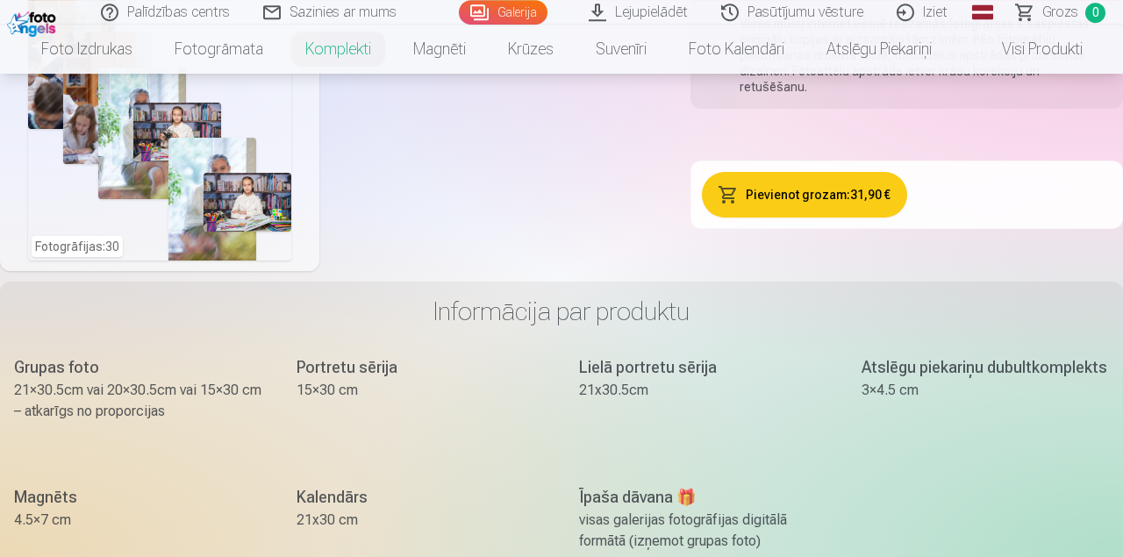
scroll to position [1319, 0]
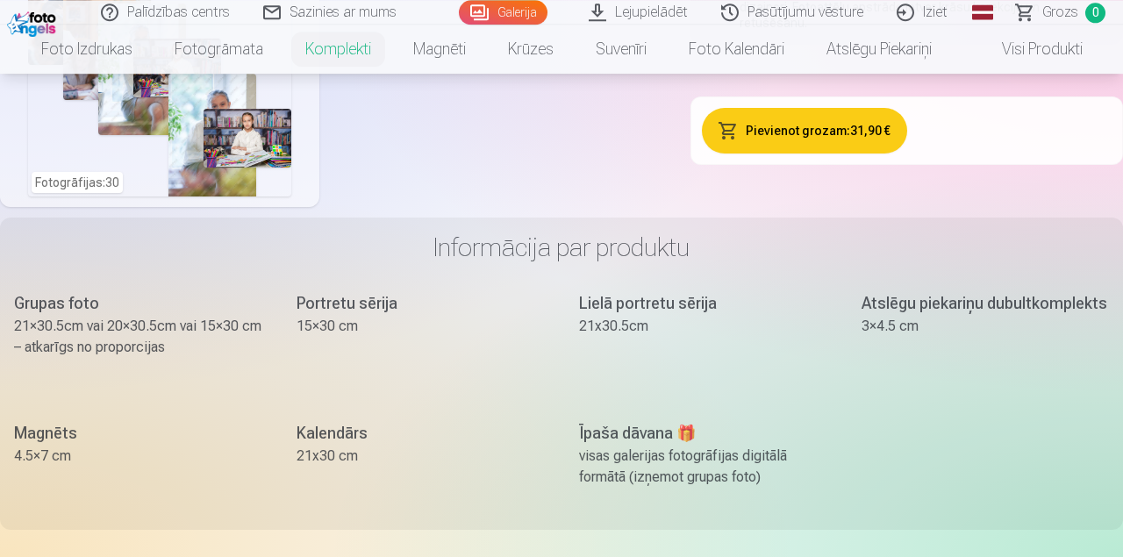
click at [822, 138] on button "Pievienot grozam : 31,90 €" at bounding box center [804, 131] width 204 height 46
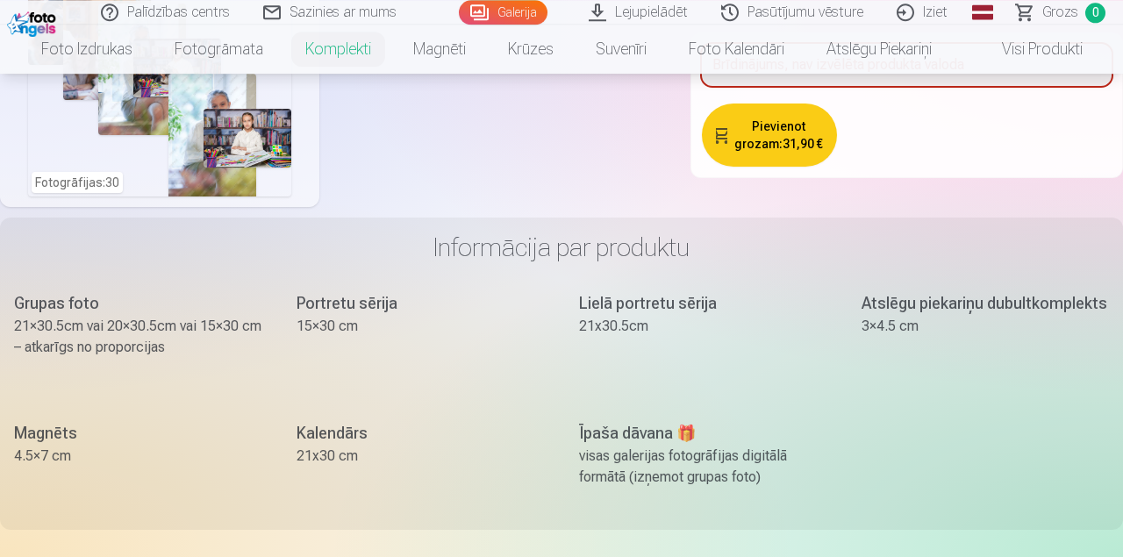
click at [780, 133] on button "Pievienot grozam : 31,90 €" at bounding box center [769, 135] width 134 height 63
click at [759, 128] on button "Pievienot grozam : 31,90 €" at bounding box center [769, 135] width 134 height 63
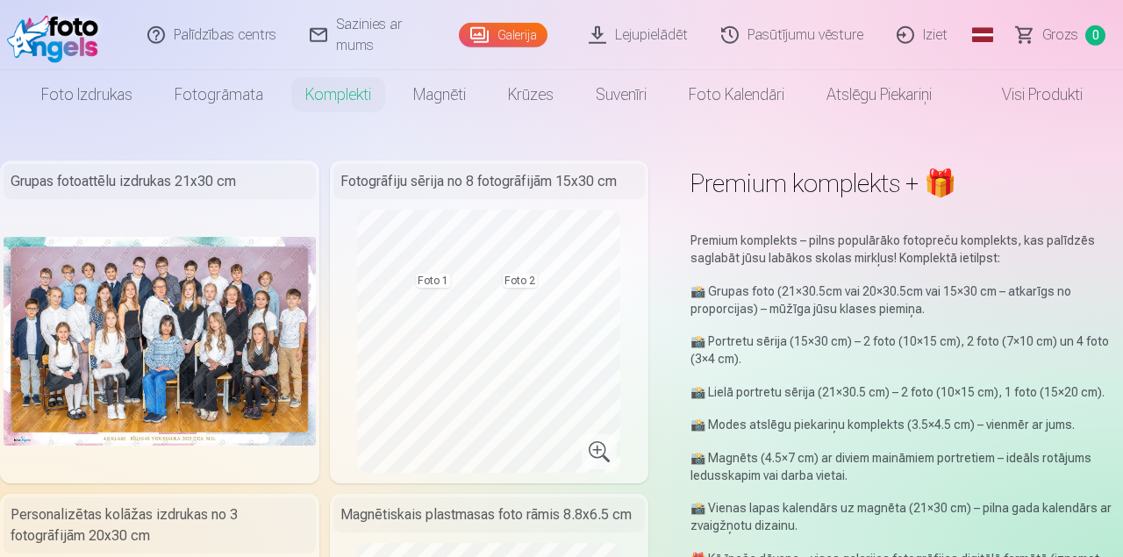
scroll to position [0, 0]
click at [824, 204] on div "Premium komplekts + 🎁" at bounding box center [906, 184] width 432 height 46
click at [273, 196] on div "Grupas fotoattēlu izdrukas 21x30 cm" at bounding box center [160, 182] width 312 height 35
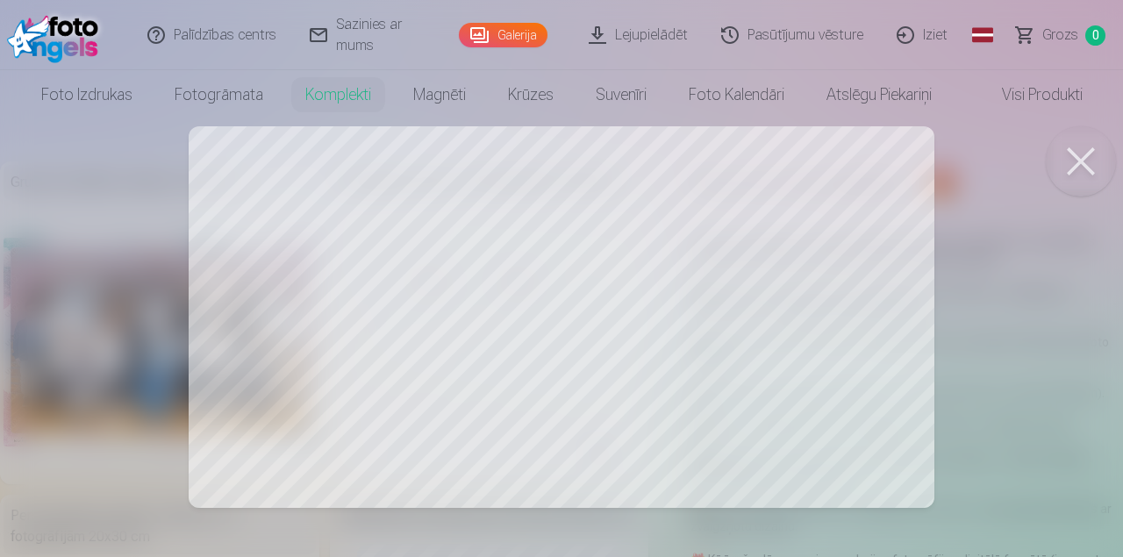
click at [1074, 156] on button at bounding box center [1081, 161] width 70 height 70
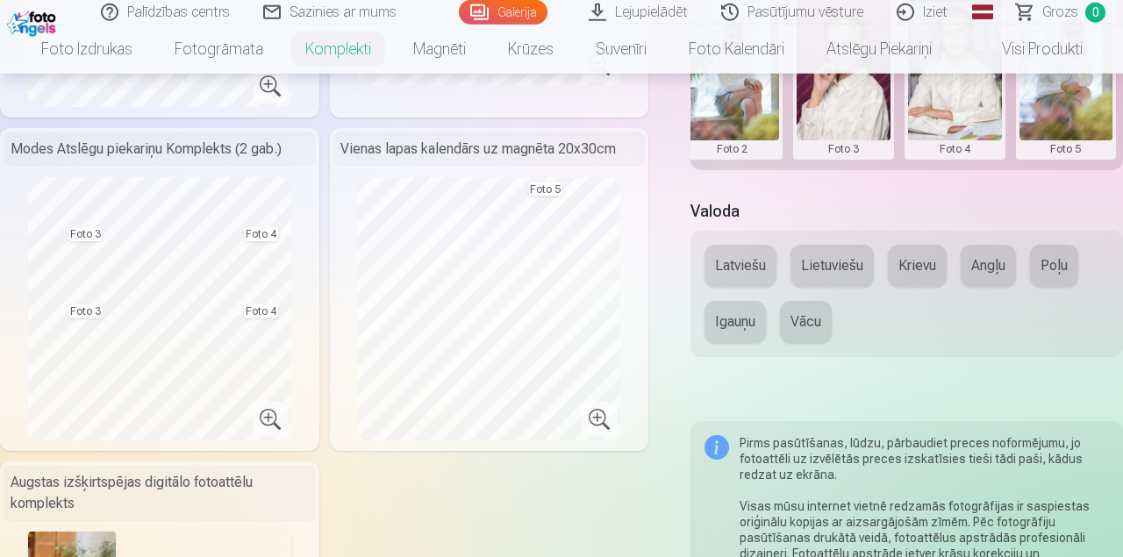
scroll to position [725, 0]
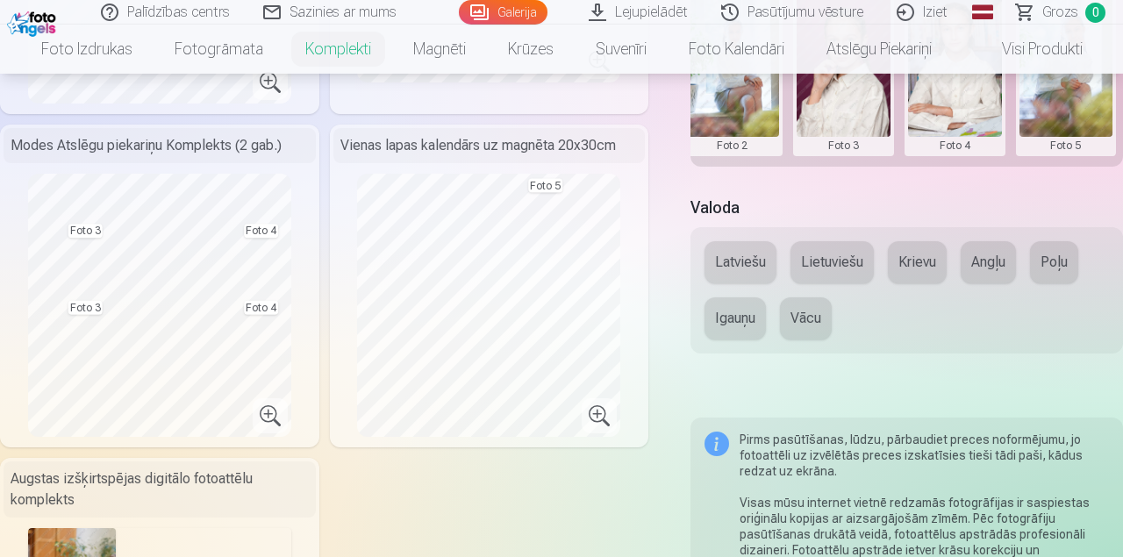
click at [740, 259] on button "Latviešu" at bounding box center [740, 262] width 72 height 42
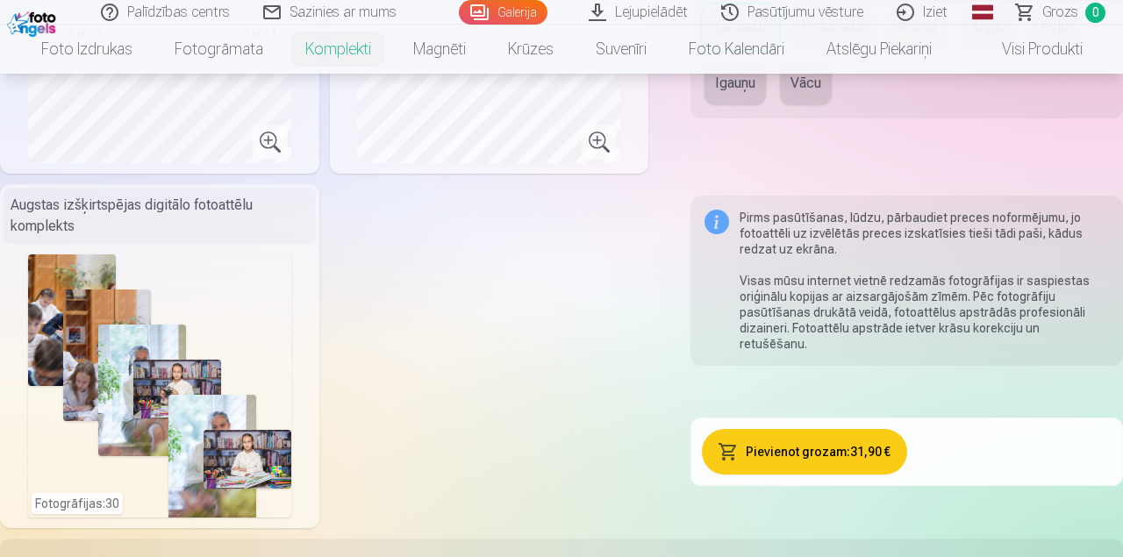
scroll to position [1001, 0]
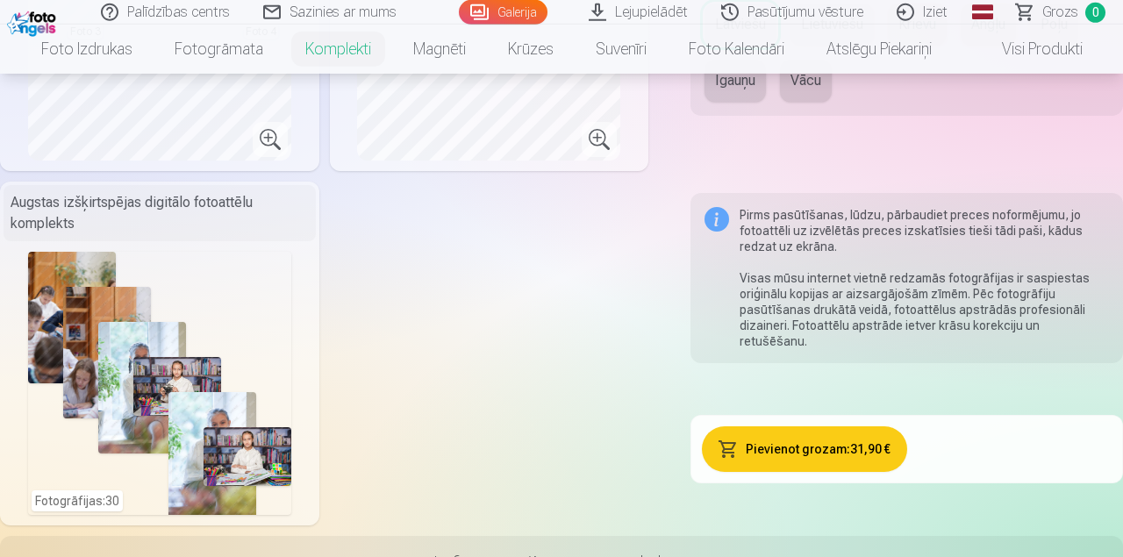
click at [806, 454] on button "Pievienot grozam : 31,90 €" at bounding box center [804, 449] width 204 height 46
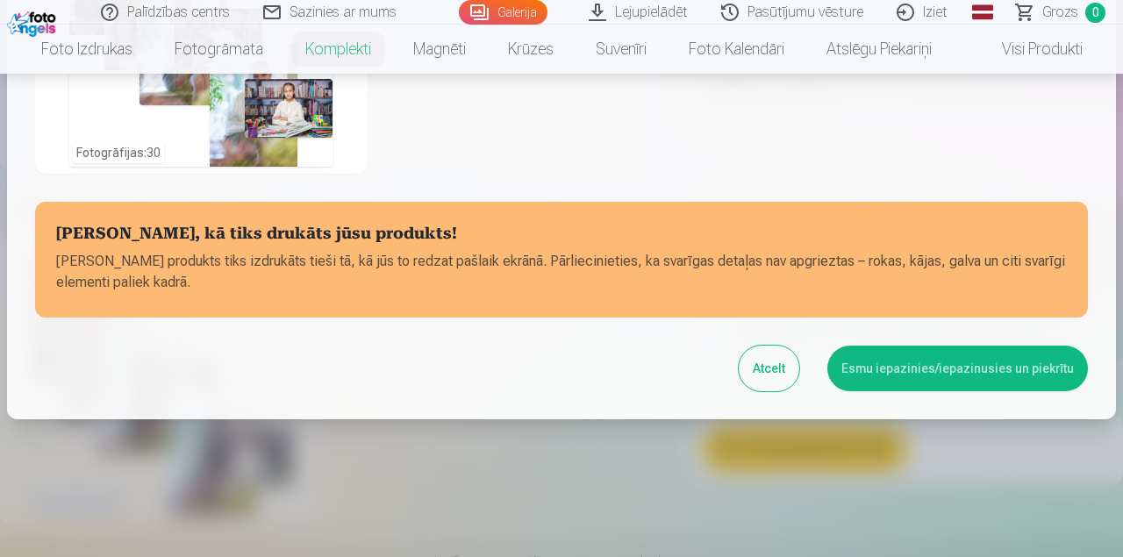
scroll to position [804, 0]
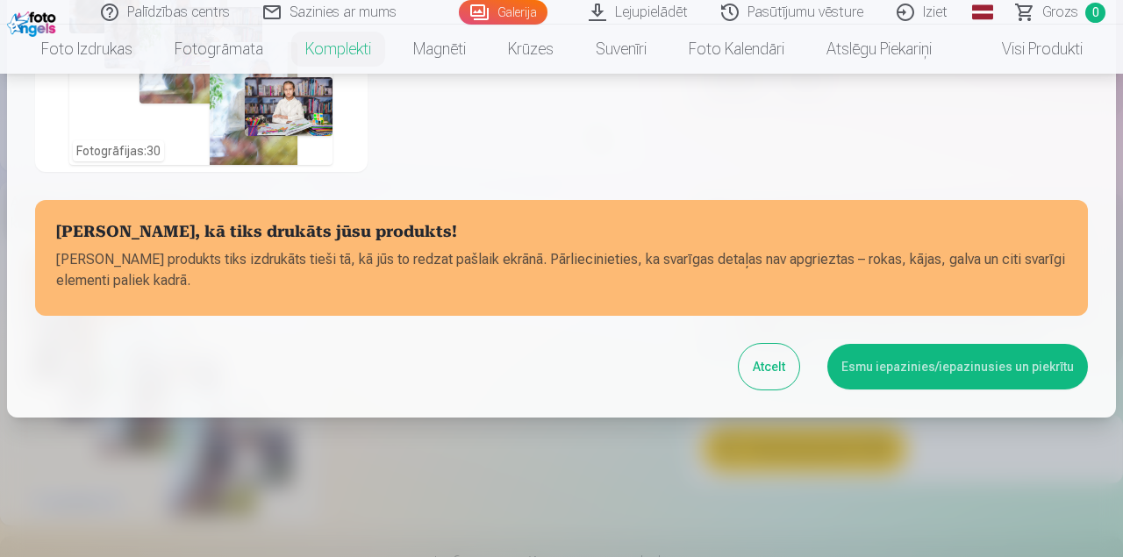
click at [899, 367] on button "Esmu iepazinies/iepazinusies un piekrītu" at bounding box center [957, 367] width 261 height 46
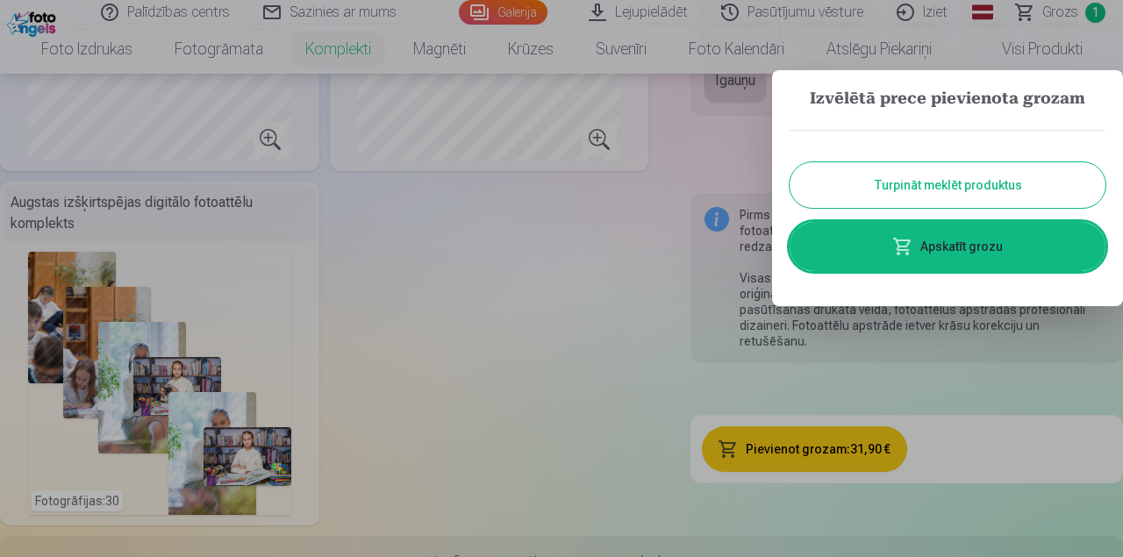
click at [929, 239] on link "Apskatīt grozu" at bounding box center [948, 246] width 316 height 49
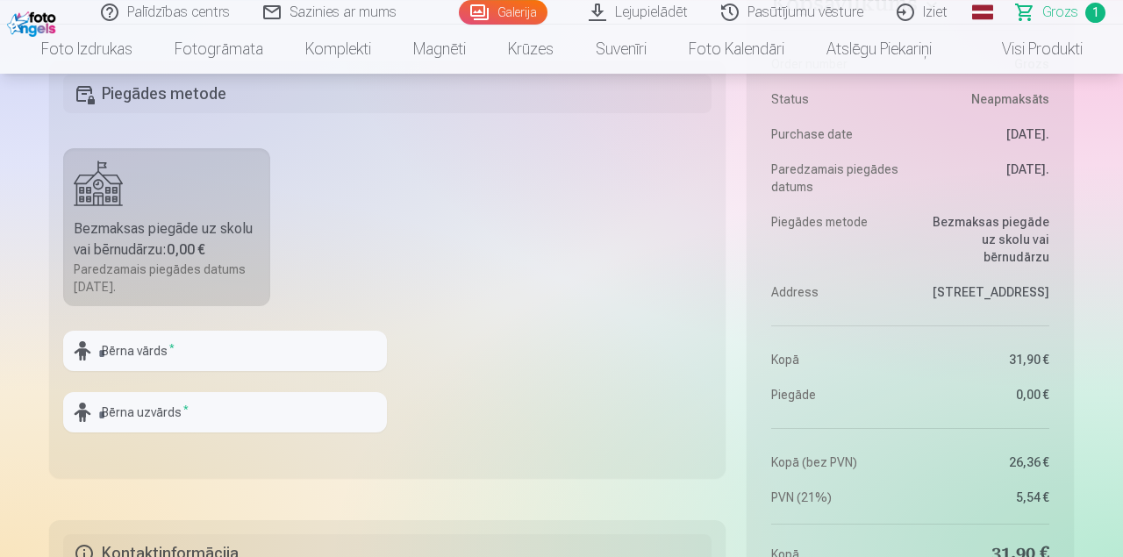
scroll to position [572, 0]
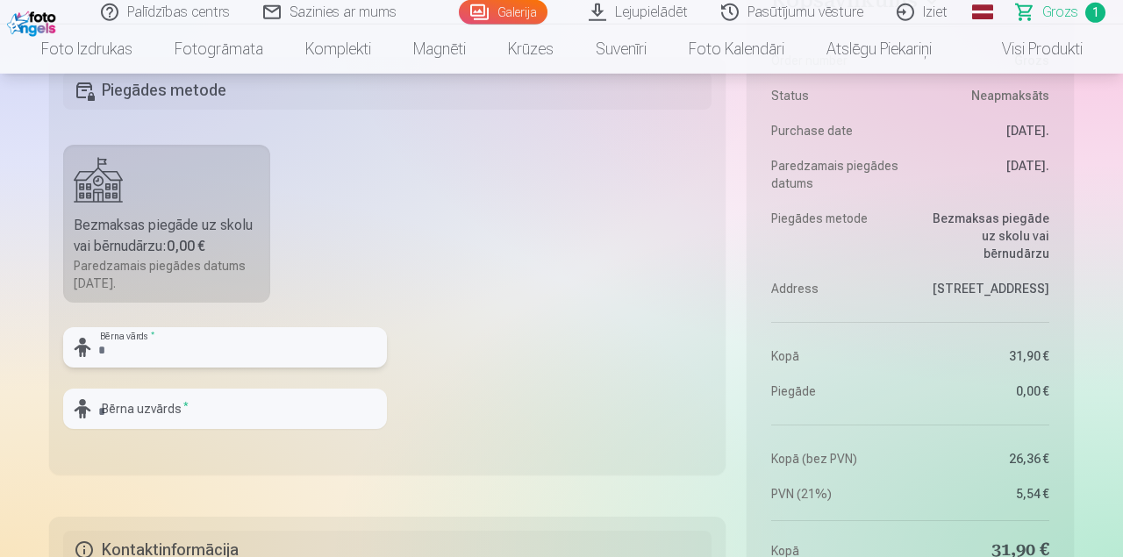
click at [139, 348] on input "text" at bounding box center [225, 347] width 324 height 40
type input "****"
click at [141, 412] on input "text" at bounding box center [225, 409] width 324 height 40
type input "*******"
click at [222, 446] on fieldset "Piegādes metode Bezmaksas piegāde uz skolu vai bērnudārzu : 0,00 € Paredzamais …" at bounding box center [387, 266] width 676 height 418
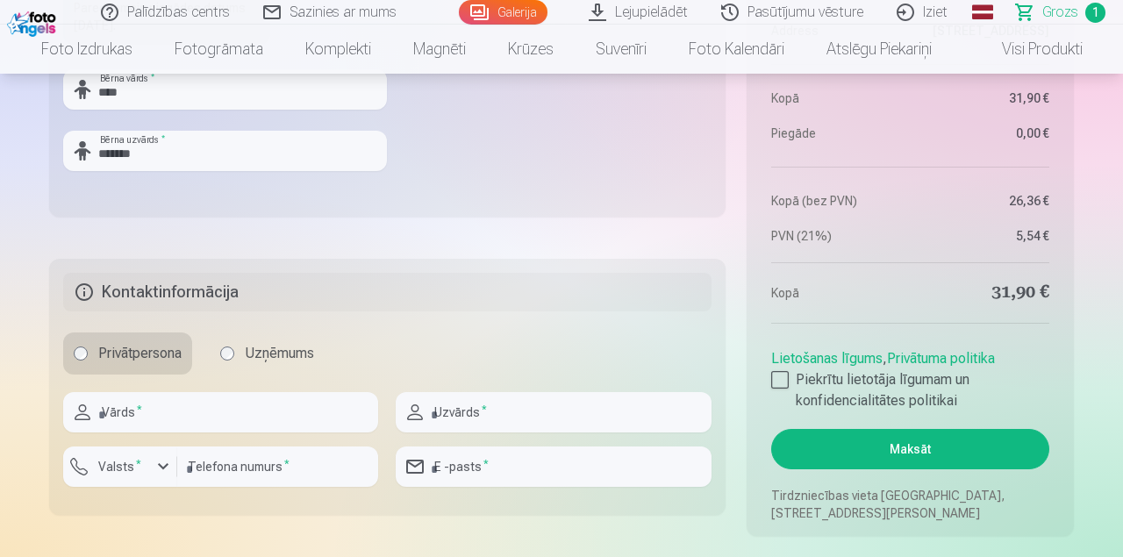
scroll to position [831, 0]
click at [192, 421] on input "text" at bounding box center [220, 411] width 315 height 40
type input "******"
click at [465, 421] on input "text" at bounding box center [553, 411] width 315 height 40
type input "*******"
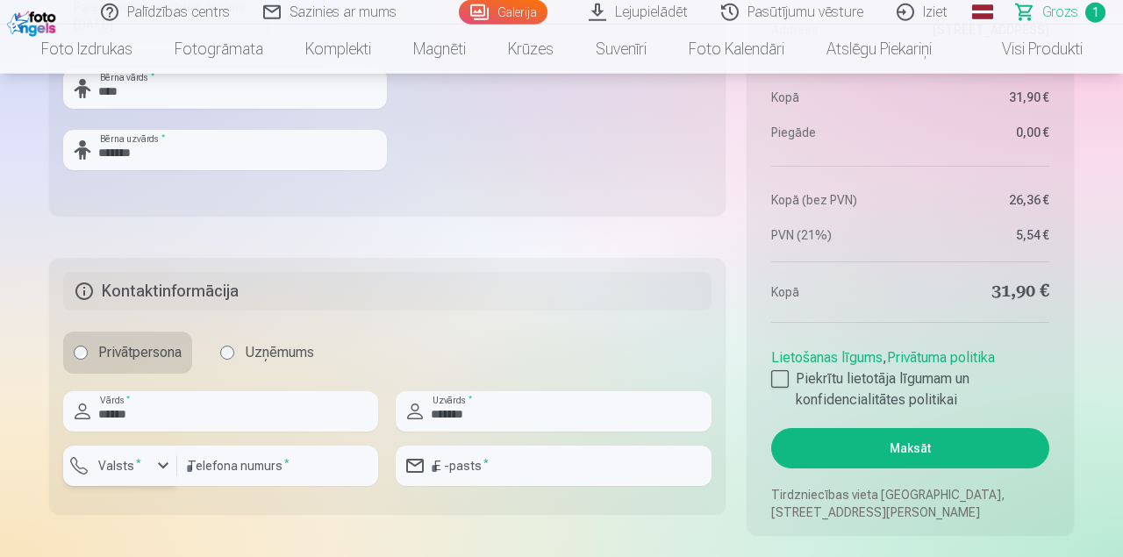
click at [149, 470] on div "button" at bounding box center [124, 469] width 53 height 18
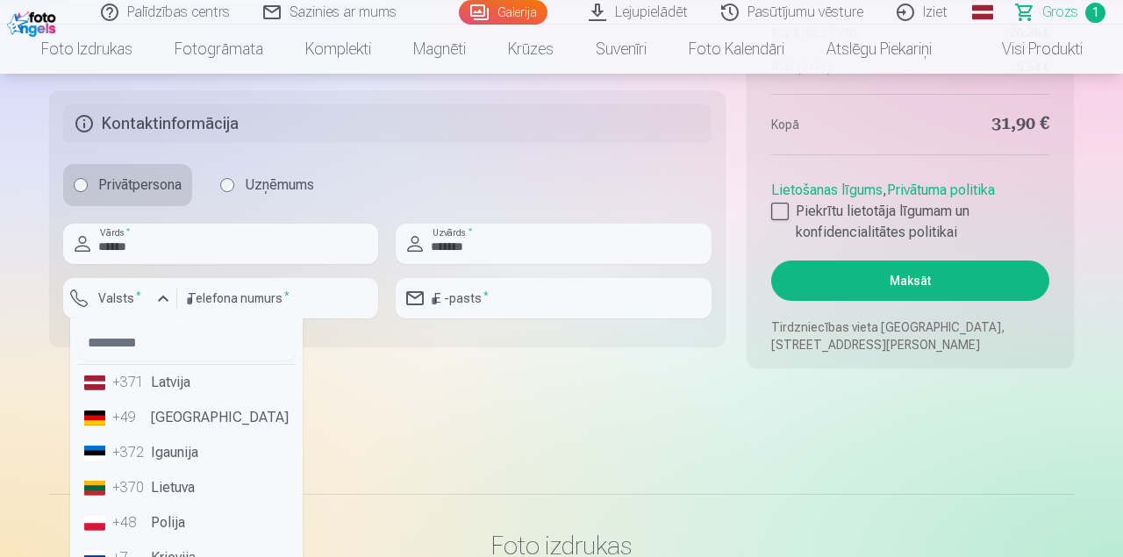
scroll to position [1006, 0]
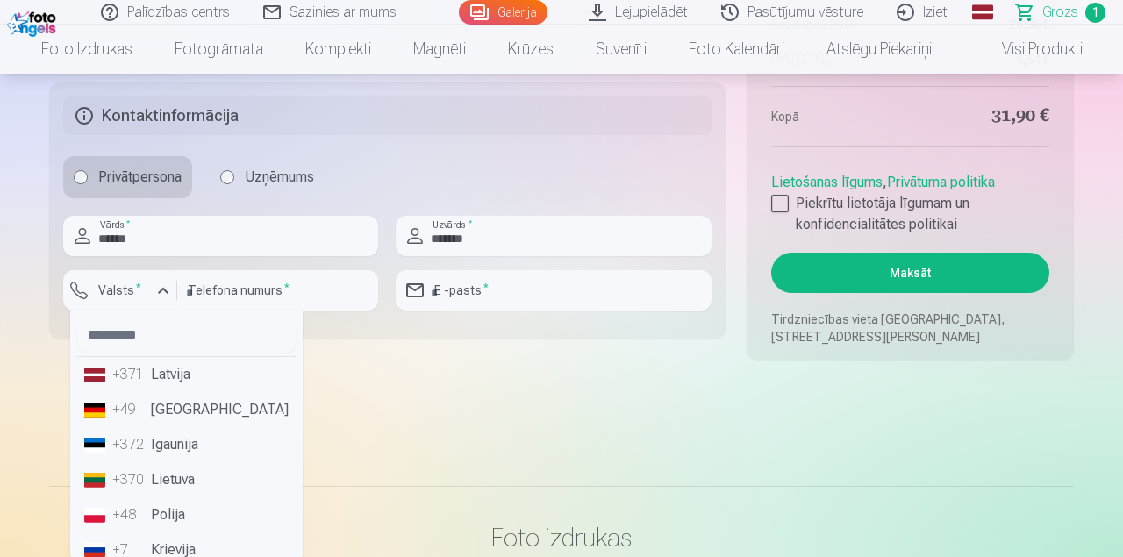
click at [196, 379] on li "+371 Latvija" at bounding box center [186, 374] width 218 height 35
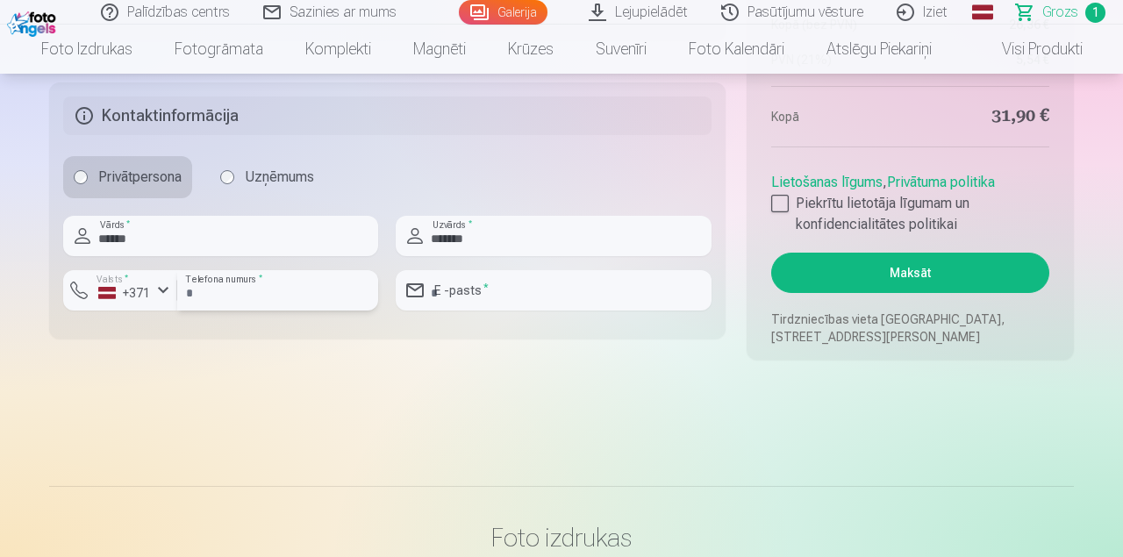
click at [258, 287] on input "number" at bounding box center [277, 290] width 201 height 40
type input "********"
click at [457, 297] on input "email" at bounding box center [553, 290] width 315 height 40
type input "**********"
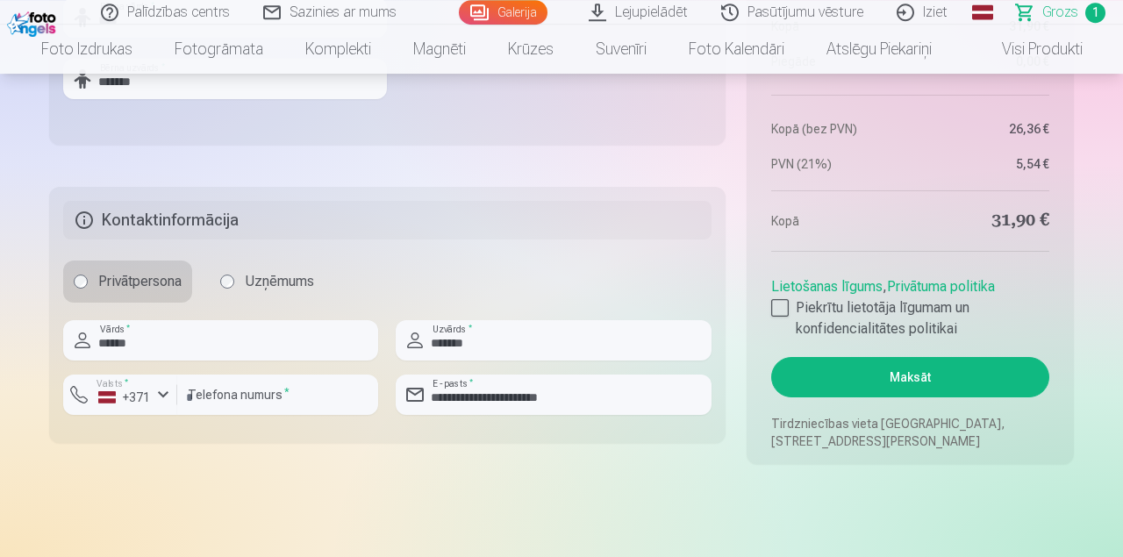
scroll to position [903, 0]
click at [782, 310] on div at bounding box center [780, 307] width 18 height 18
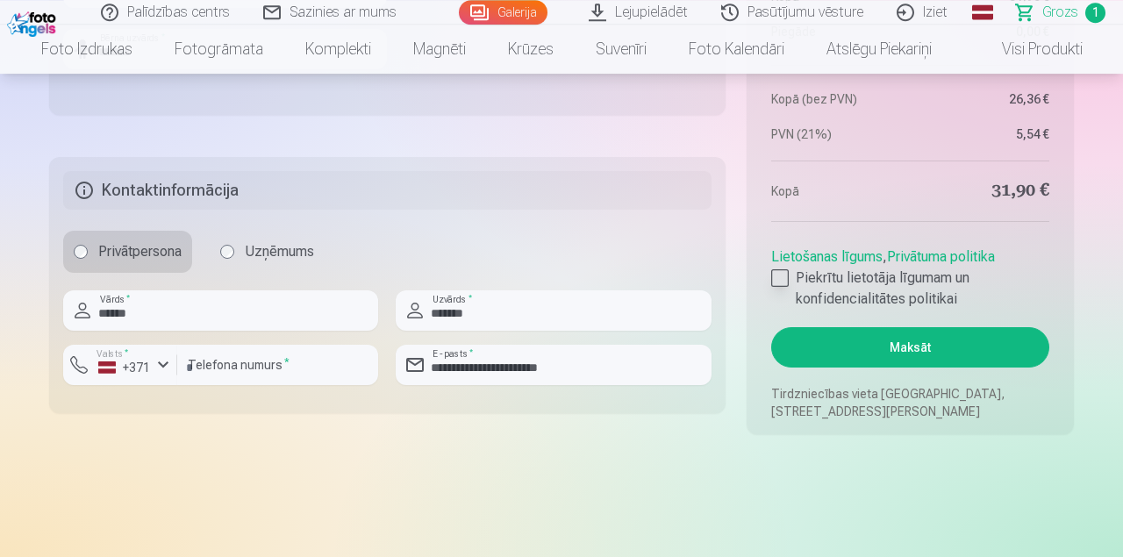
scroll to position [931, 0]
click at [839, 344] on button "Maksāt" at bounding box center [910, 348] width 278 height 40
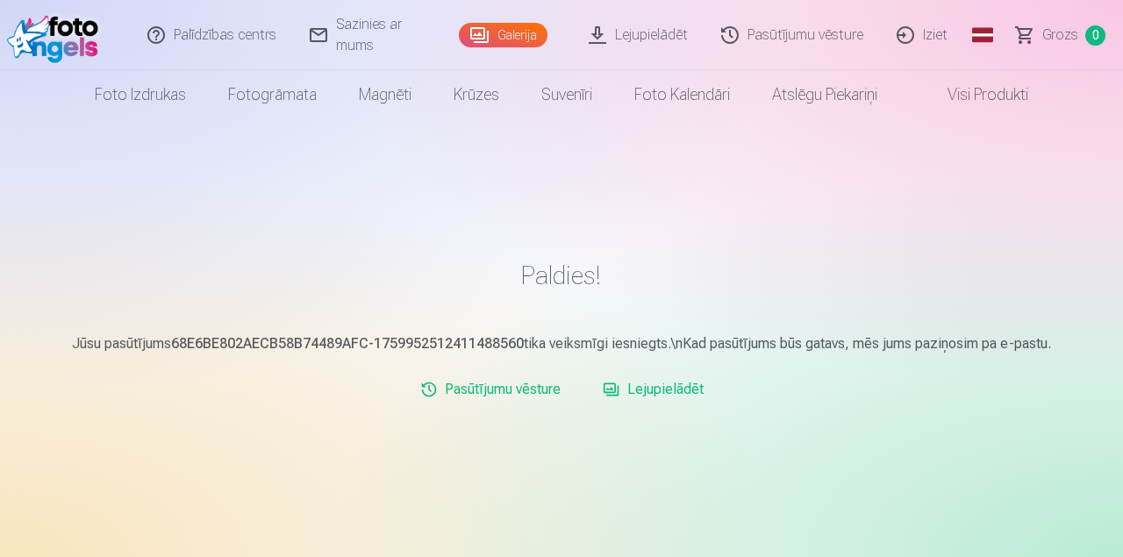
click at [662, 387] on link "Lejupielādēt" at bounding box center [653, 389] width 115 height 35
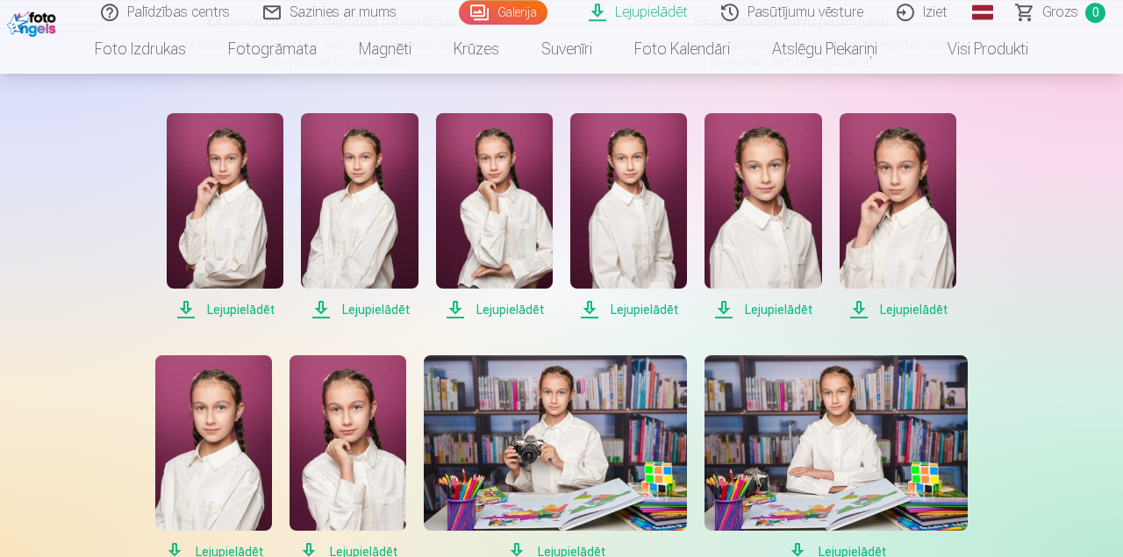
scroll to position [332, 0]
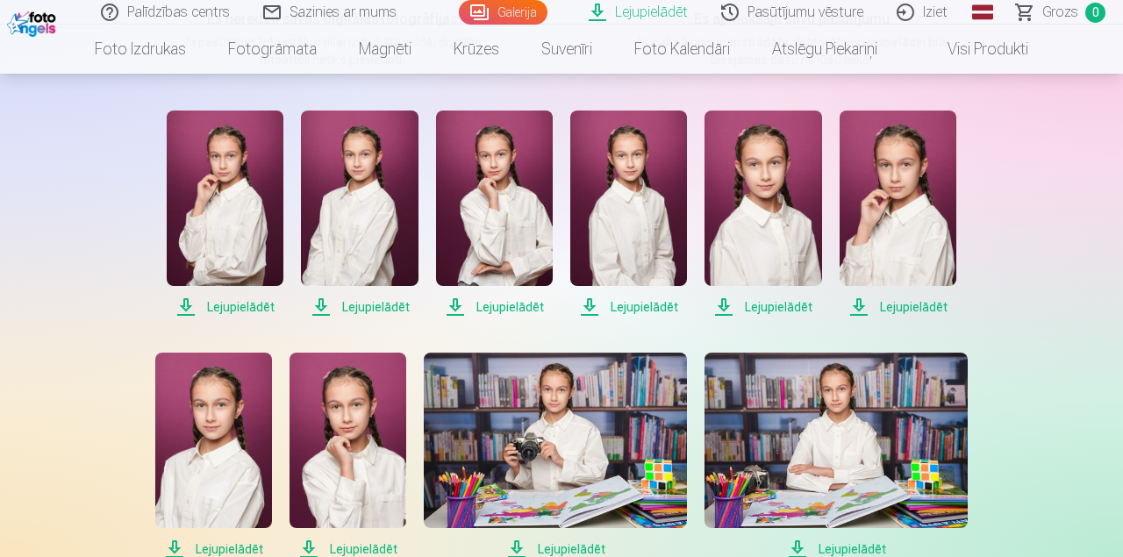
click at [242, 303] on span "Lejupielādēt" at bounding box center [225, 307] width 117 height 21
click at [362, 310] on span "Lejupielādēt" at bounding box center [359, 307] width 117 height 21
click at [489, 307] on span "Lejupielādēt" at bounding box center [494, 307] width 117 height 21
click at [643, 306] on span "Lejupielādēt" at bounding box center [628, 307] width 117 height 21
click at [776, 305] on span "Lejupielādēt" at bounding box center [762, 307] width 117 height 21
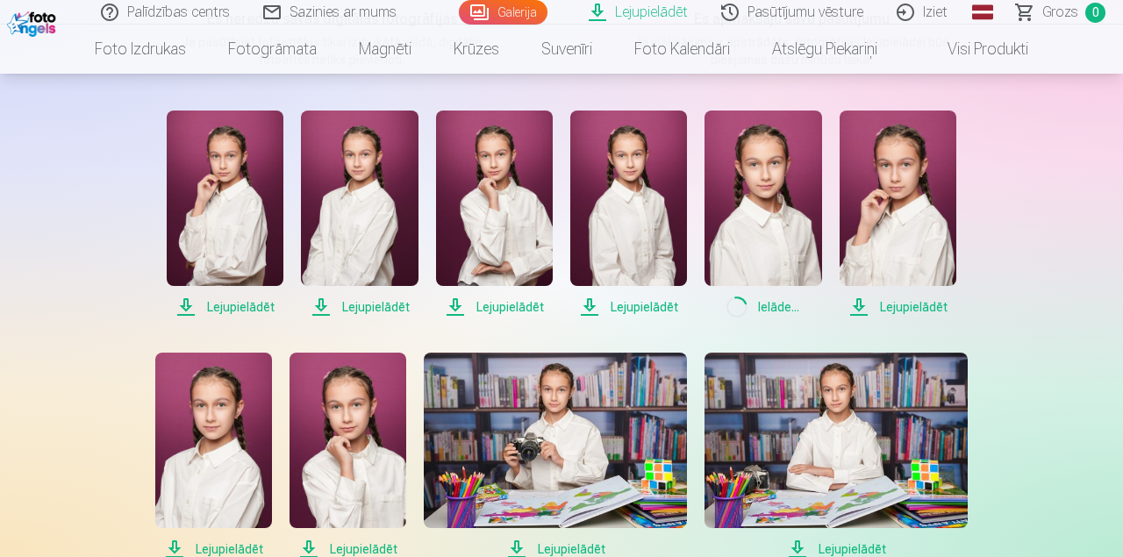
click at [906, 304] on span "Lejupielādēt" at bounding box center [898, 307] width 117 height 21
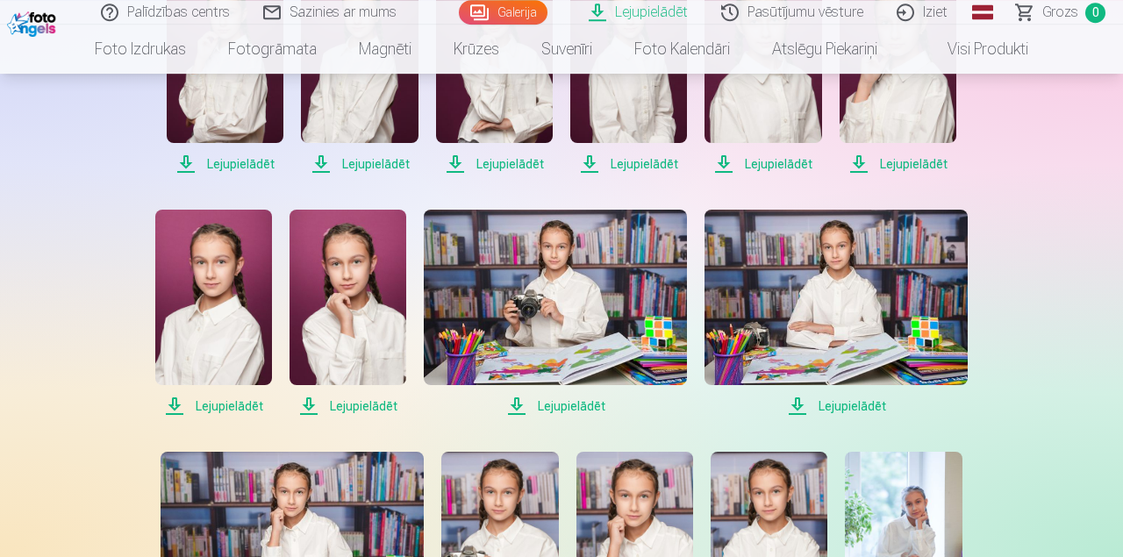
scroll to position [483, 0]
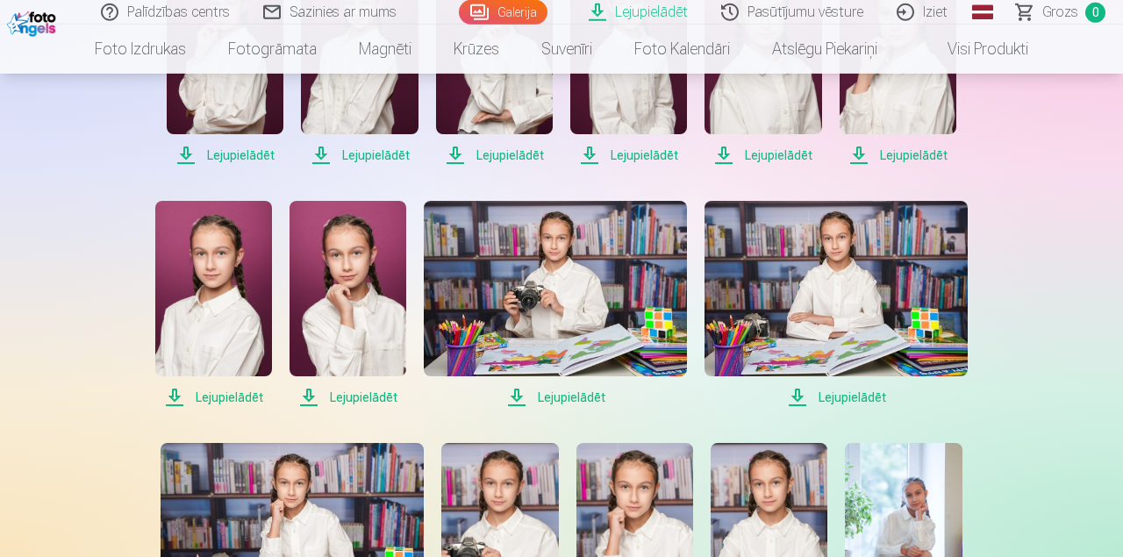
click at [235, 401] on span "Lejupielādēt" at bounding box center [213, 397] width 117 height 21
click at [366, 394] on span "Lejupielādēt" at bounding box center [347, 397] width 117 height 21
click at [558, 397] on span "Lejupielādēt" at bounding box center [555, 397] width 263 height 21
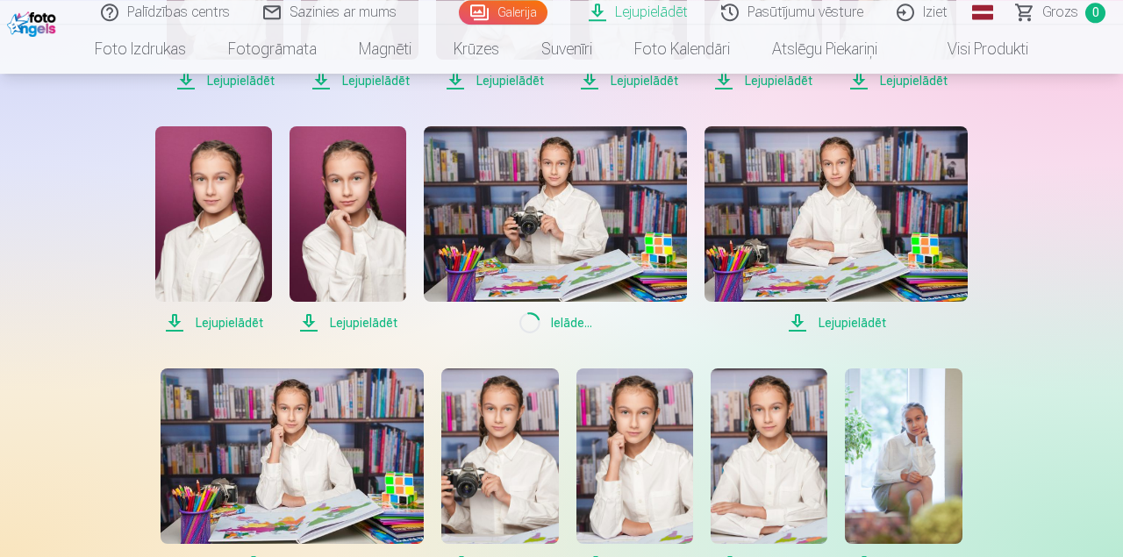
scroll to position [559, 0]
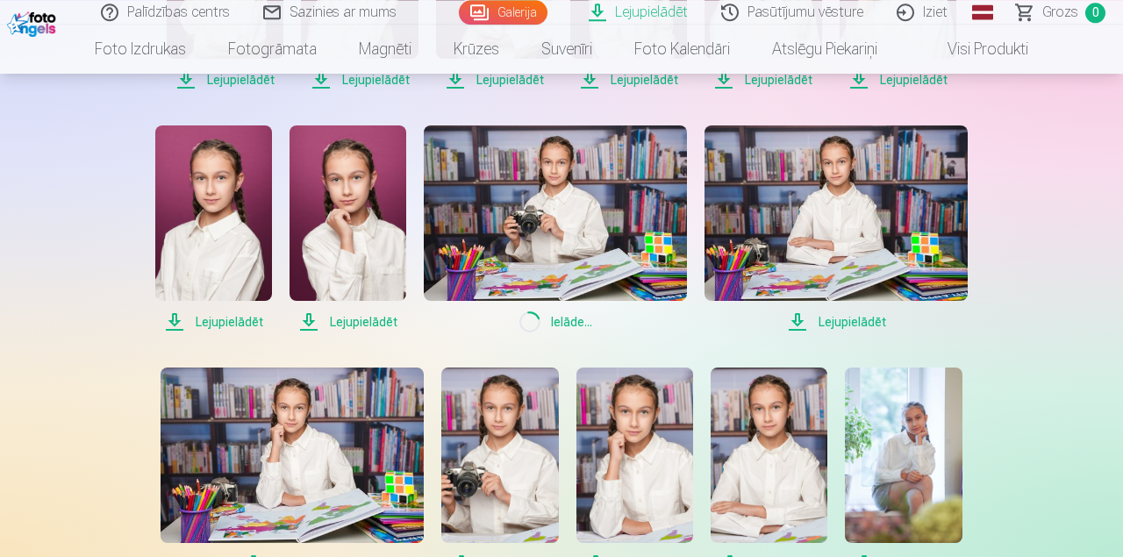
click at [836, 319] on span "Lejupielādēt" at bounding box center [835, 321] width 263 height 21
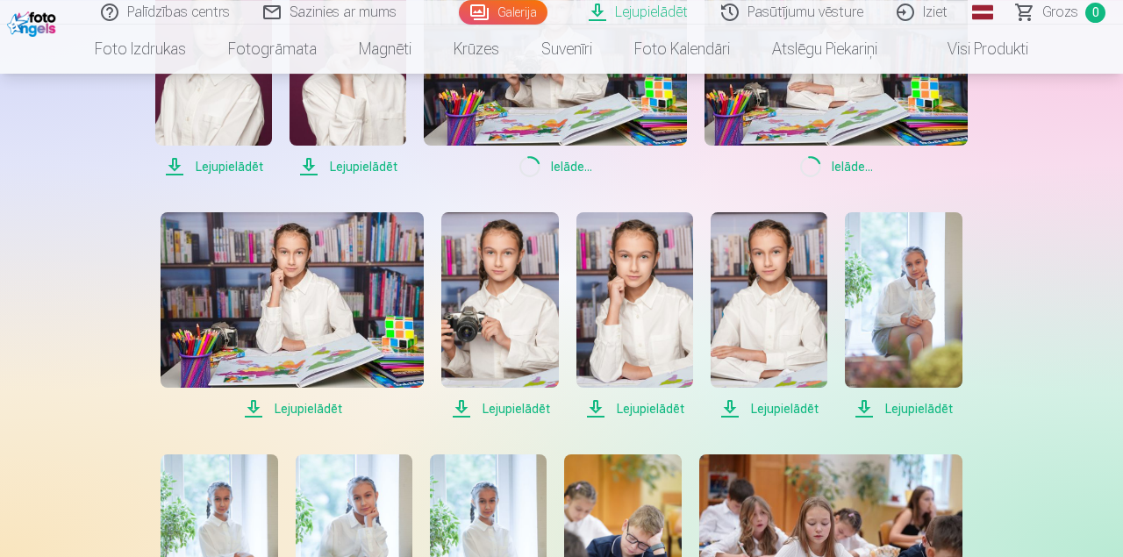
scroll to position [715, 0]
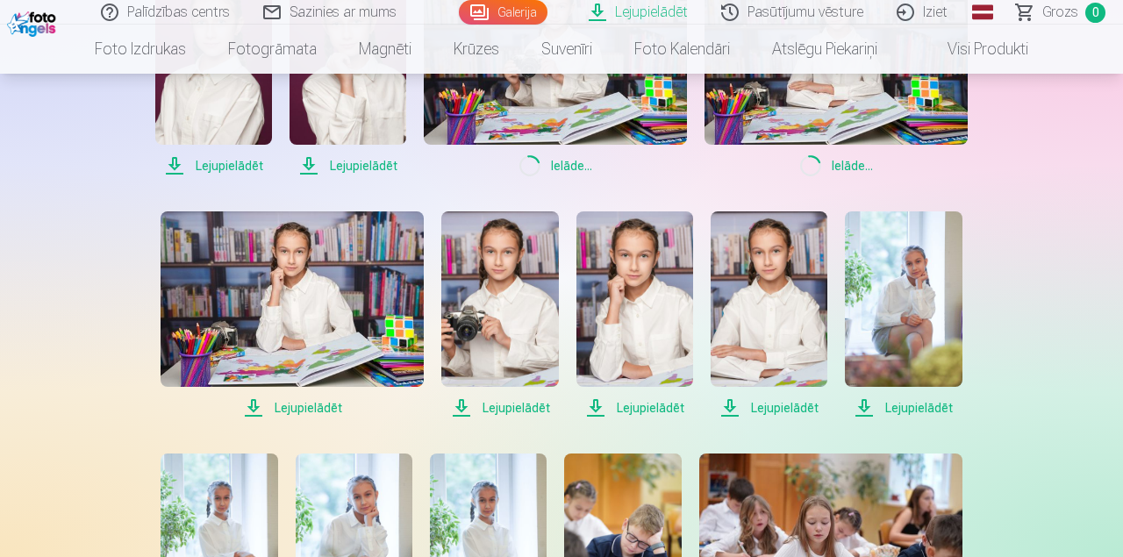
click at [327, 398] on span "Lejupielādēt" at bounding box center [292, 407] width 263 height 21
click at [513, 402] on span "Lejupielādēt" at bounding box center [499, 407] width 117 height 21
click at [669, 406] on span "Lejupielādēt" at bounding box center [634, 407] width 117 height 21
click at [783, 404] on span "Lejupielādēt" at bounding box center [769, 407] width 117 height 21
click at [916, 404] on span "Lejupielādēt" at bounding box center [903, 407] width 117 height 21
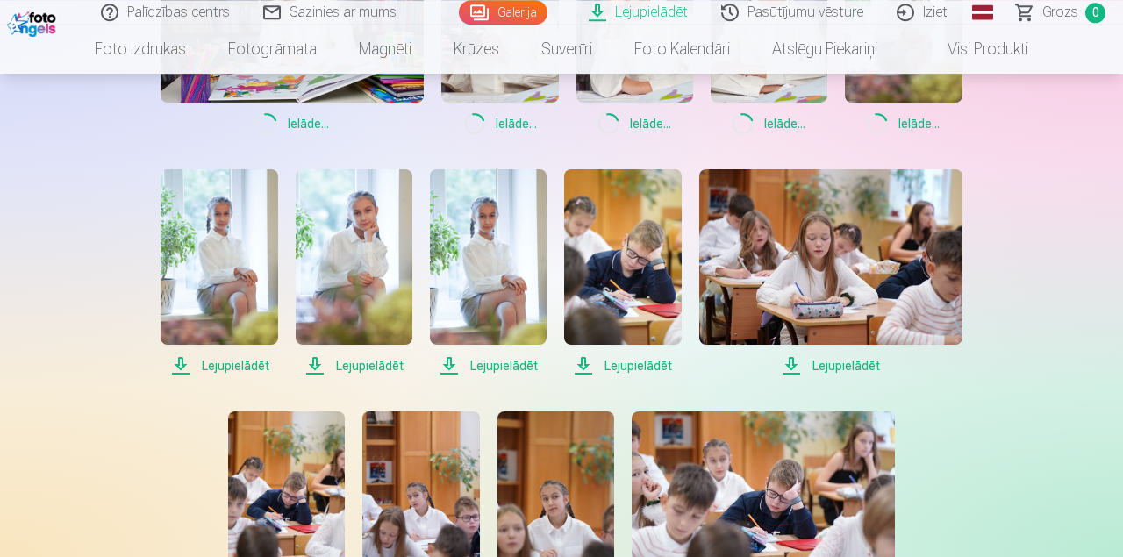
scroll to position [1005, 0]
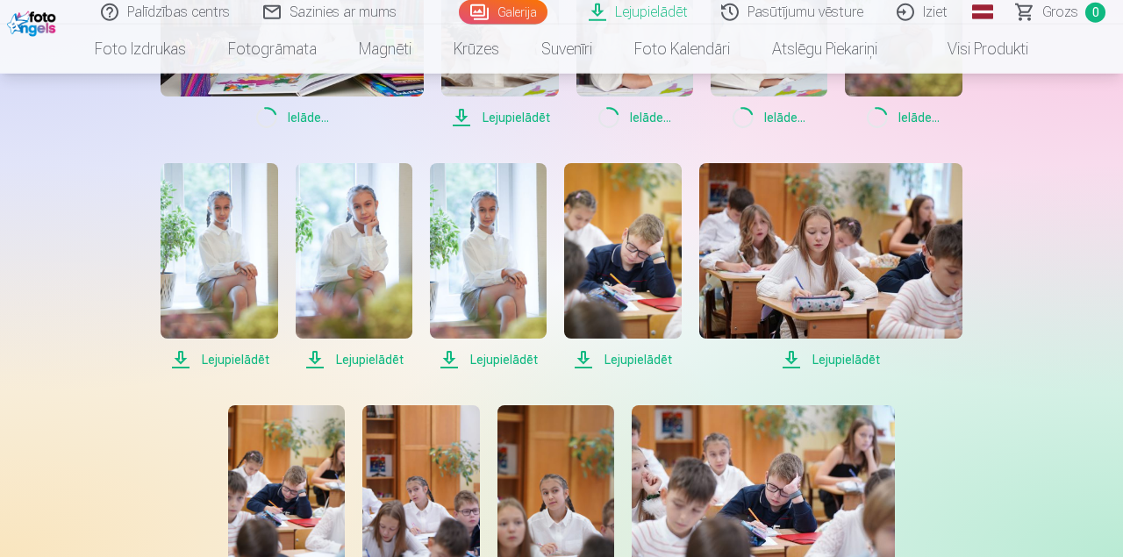
click at [236, 361] on span "Lejupielādēt" at bounding box center [219, 359] width 117 height 21
click at [375, 356] on span "Lejupielādēt" at bounding box center [354, 359] width 117 height 21
click at [499, 353] on span "Lejupielādēt" at bounding box center [488, 359] width 117 height 21
click at [983, 397] on div "Lejupielādēt Lejupielādēt Lejupielādēt Lejupielādēt Lejupielādēt Lejupielādēt L…" at bounding box center [561, 267] width 877 height 1660
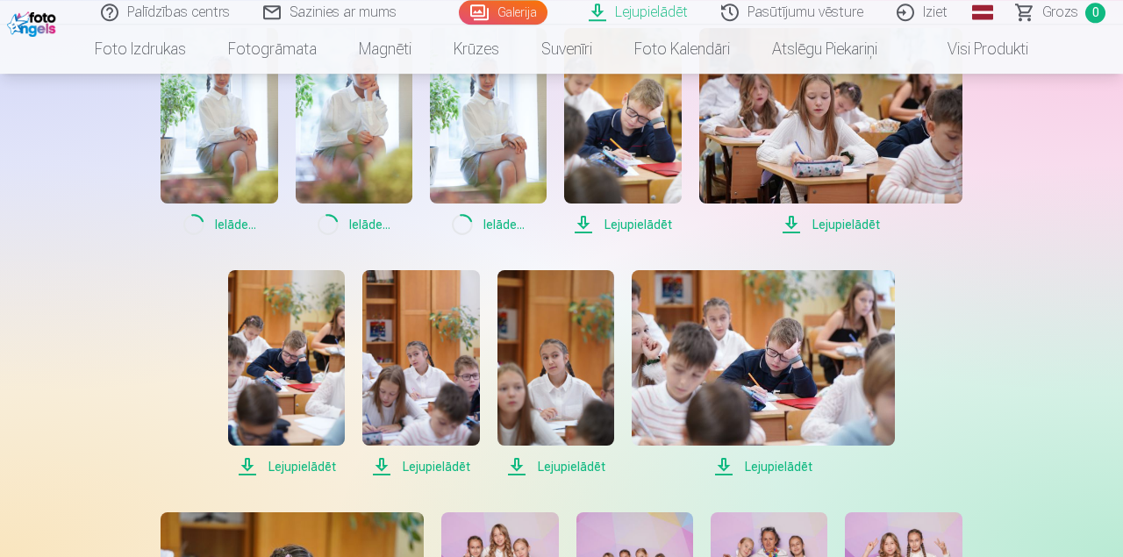
scroll to position [1143, 0]
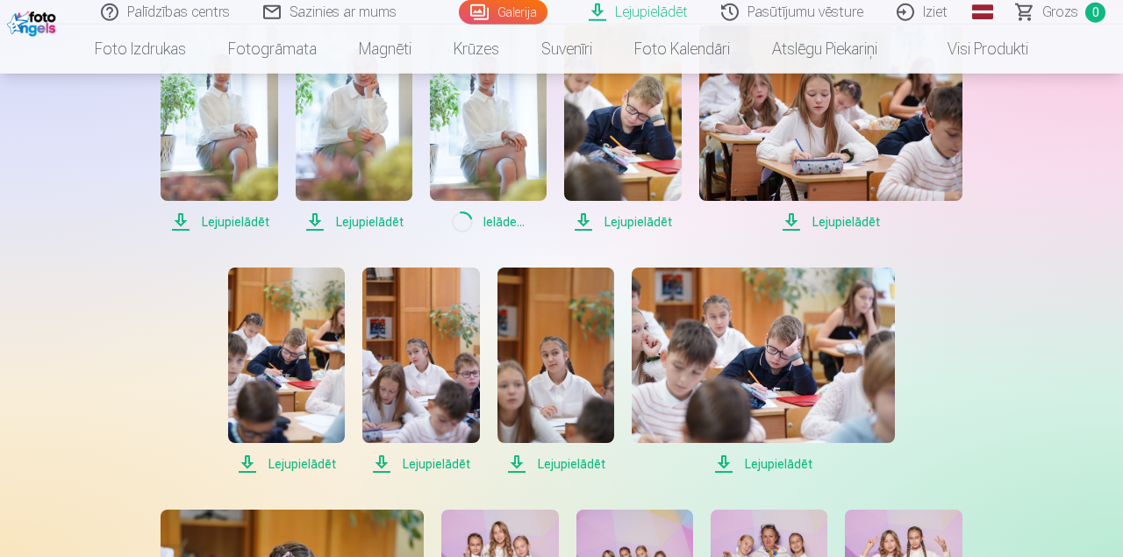
click at [452, 462] on span "Lejupielādēt" at bounding box center [420, 464] width 117 height 21
click at [554, 464] on span "Lejupielādēt" at bounding box center [555, 464] width 117 height 21
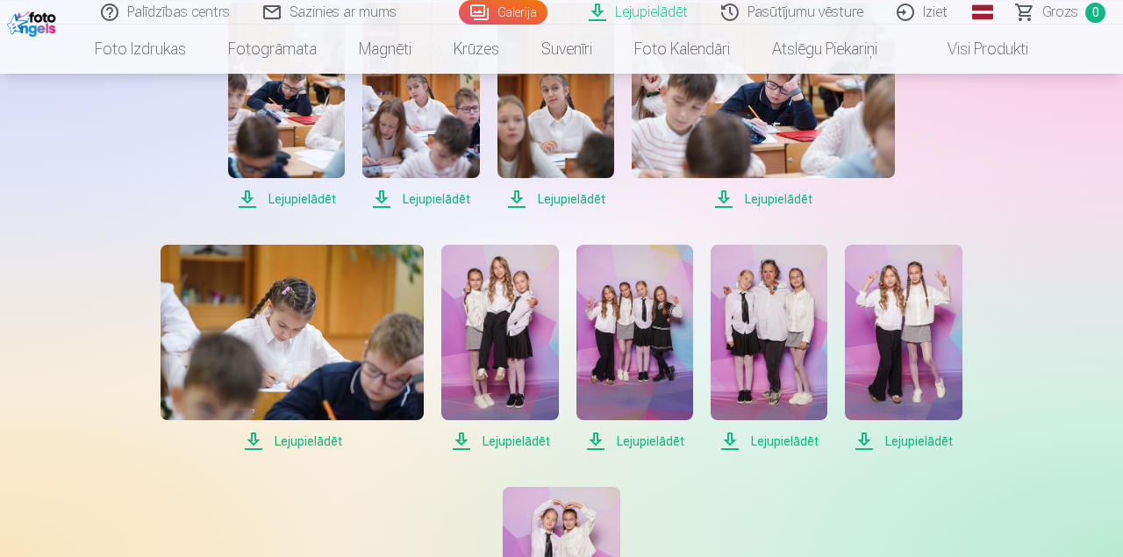
scroll to position [1410, 0]
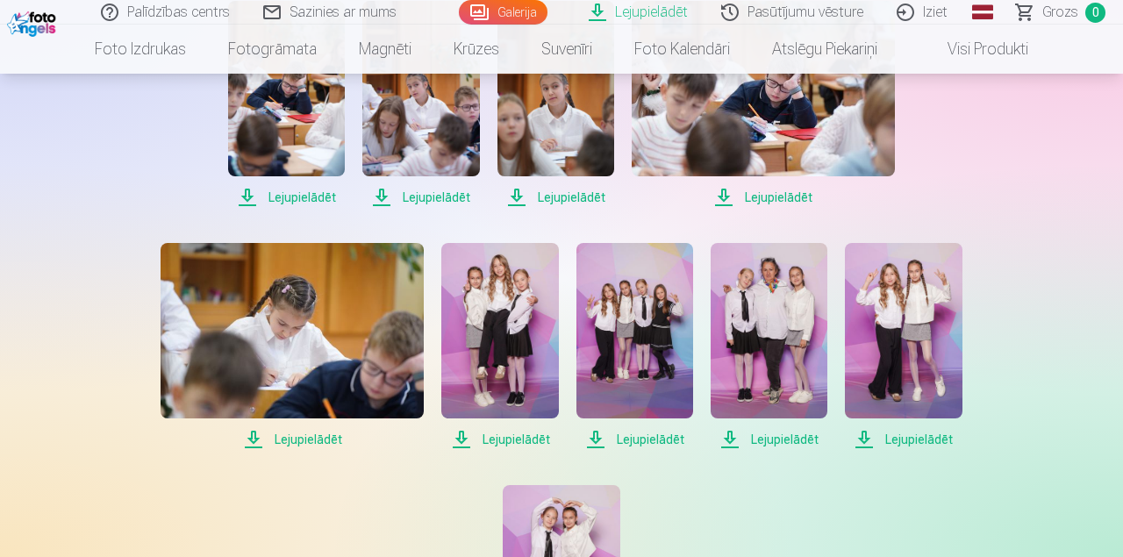
click at [318, 435] on span "Lejupielādēt" at bounding box center [292, 439] width 263 height 21
click at [510, 430] on span "Lejupielādēt" at bounding box center [499, 439] width 117 height 21
click at [645, 437] on span "Lejupielādēt" at bounding box center [634, 439] width 117 height 21
click at [796, 442] on span "Lejupielādēt" at bounding box center [769, 439] width 117 height 21
click at [917, 434] on span "Lejupielādēt" at bounding box center [903, 439] width 117 height 21
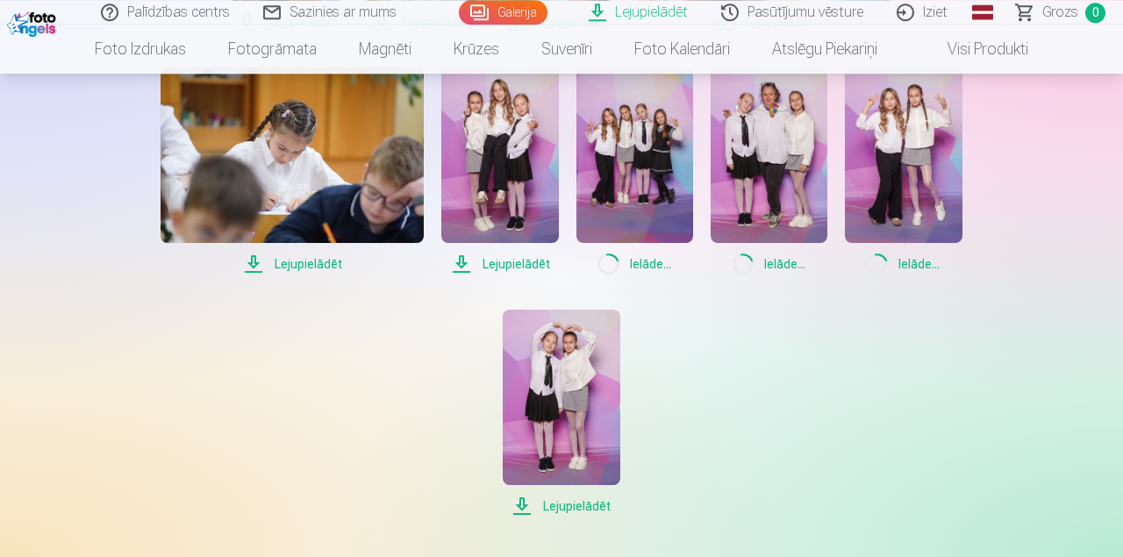
scroll to position [1590, 0]
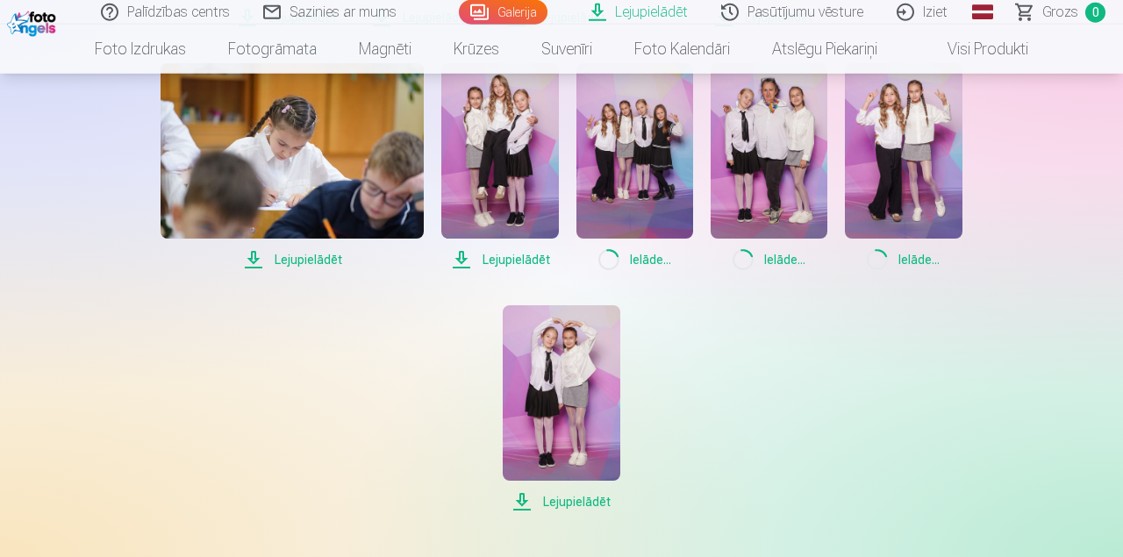
click at [585, 500] on span "Lejupielādēt" at bounding box center [561, 501] width 117 height 21
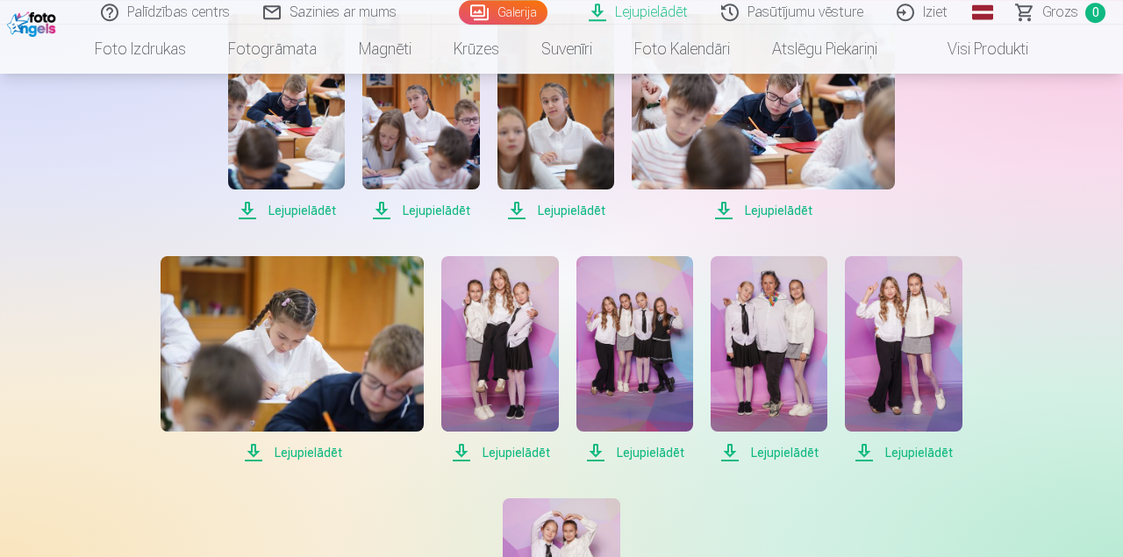
scroll to position [1633, 0]
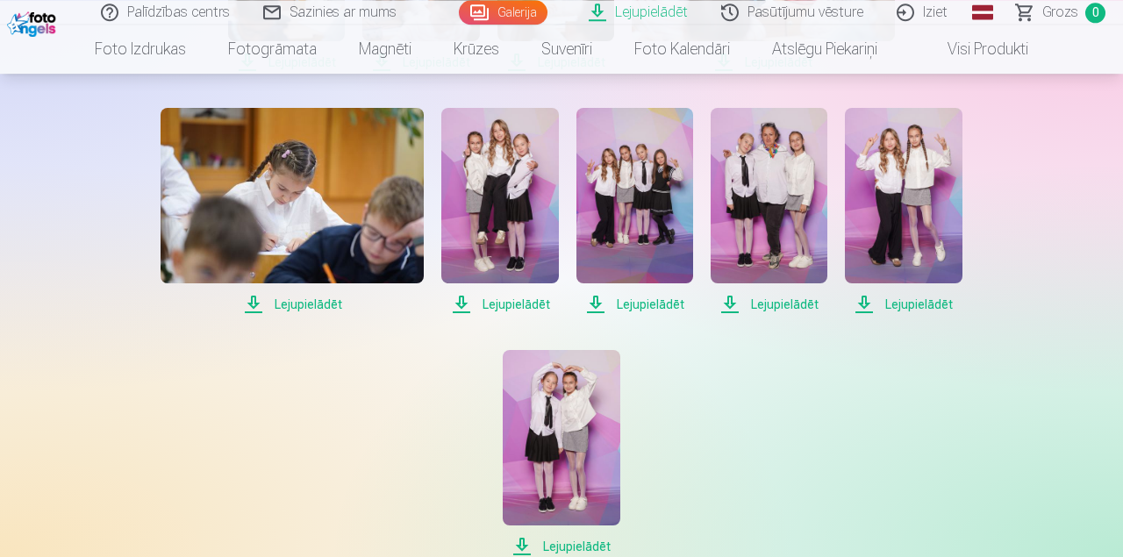
scroll to position [1547, 0]
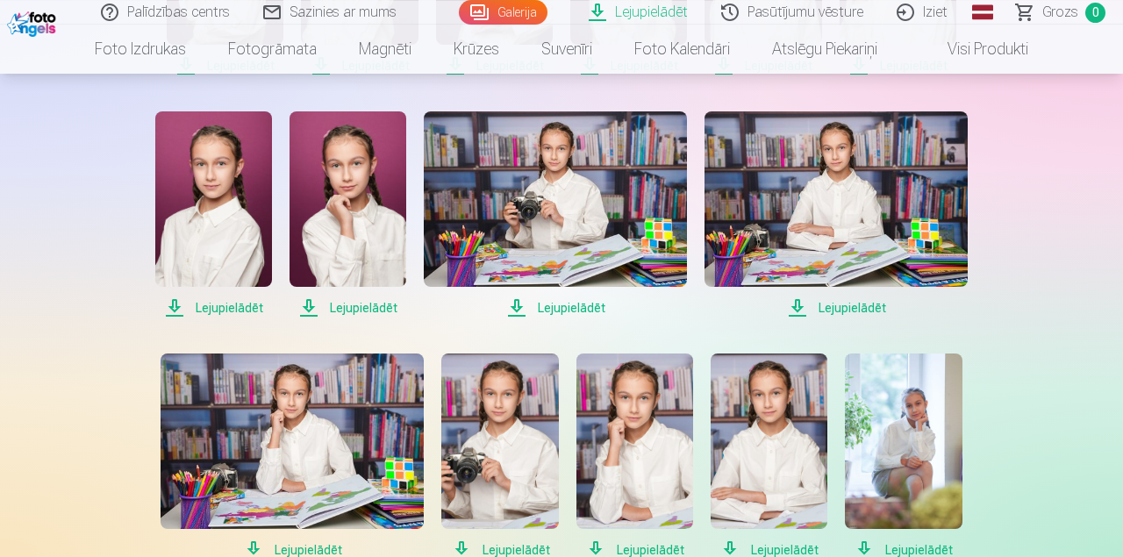
scroll to position [574, 0]
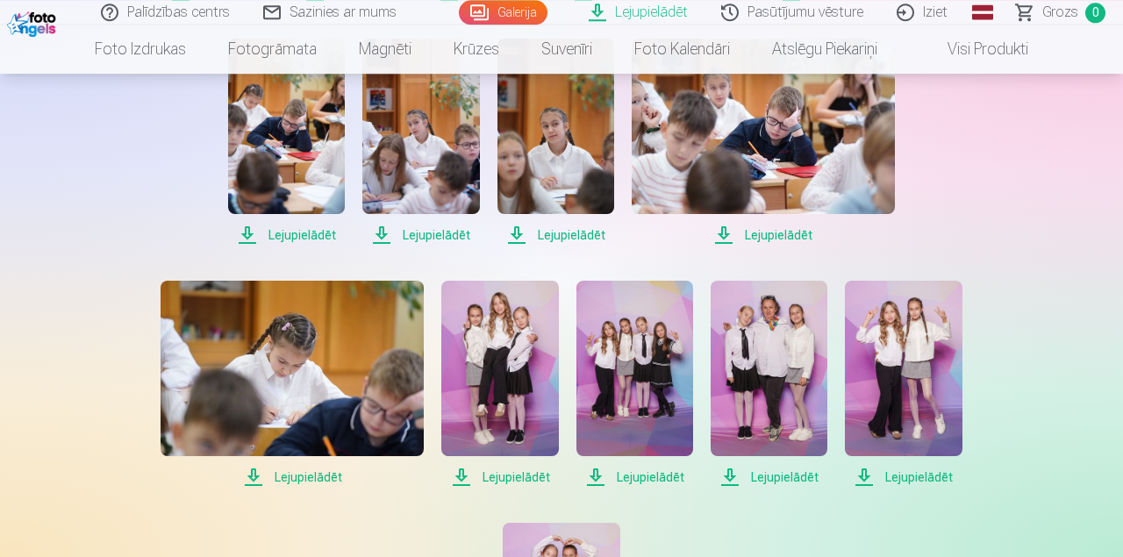
scroll to position [1372, 0]
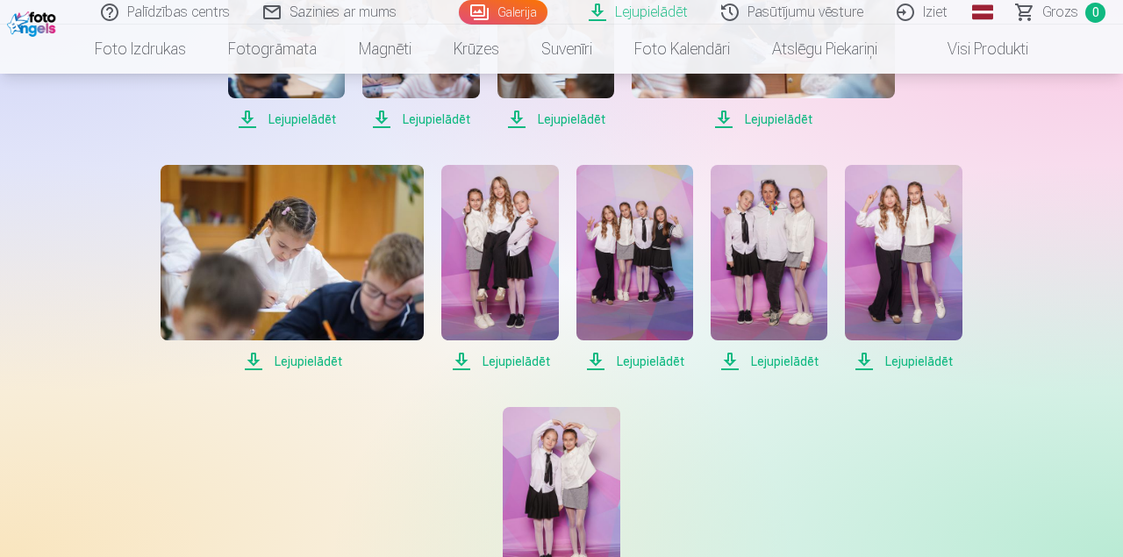
scroll to position [1491, 0]
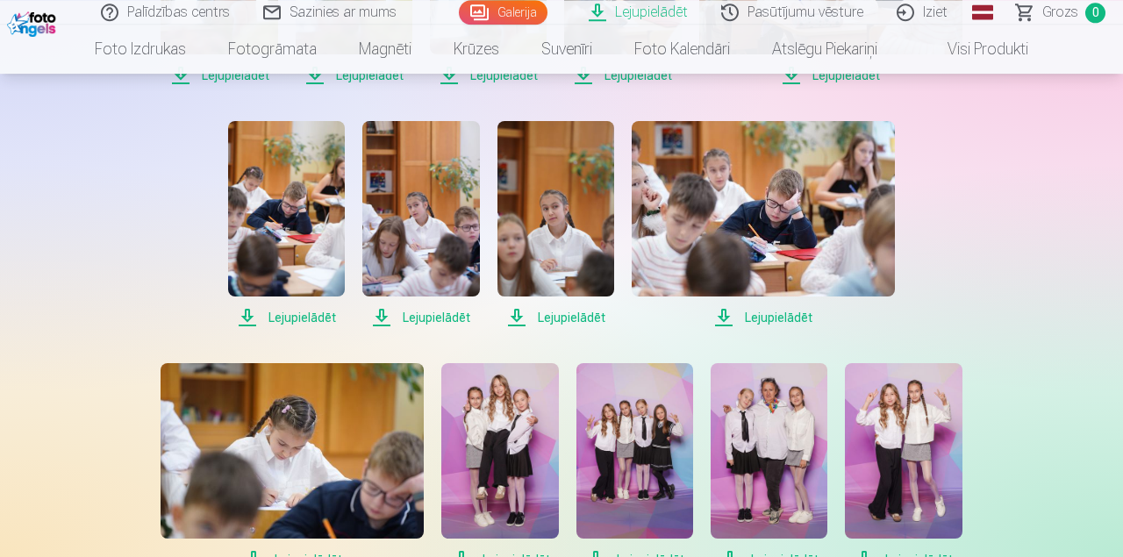
scroll to position [1342, 0]
